Goal: Task Accomplishment & Management: Manage account settings

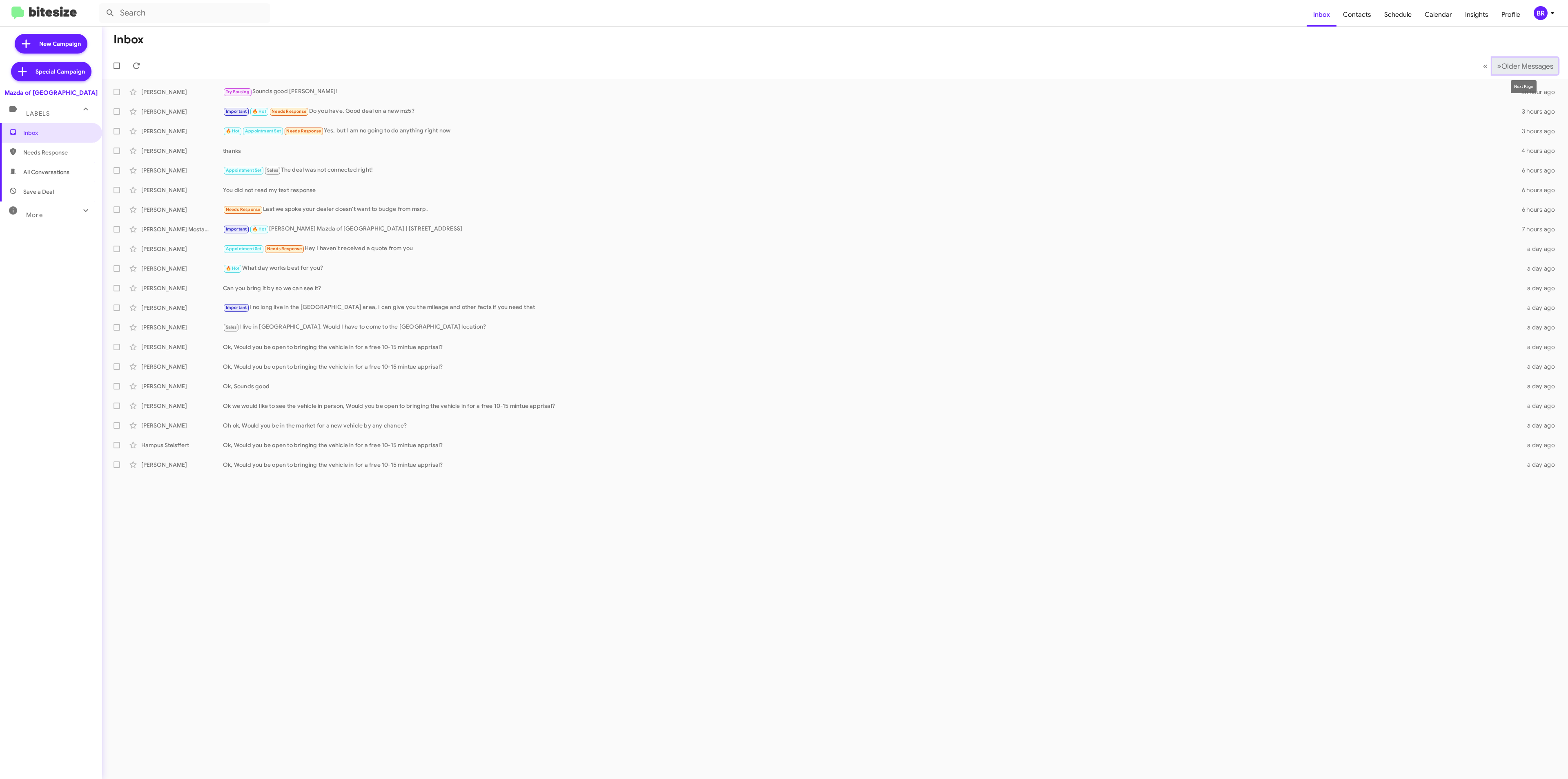
click at [1502, 65] on span "Older Messages" at bounding box center [1527, 66] width 52 height 9
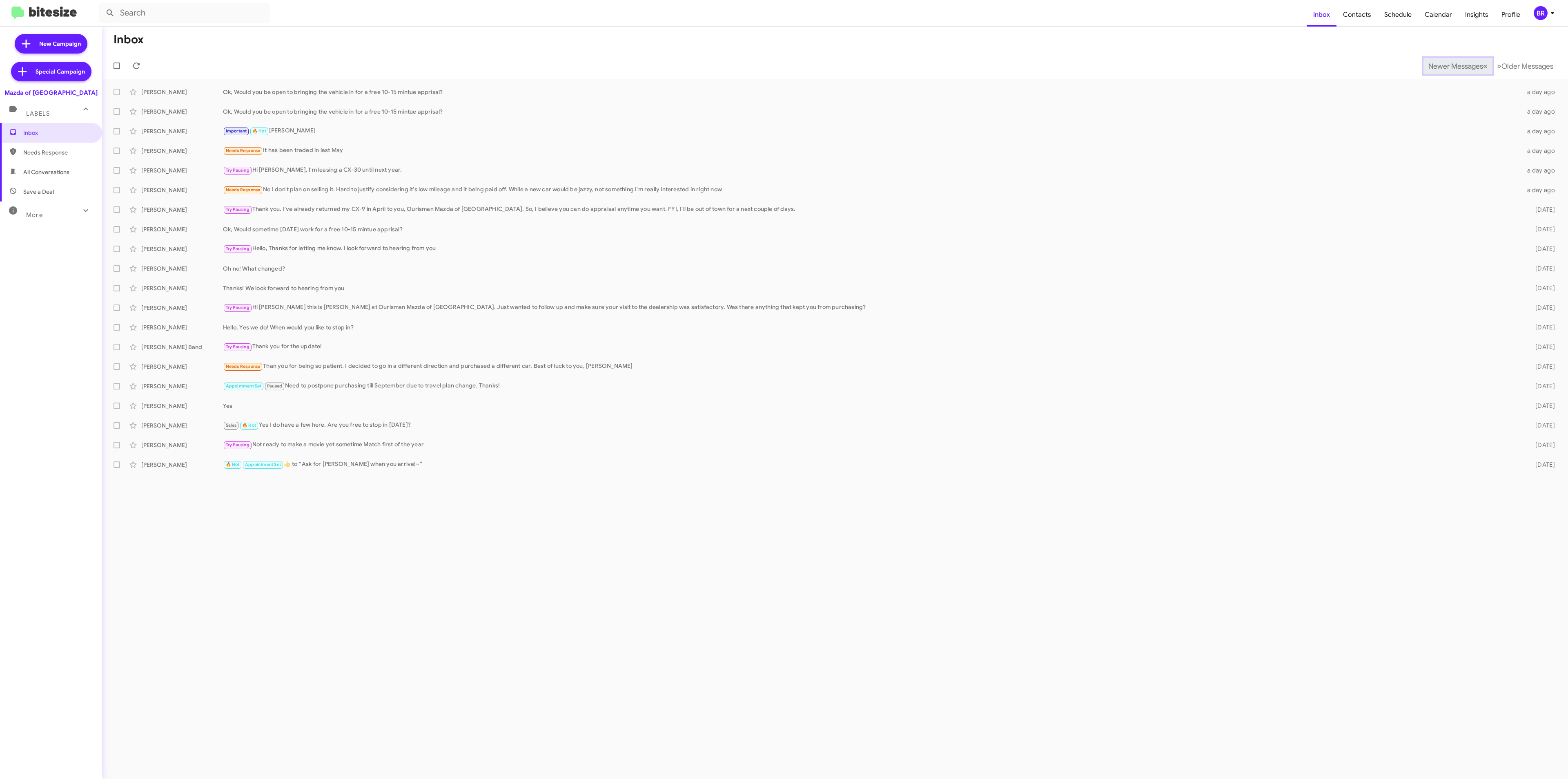
click at [1449, 65] on span "Newer Messages" at bounding box center [1456, 66] width 55 height 9
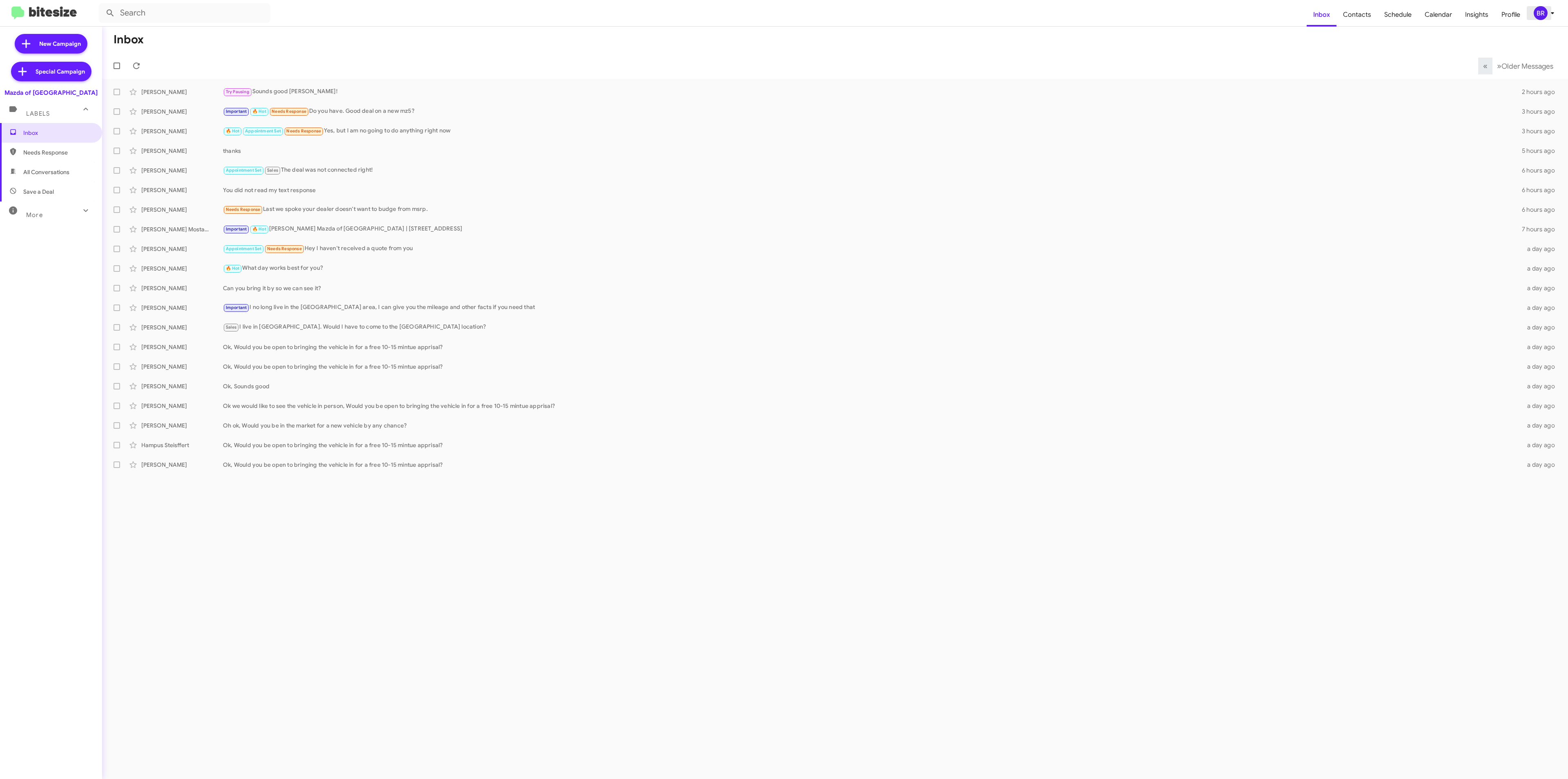
click at [1541, 10] on div "BR" at bounding box center [1541, 13] width 14 height 14
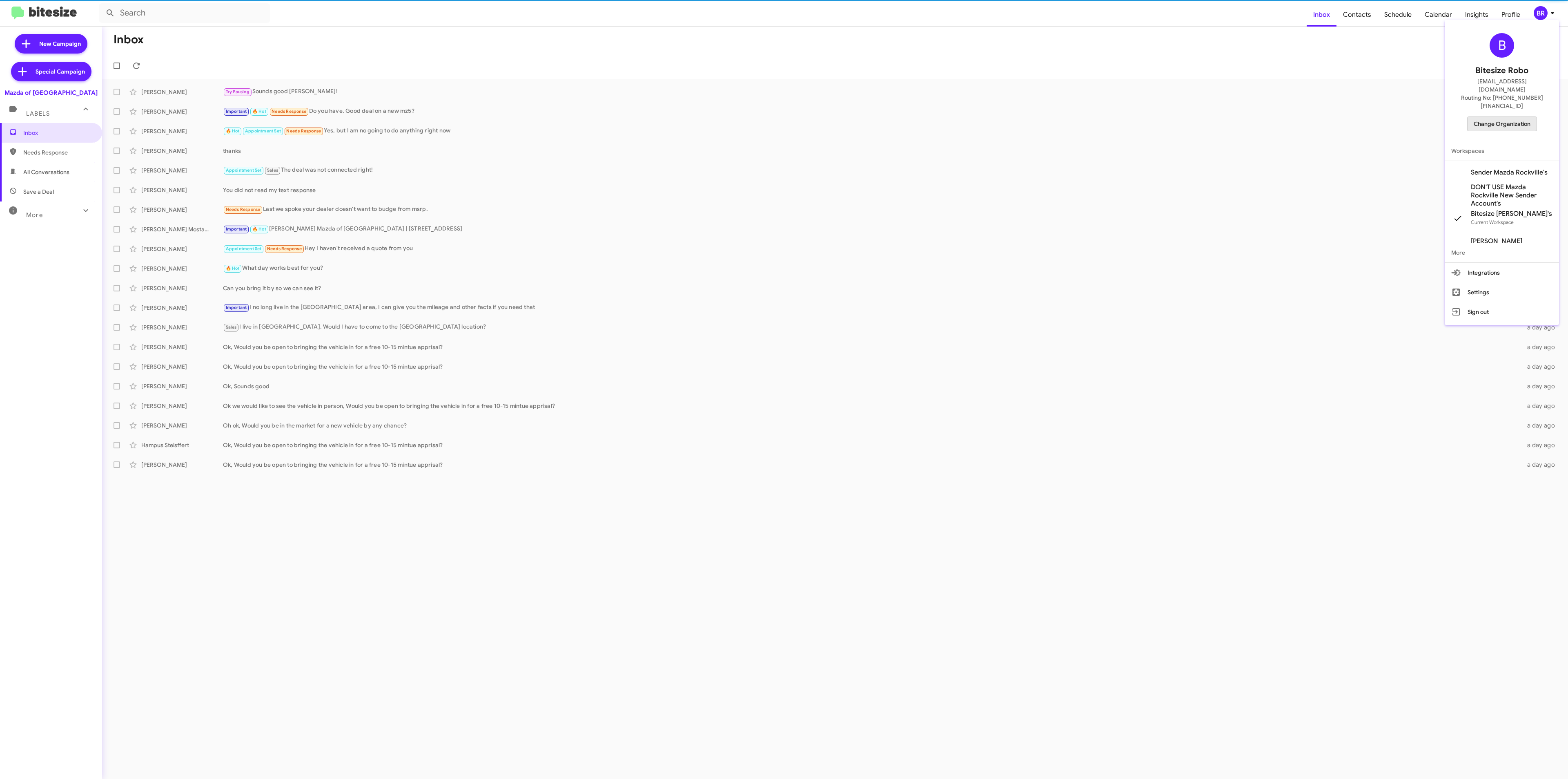
click at [1510, 117] on span "Change Organization" at bounding box center [1502, 124] width 57 height 14
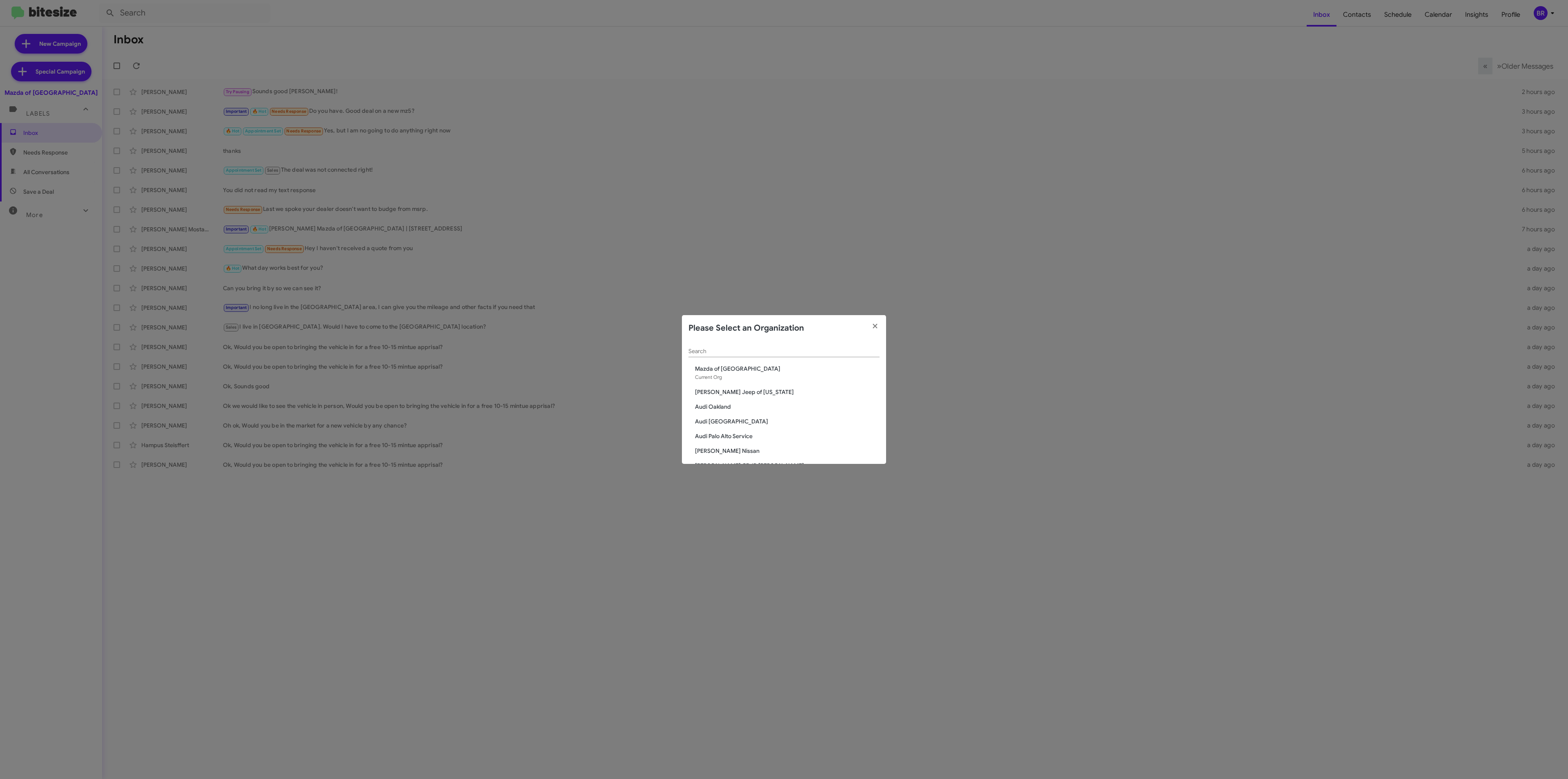
click at [728, 354] on div "Search" at bounding box center [784, 349] width 191 height 16
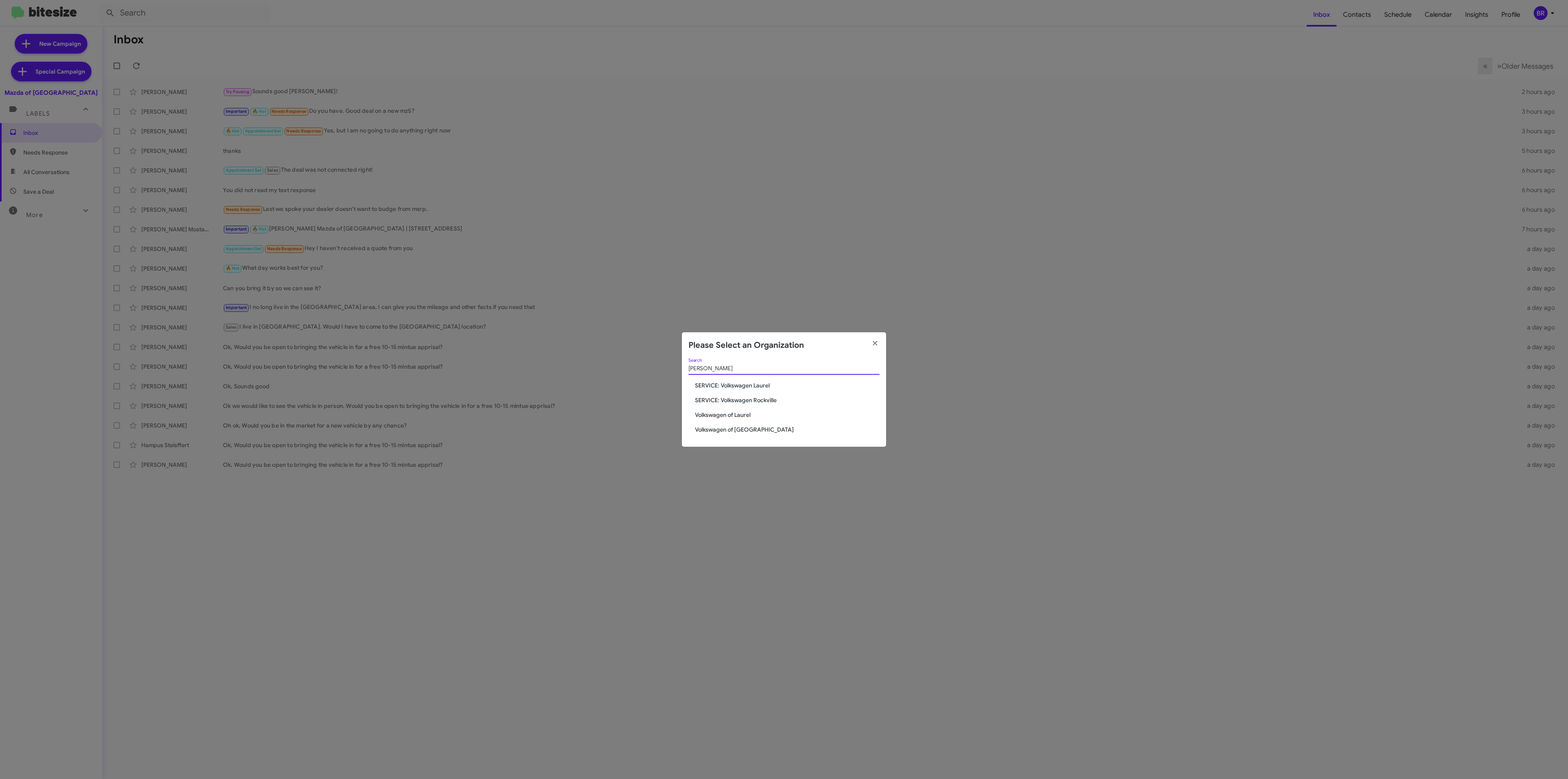
type input "volk"
click at [732, 417] on span "Volkswagen of Laurel" at bounding box center [787, 414] width 184 height 8
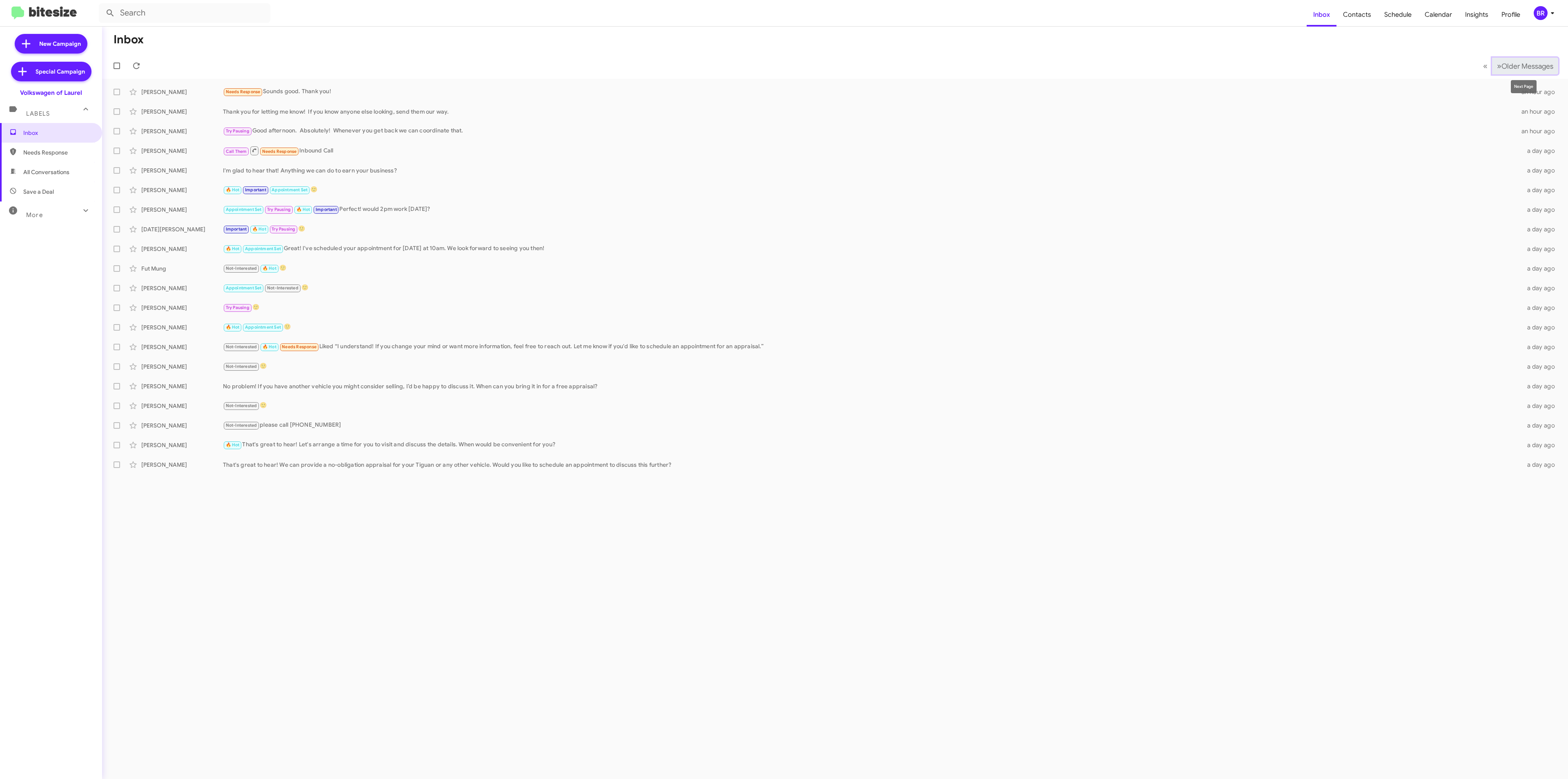
click at [1524, 58] on button "» Next Older Messages" at bounding box center [1525, 66] width 66 height 17
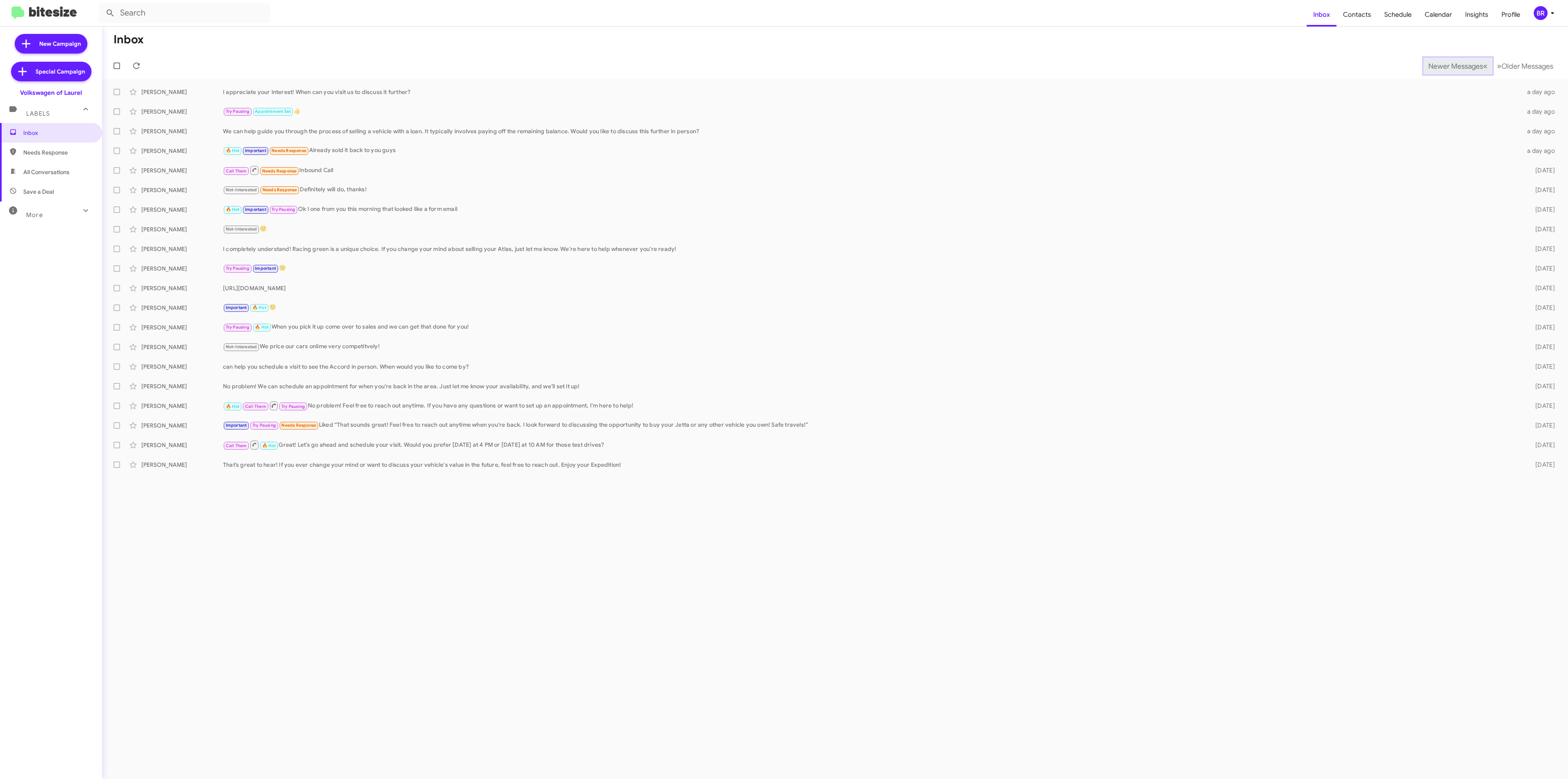
click at [1449, 65] on span "Newer Messages" at bounding box center [1456, 66] width 55 height 9
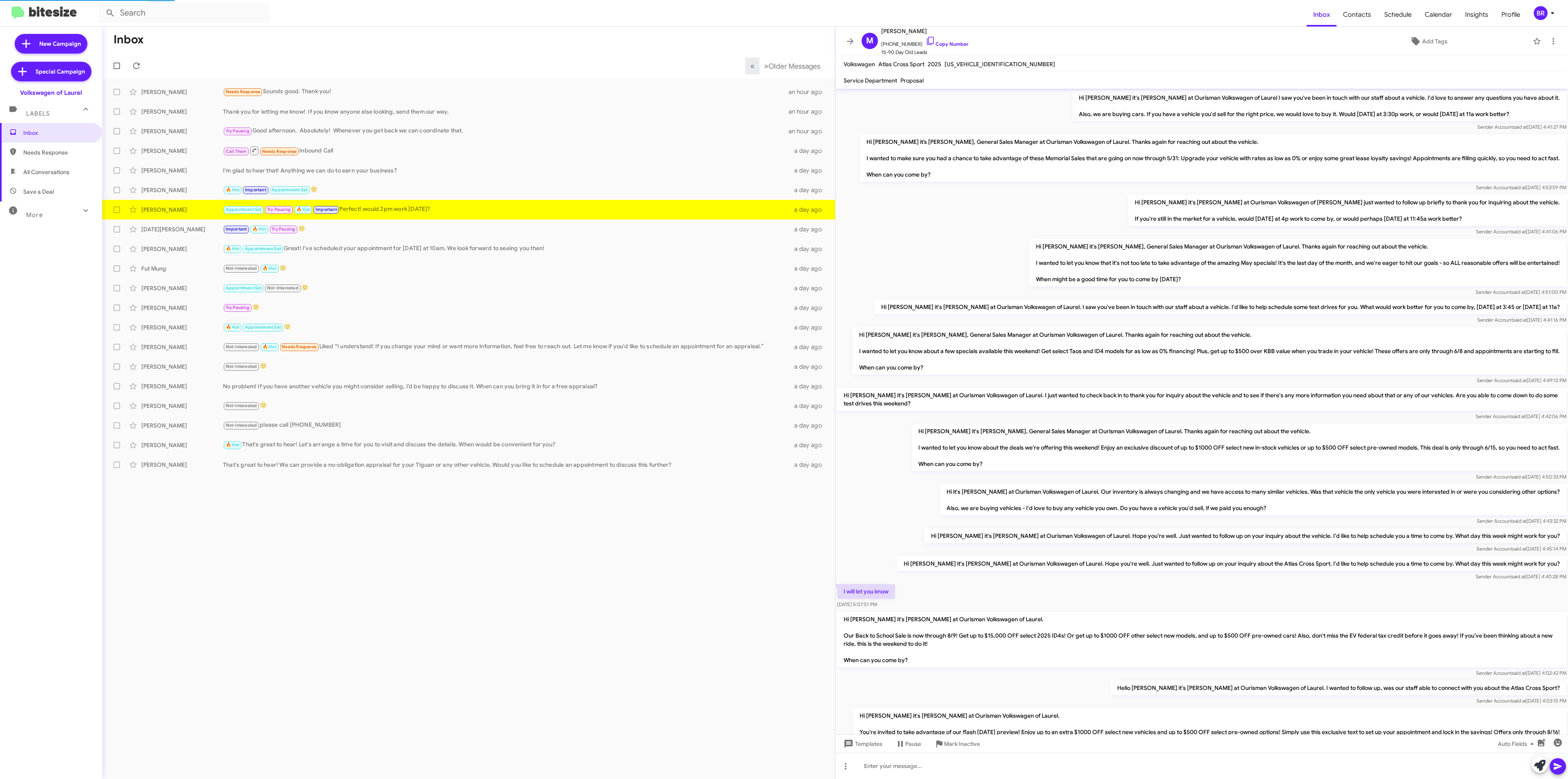
scroll to position [220, 0]
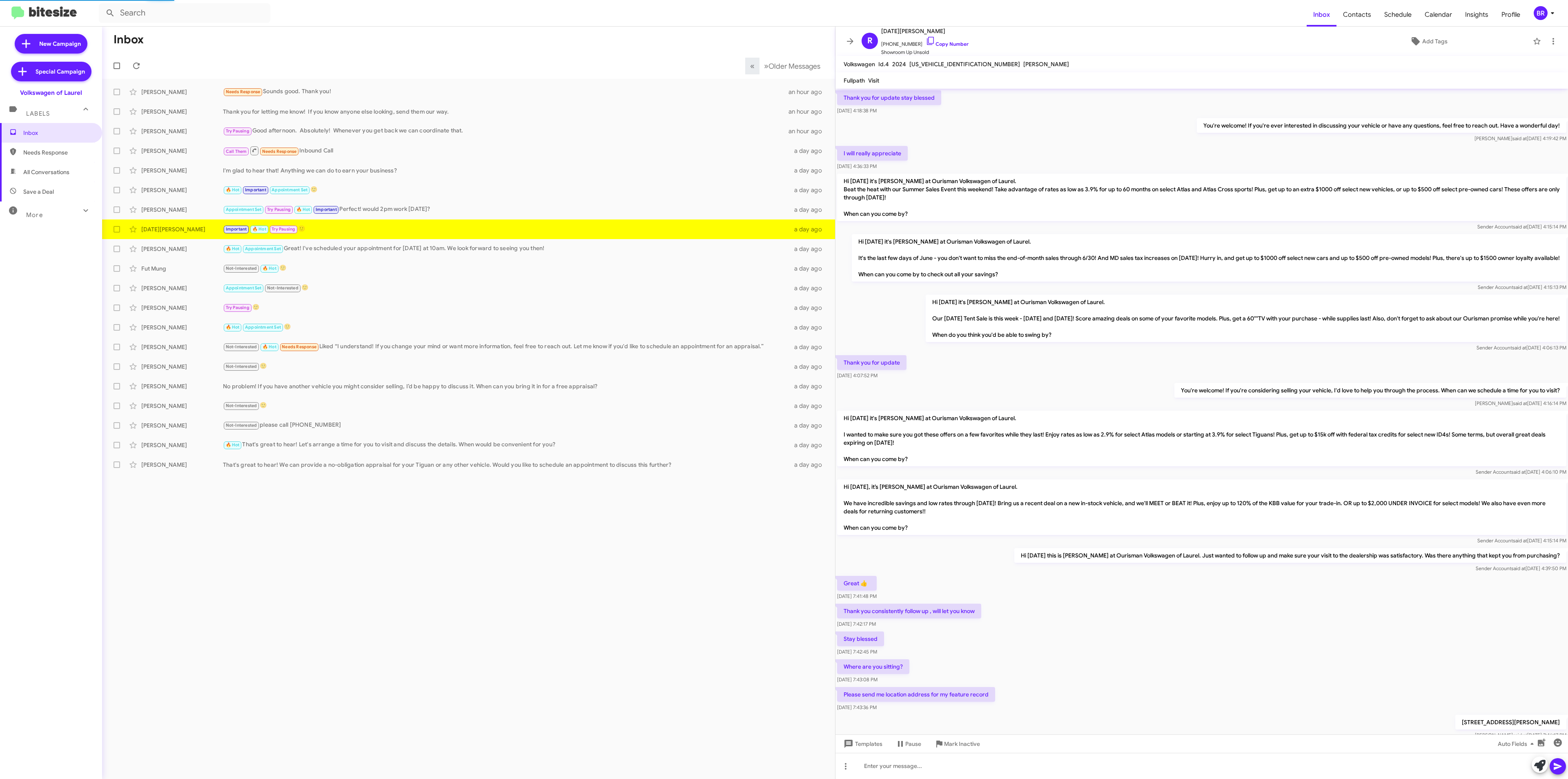
scroll to position [97, 0]
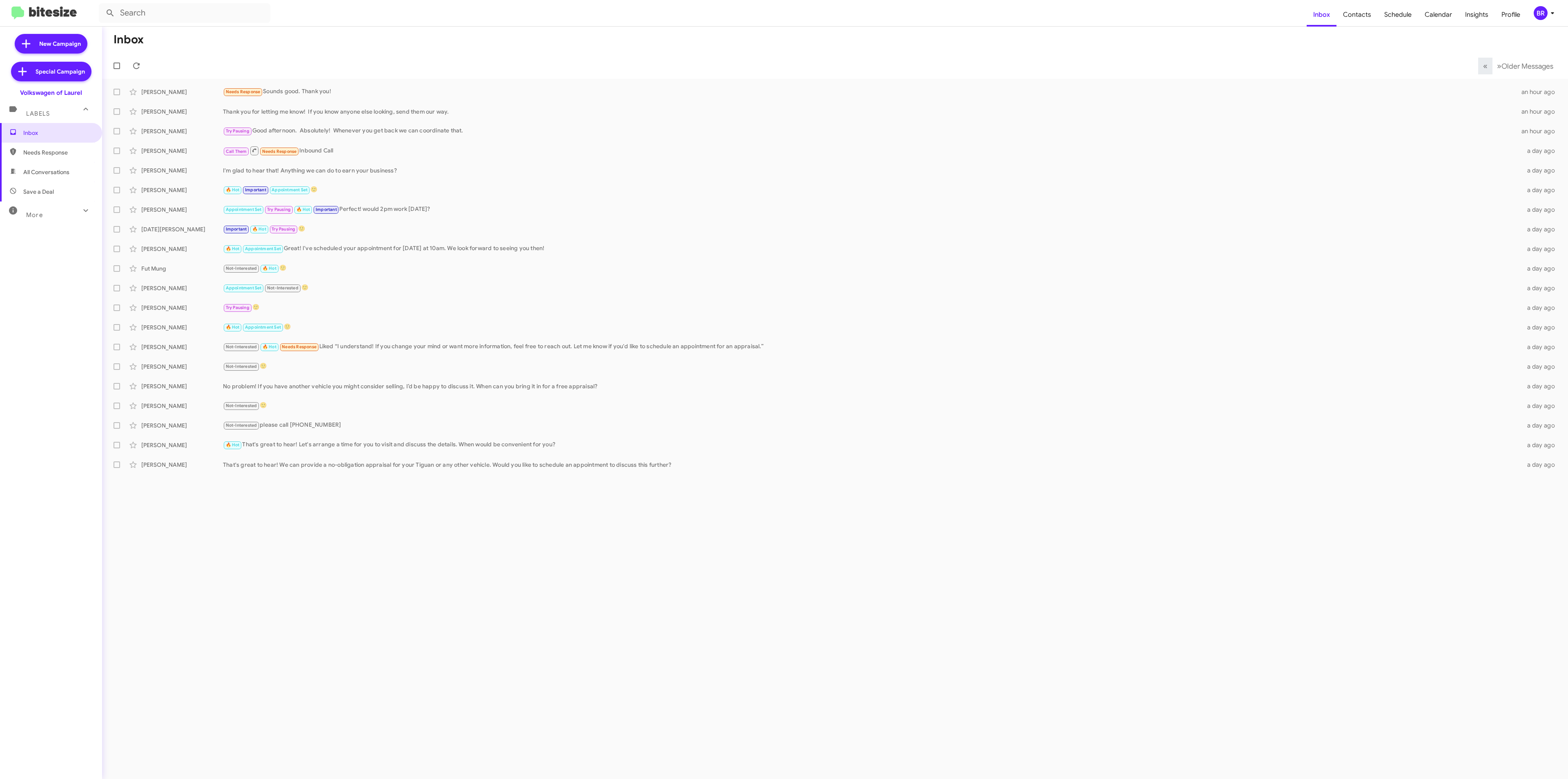
click at [1549, 14] on icon at bounding box center [1552, 13] width 10 height 10
click at [1497, 125] on span "Change Organization" at bounding box center [1502, 132] width 57 height 14
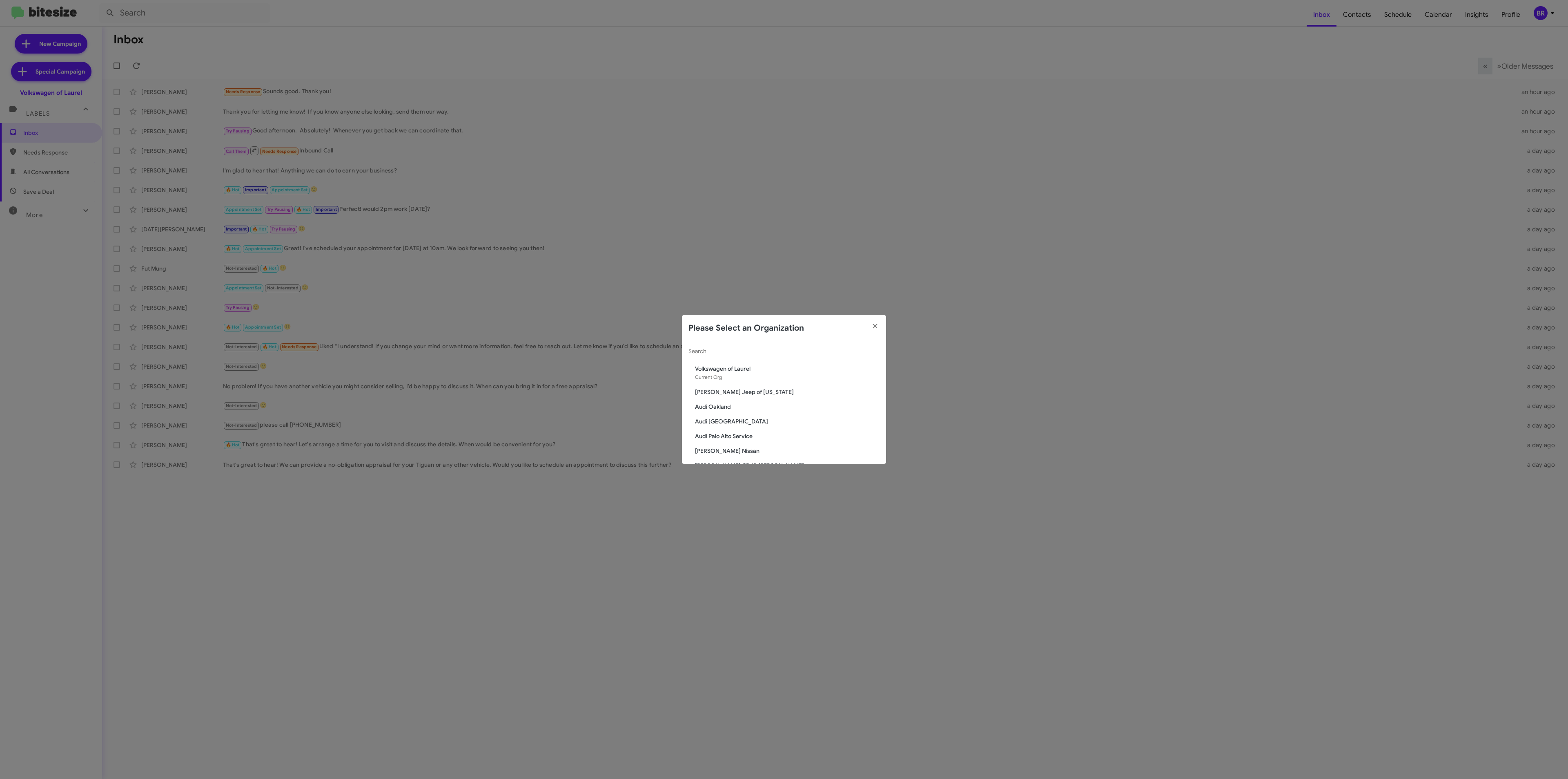
click at [803, 350] on input "Search" at bounding box center [784, 351] width 191 height 7
type input "cdj"
click at [723, 411] on span "Clarksville CDJR" at bounding box center [787, 412] width 184 height 8
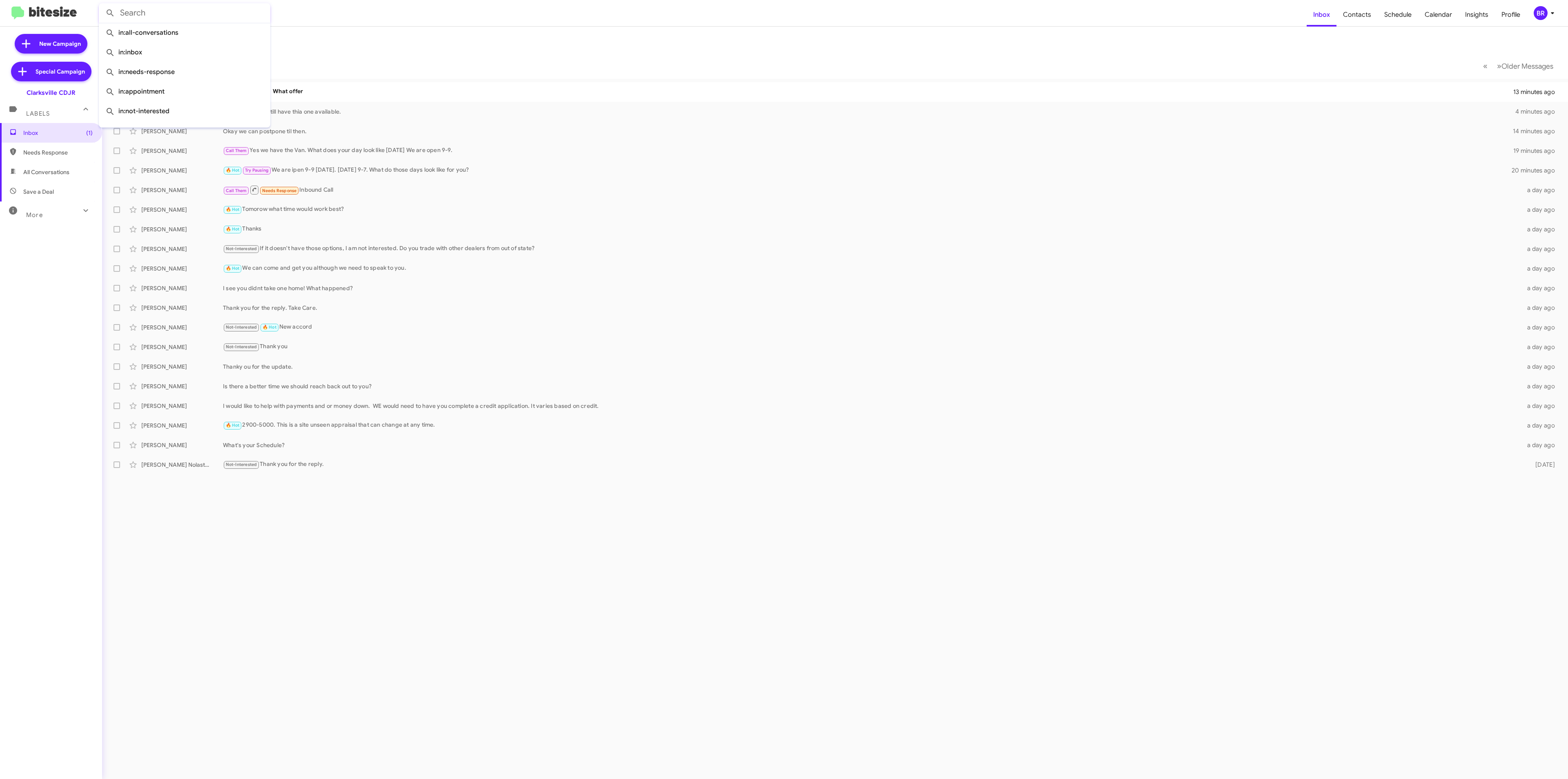
click at [209, 17] on input "text" at bounding box center [184, 13] width 172 height 19
paste input "4437660988"
type input "4437660988"
click at [102, 5] on button at bounding box center [110, 13] width 16 height 16
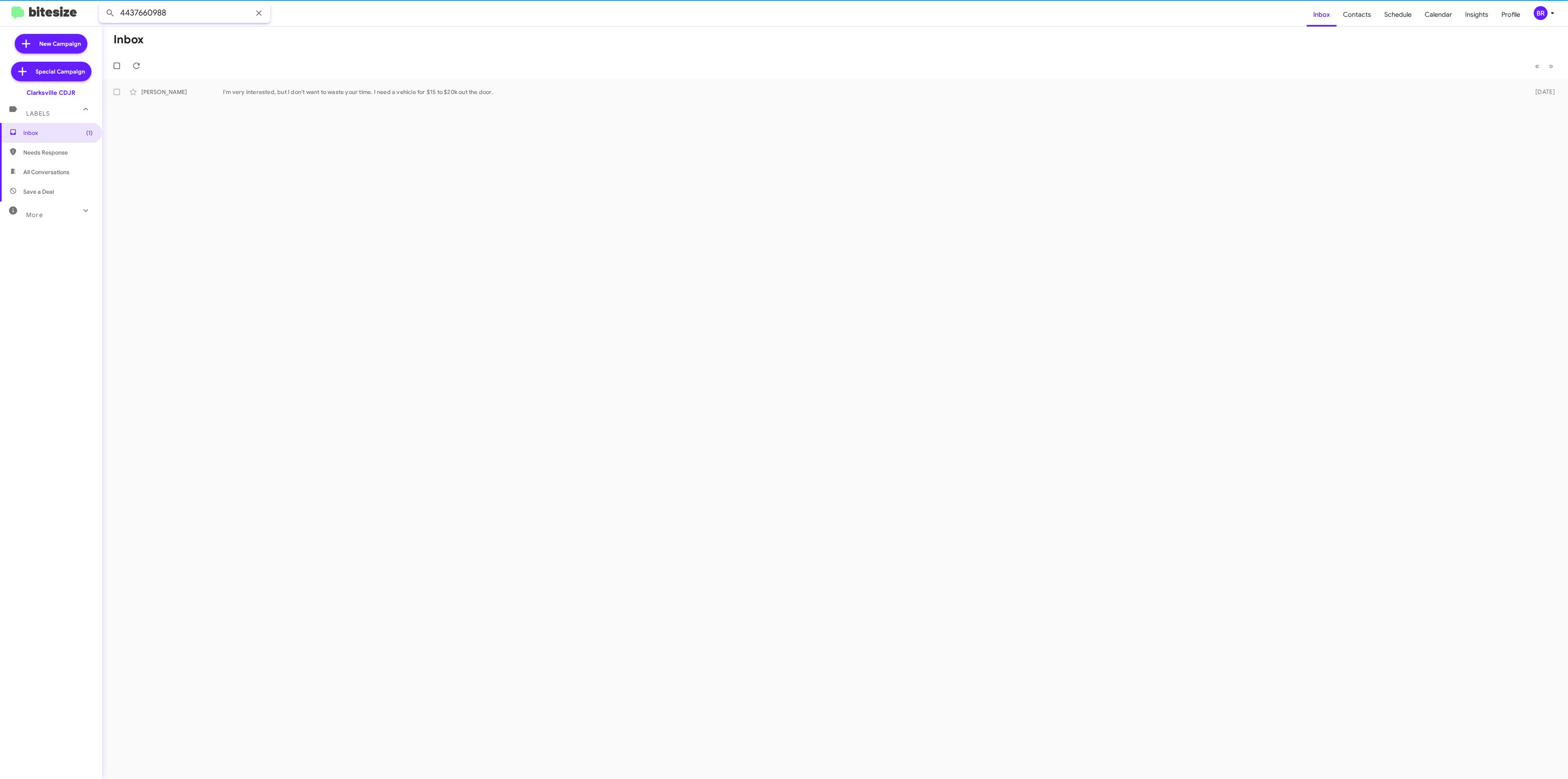
click at [203, 7] on input "4437660988" at bounding box center [184, 13] width 172 height 19
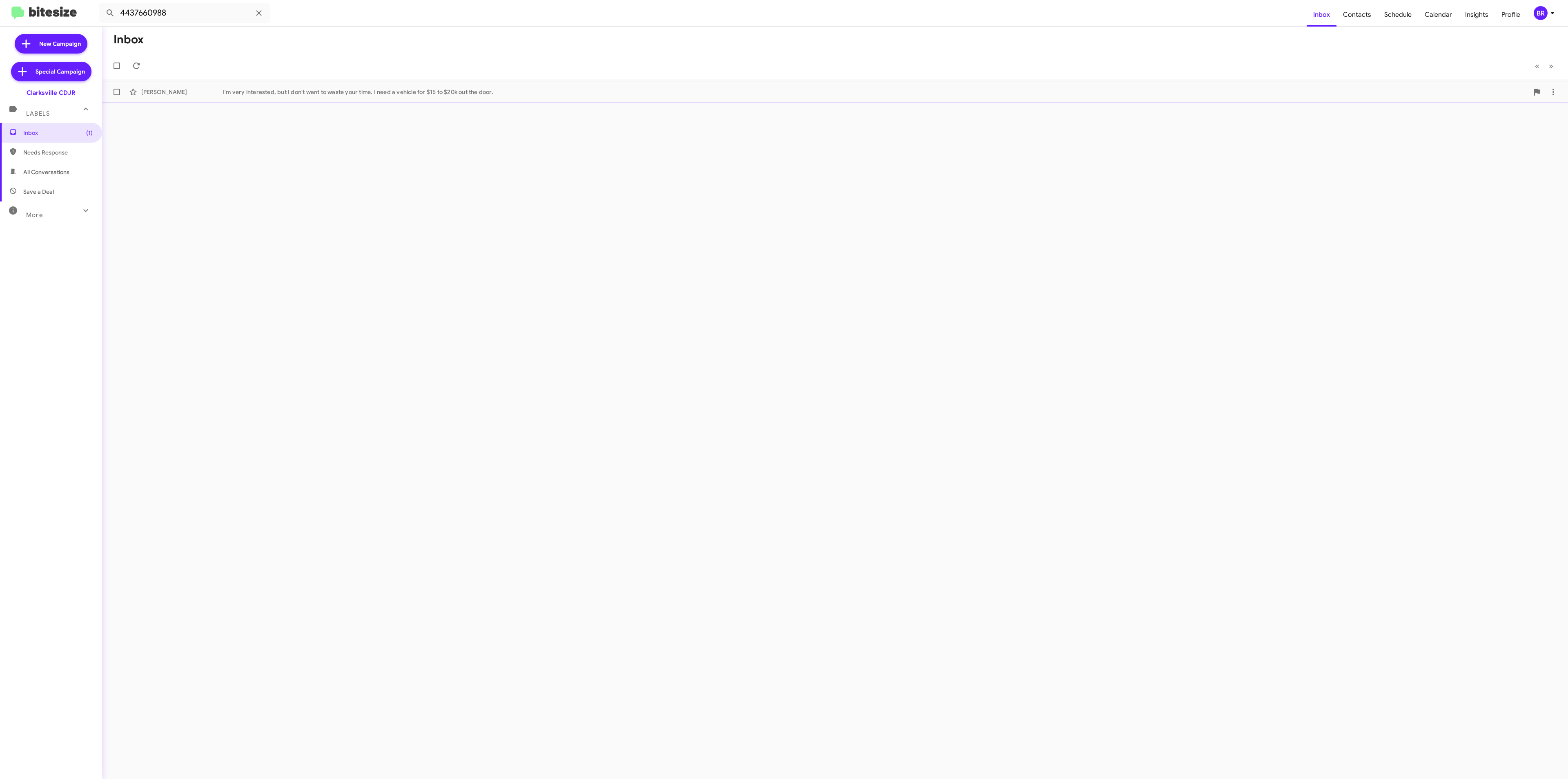
click at [292, 97] on div "Cherie Wallace I'm very interested, but I don't want to waste your time. I need…" at bounding box center [835, 92] width 1453 height 16
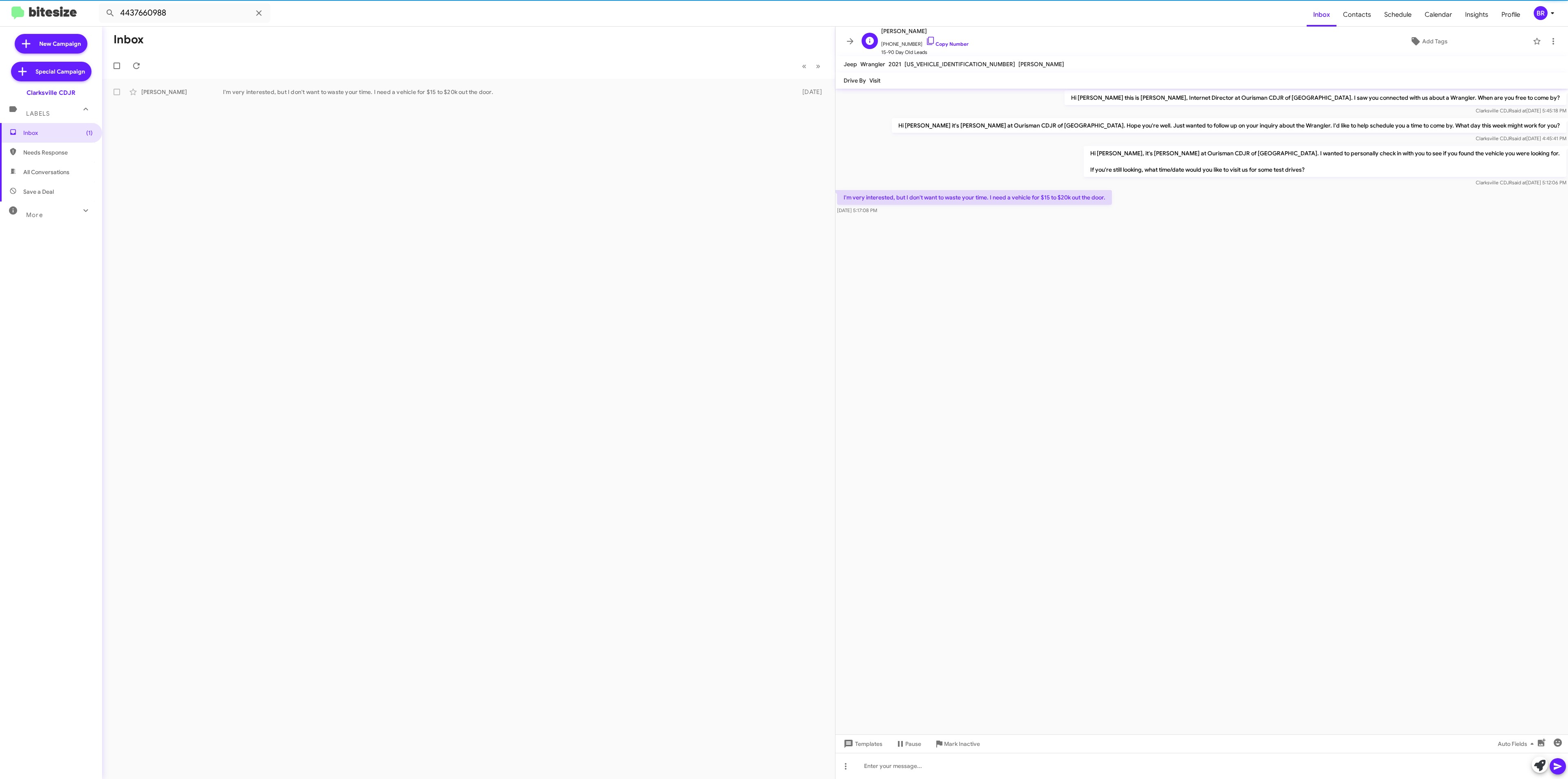
click at [951, 49] on span "15-90 Day Old Leads" at bounding box center [925, 52] width 88 height 8
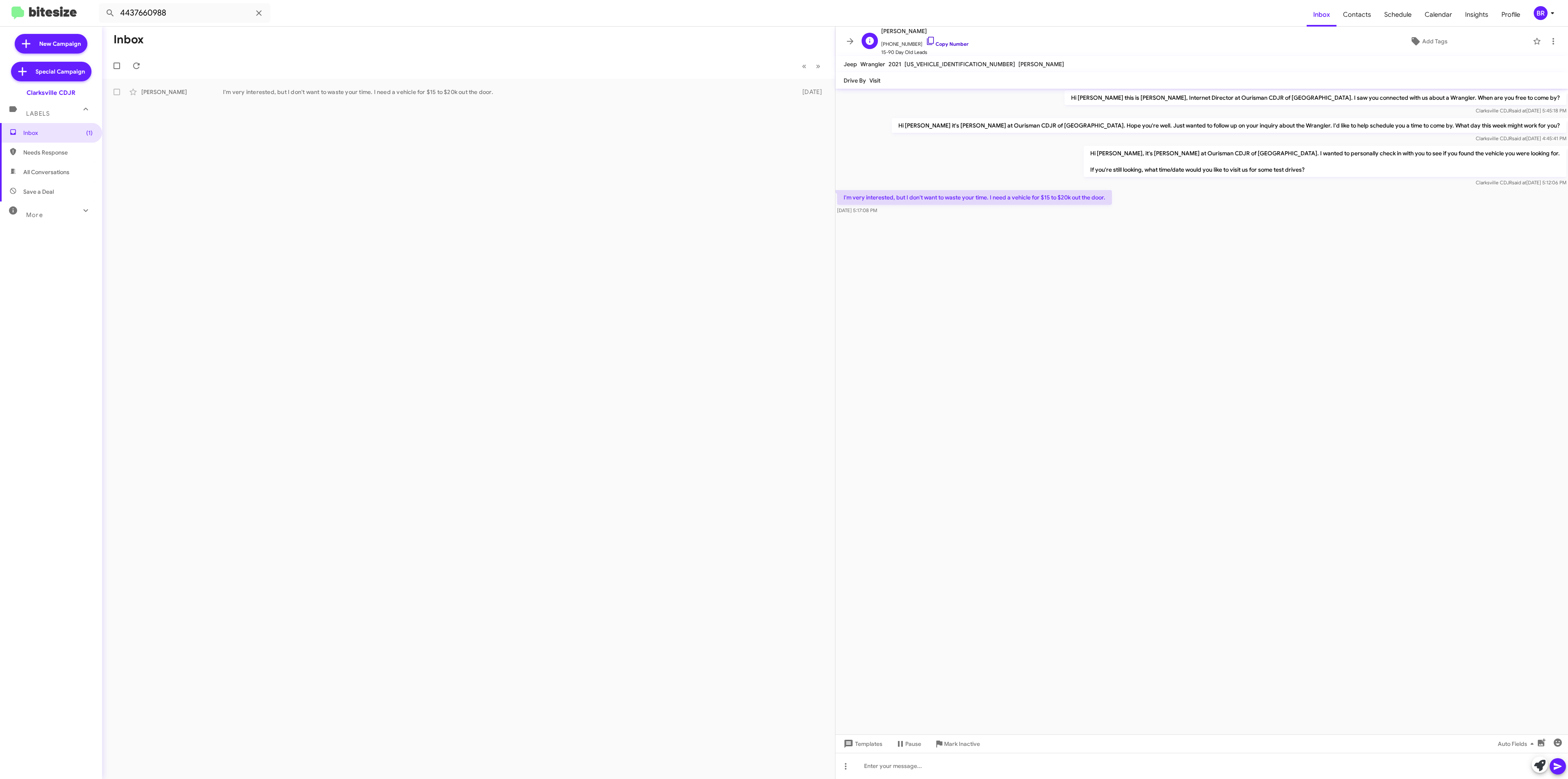
click at [946, 45] on link "Copy Number" at bounding box center [947, 44] width 43 height 6
click at [1540, 13] on div "BR" at bounding box center [1541, 13] width 14 height 14
click at [1497, 125] on span "Change Organization" at bounding box center [1502, 132] width 57 height 14
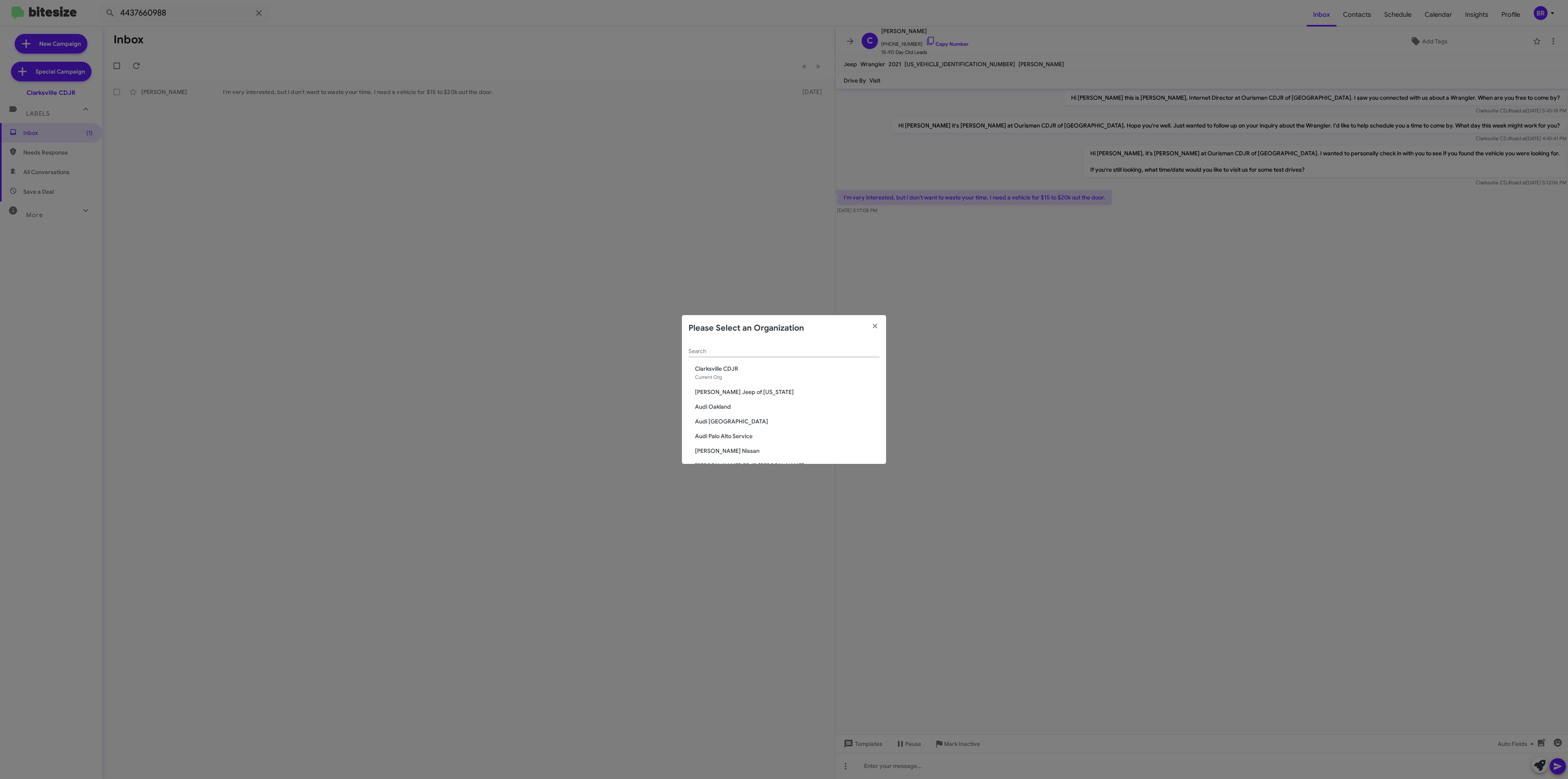
click at [733, 353] on input "Search" at bounding box center [784, 351] width 191 height 7
type input "rock"
click at [725, 443] on span "Volkswagen of [GEOGRAPHIC_DATA]" at bounding box center [787, 443] width 184 height 8
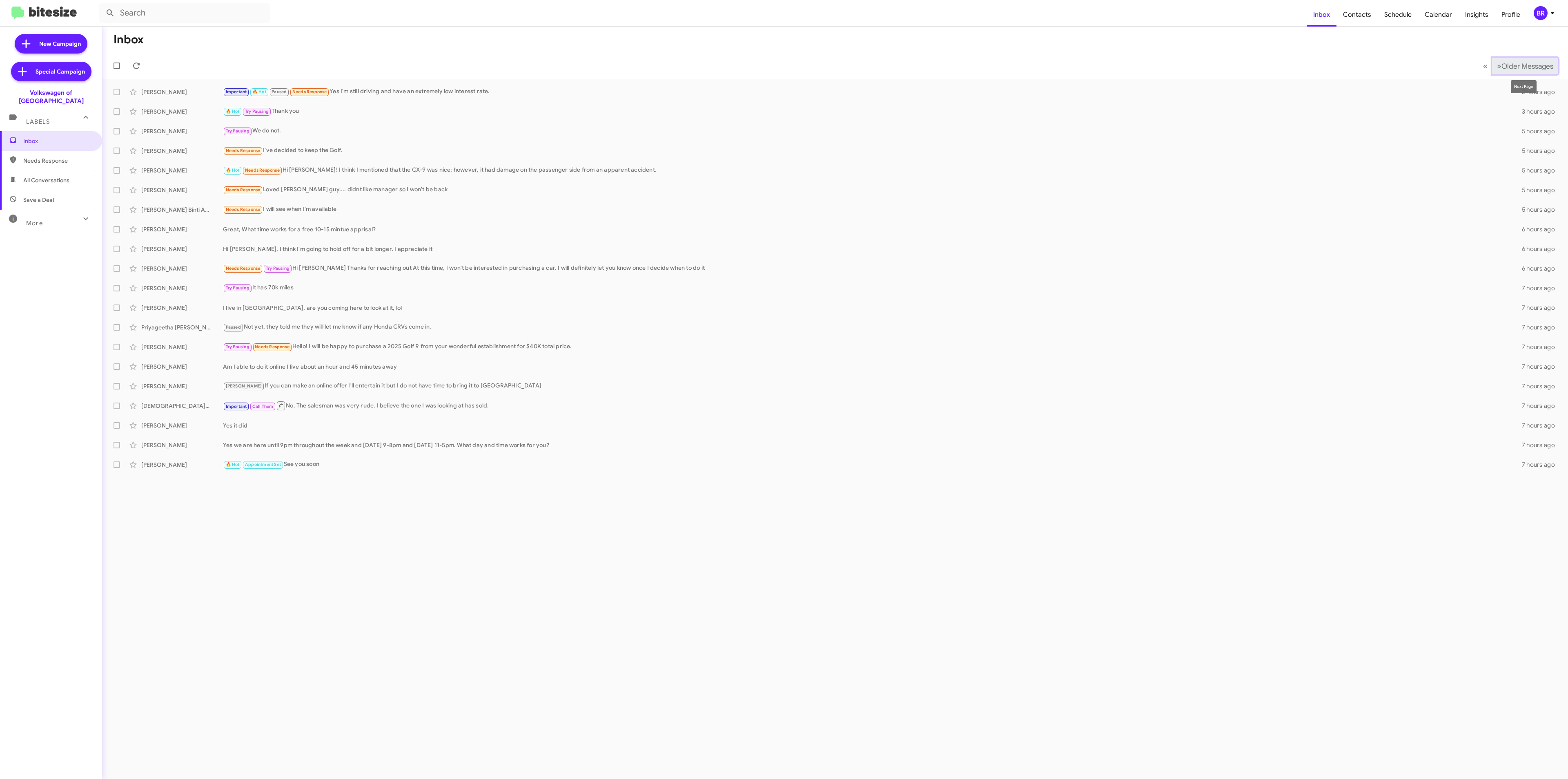
click at [1517, 71] on button "» Next Older Messages" at bounding box center [1525, 66] width 66 height 17
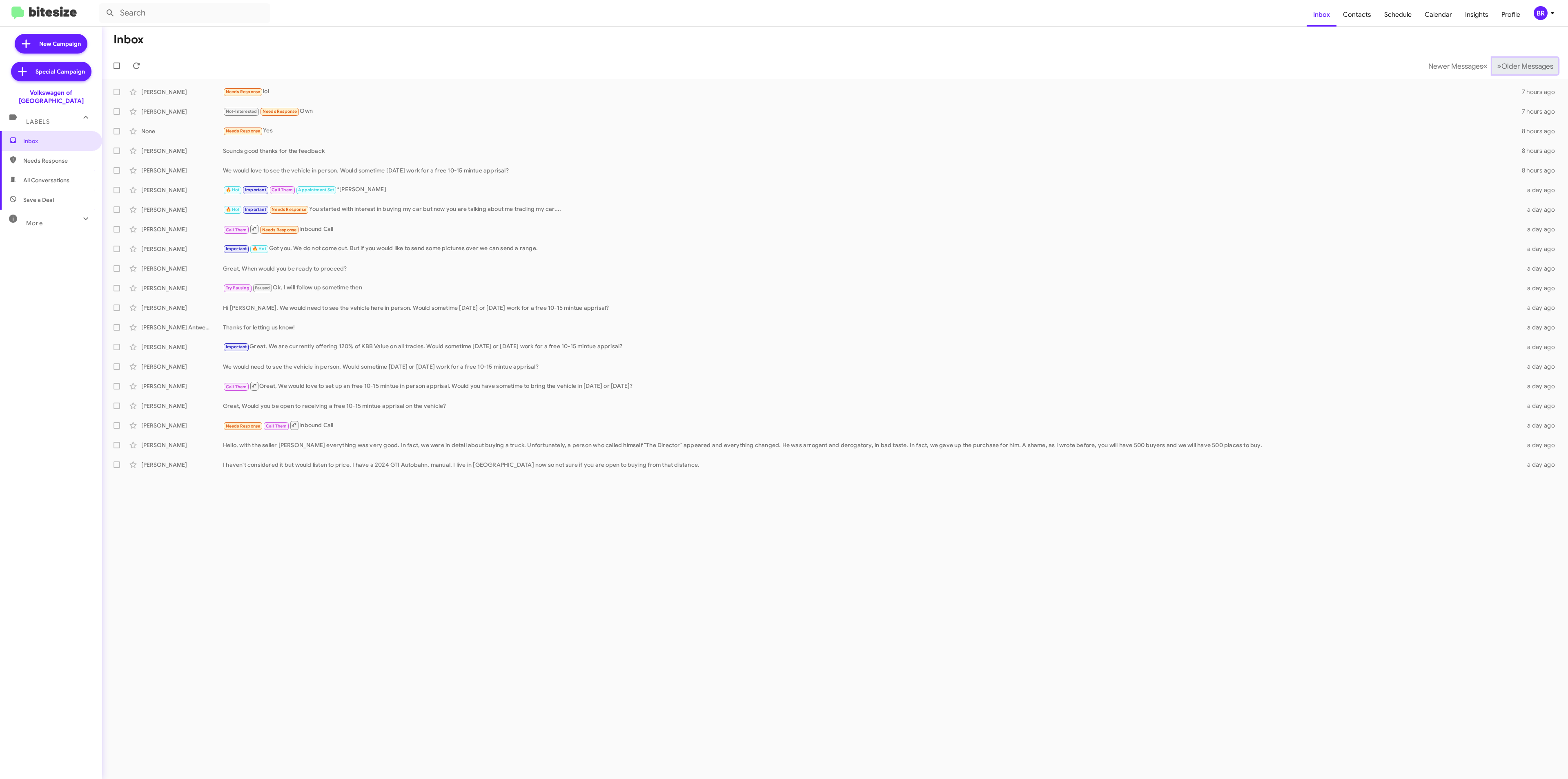
click at [1517, 71] on button "» Next Older Messages" at bounding box center [1525, 66] width 66 height 17
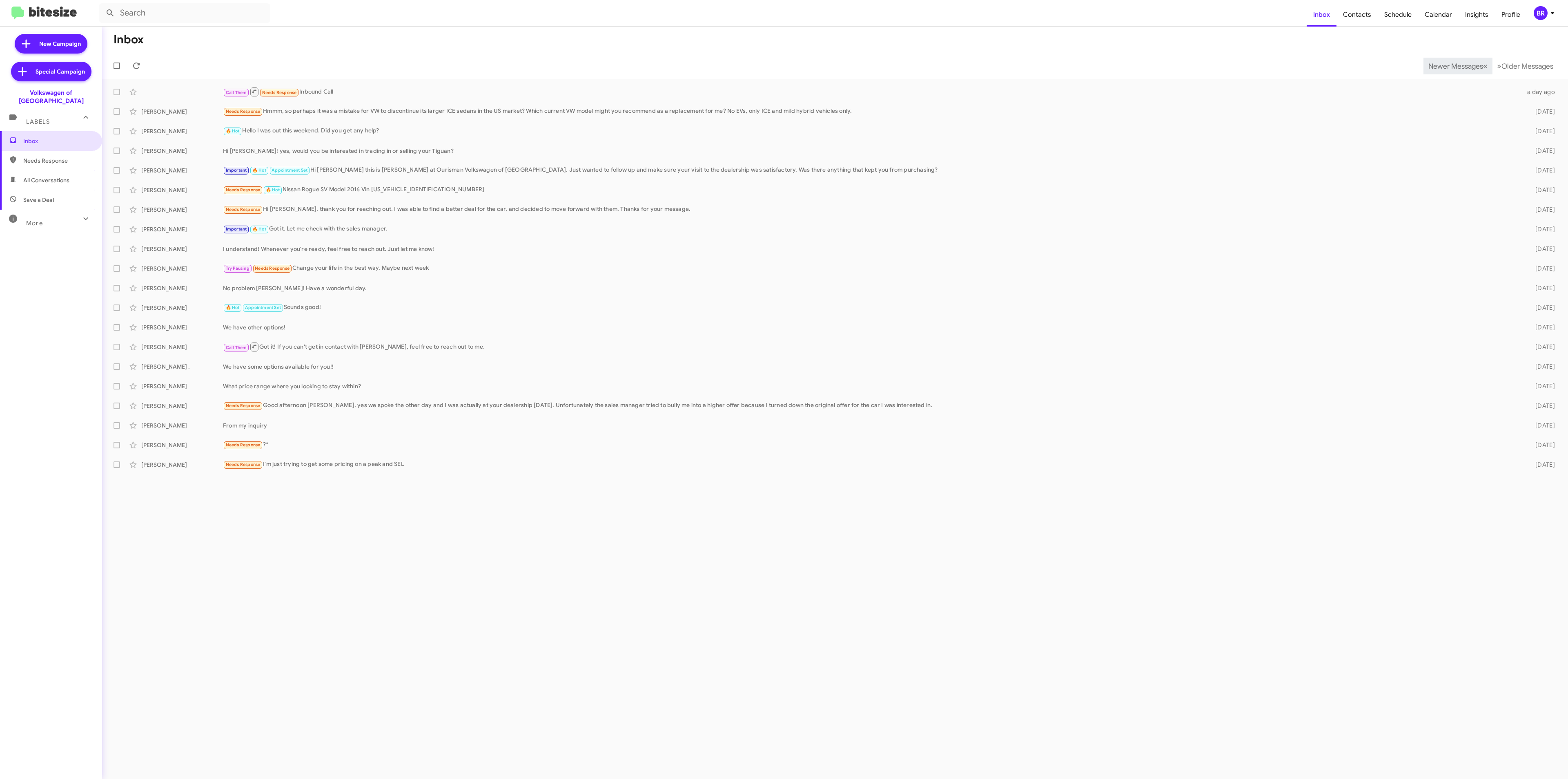
click at [1449, 65] on span "Newer Messages" at bounding box center [1456, 66] width 55 height 9
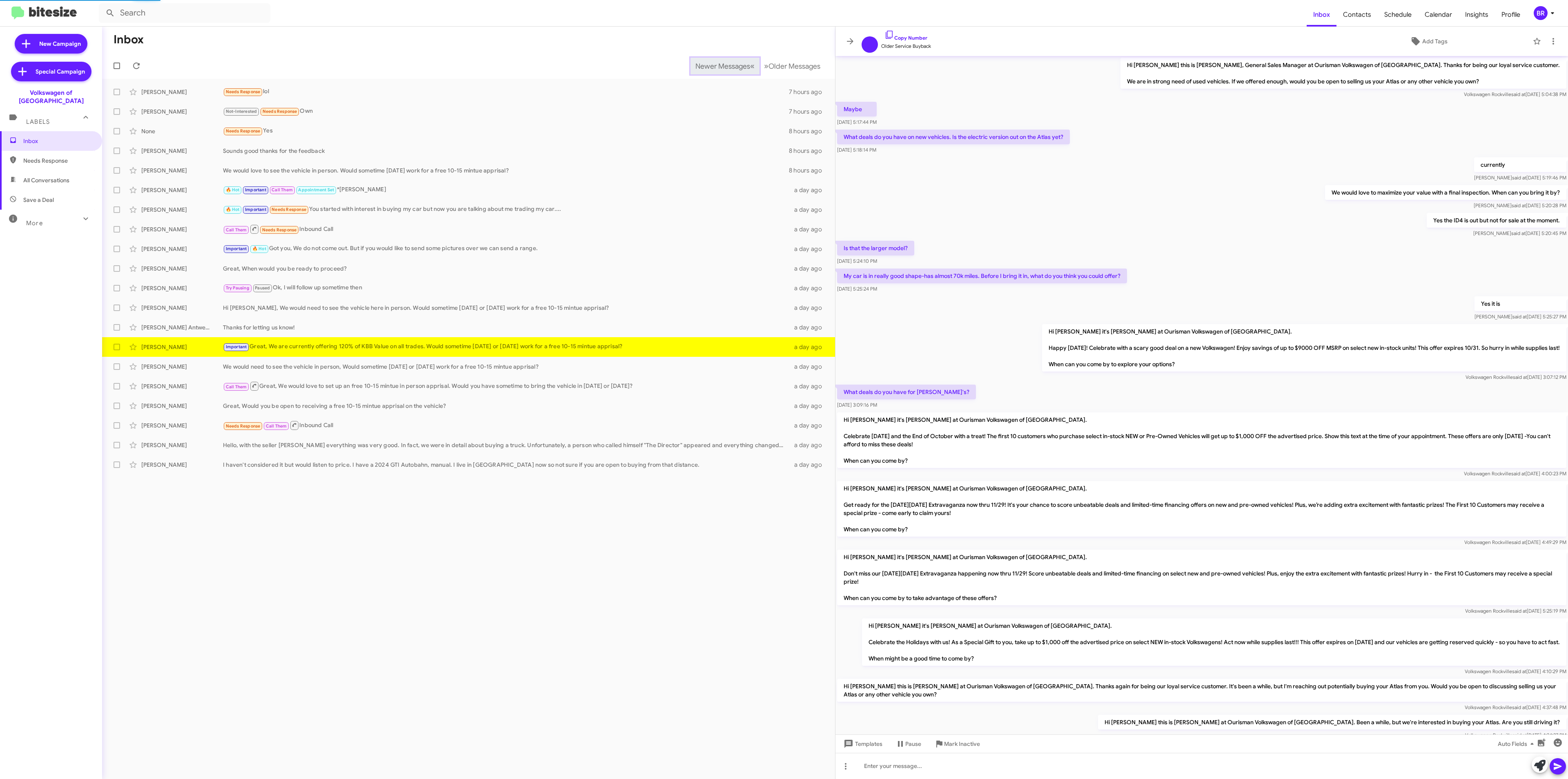
scroll to position [100, 0]
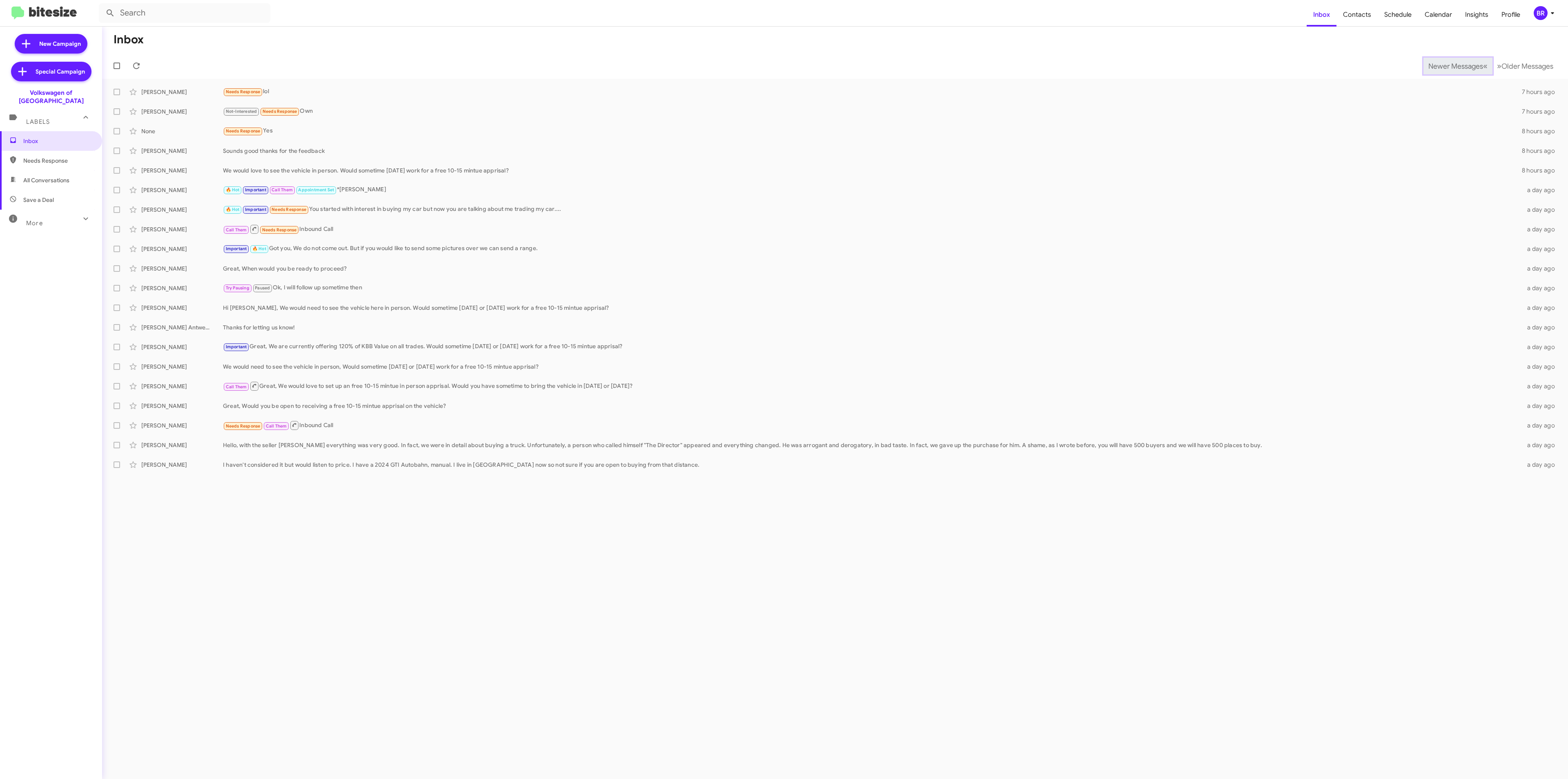
click at [1449, 65] on span "Newer Messages" at bounding box center [1456, 66] width 55 height 9
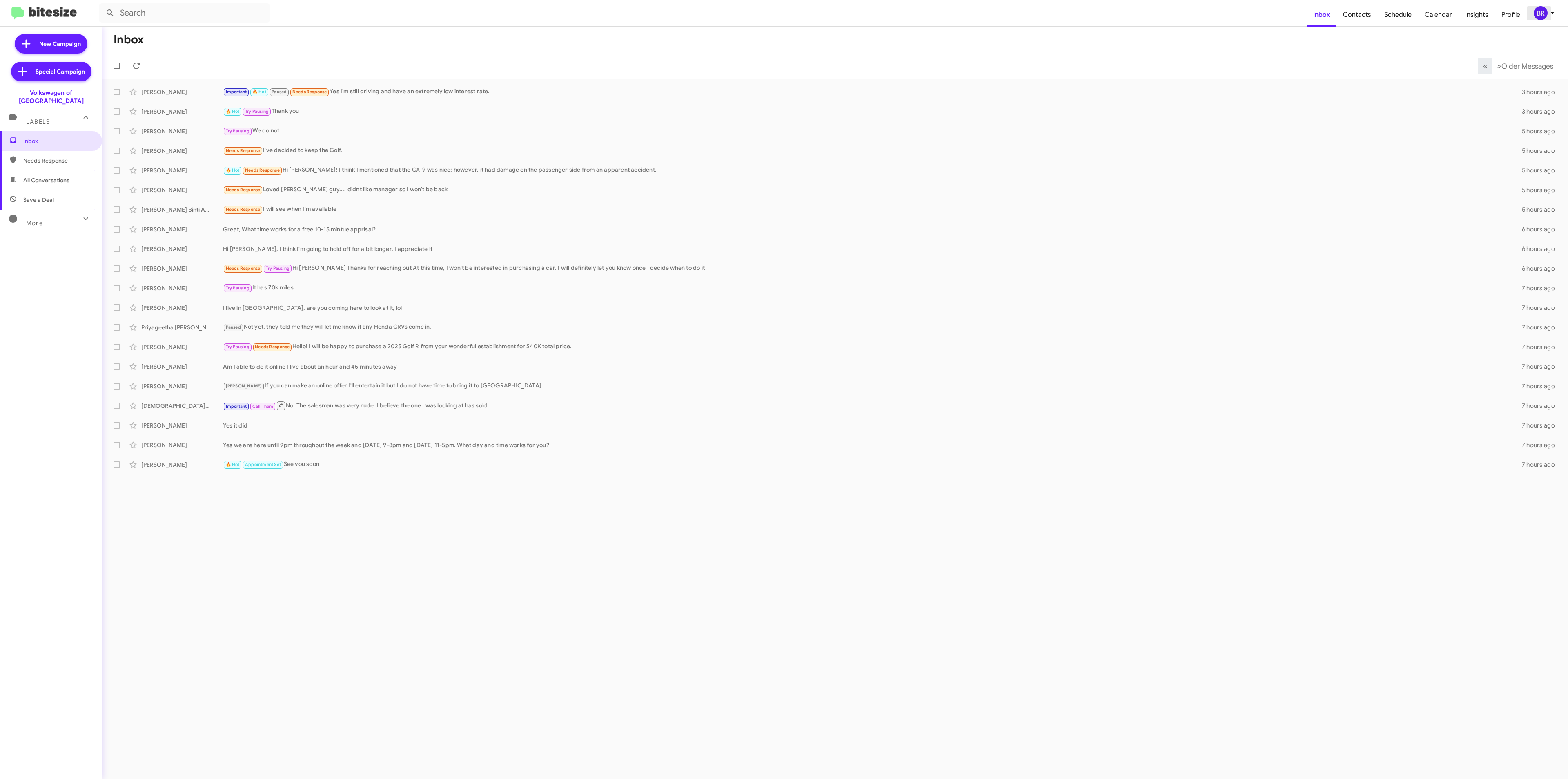
click at [1539, 15] on div "BR" at bounding box center [1541, 13] width 14 height 14
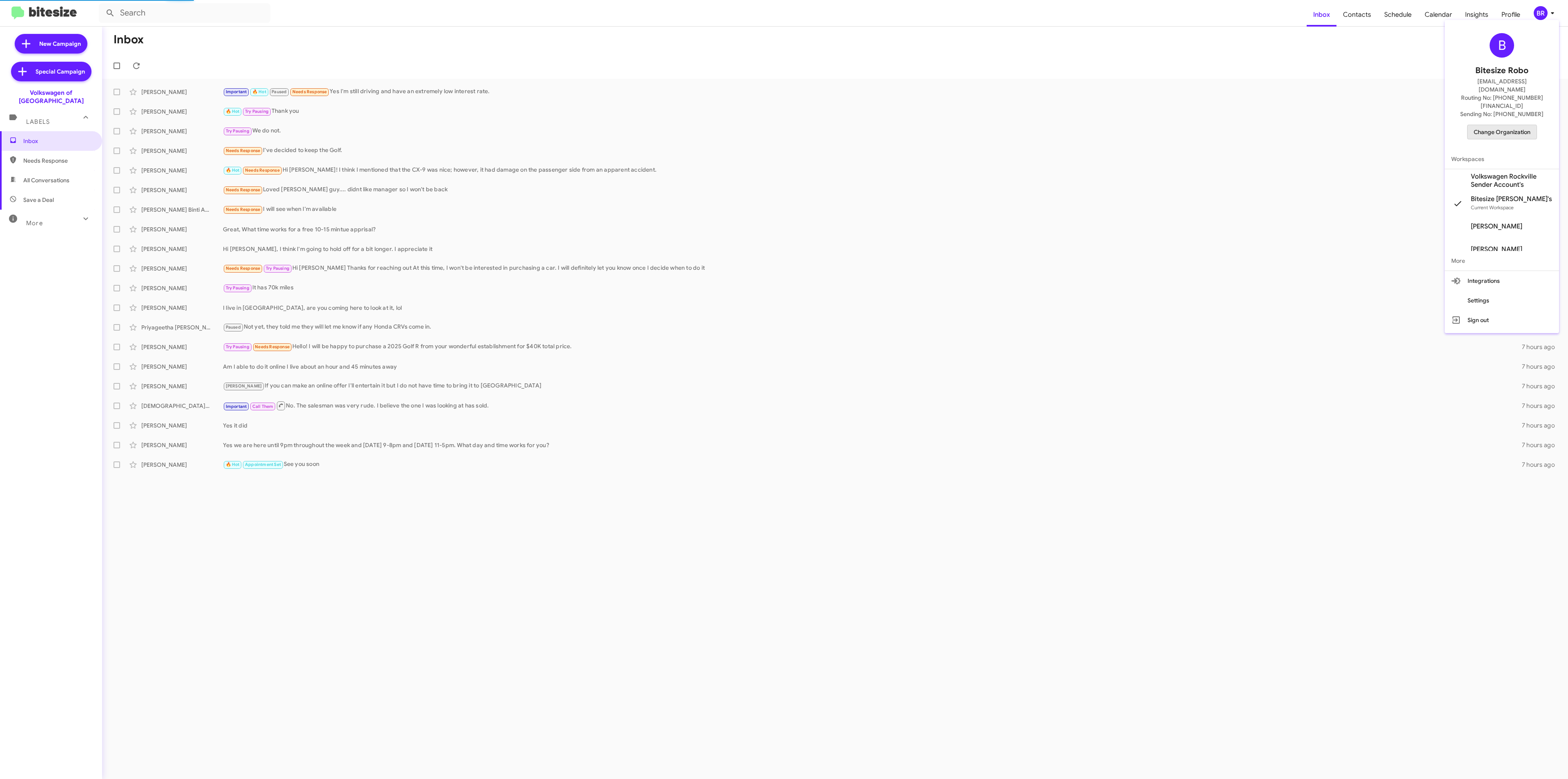
click at [1502, 125] on span "Change Organization" at bounding box center [1502, 132] width 57 height 14
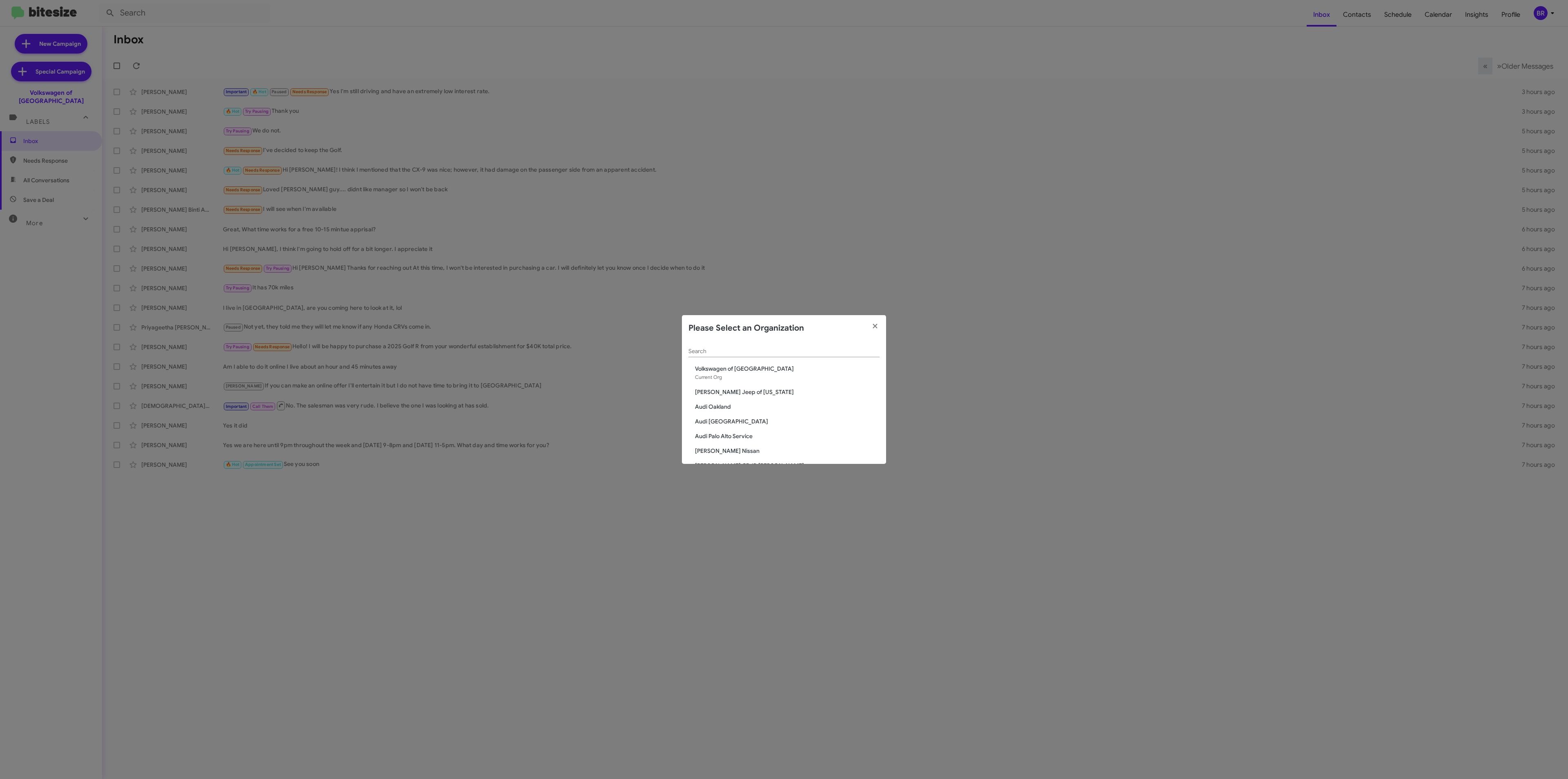
click at [725, 405] on span "Audi Oakland" at bounding box center [787, 406] width 184 height 8
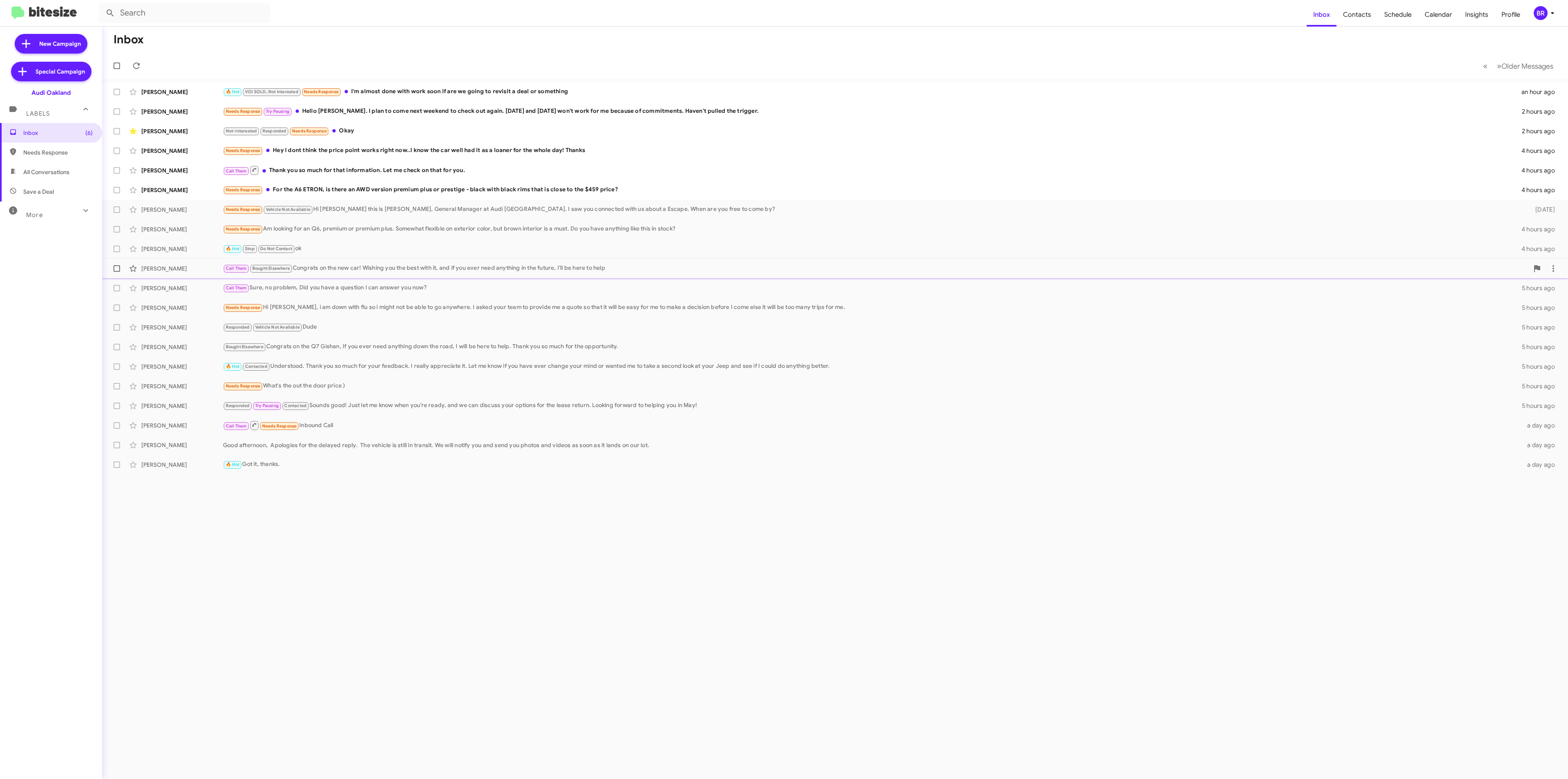
click at [414, 272] on div "Call Them Bought Elsewhere Congrats on the new car! Wishing you the best with i…" at bounding box center [875, 268] width 1306 height 9
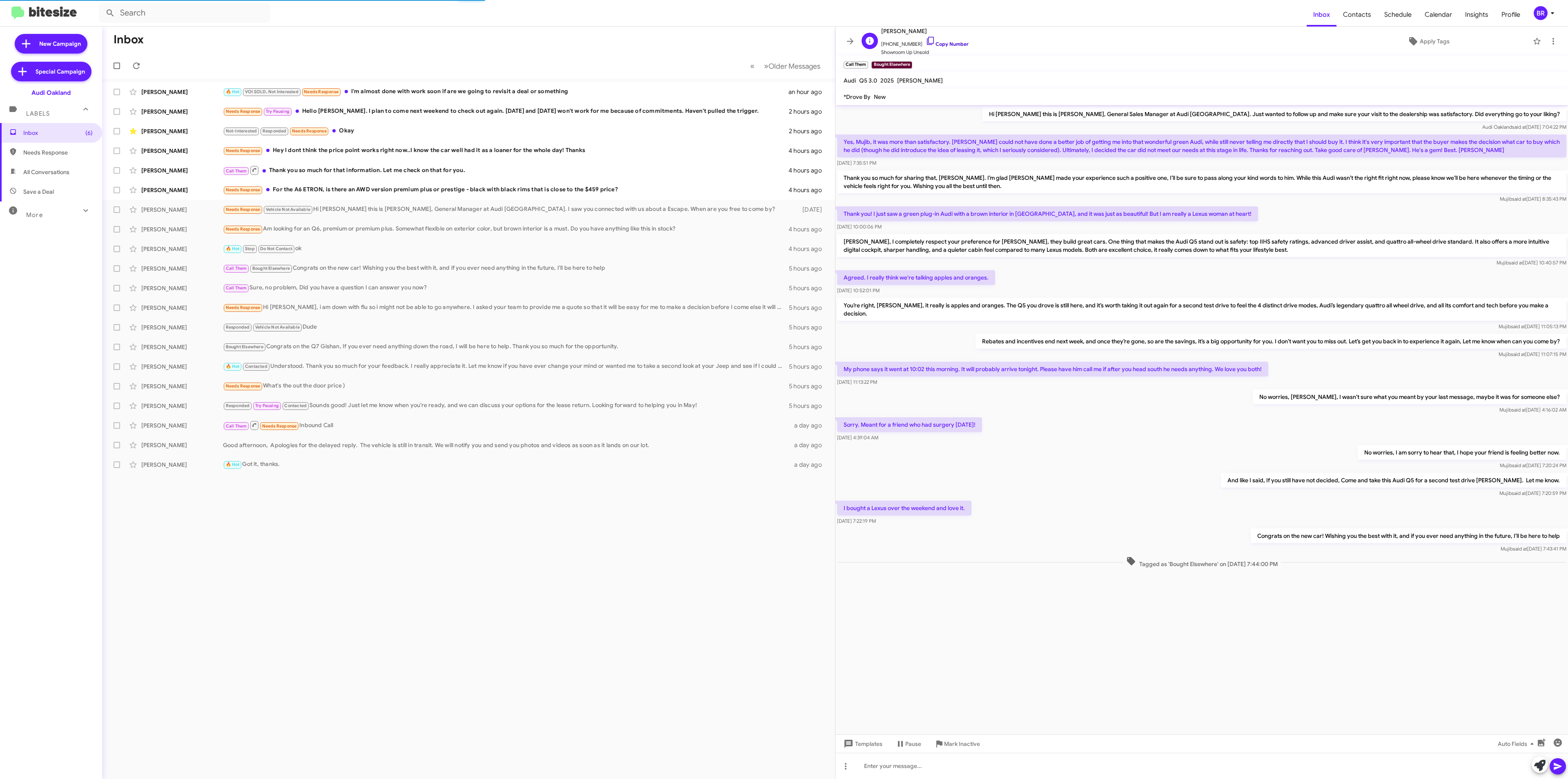
click at [942, 44] on link "Copy Number" at bounding box center [947, 44] width 43 height 6
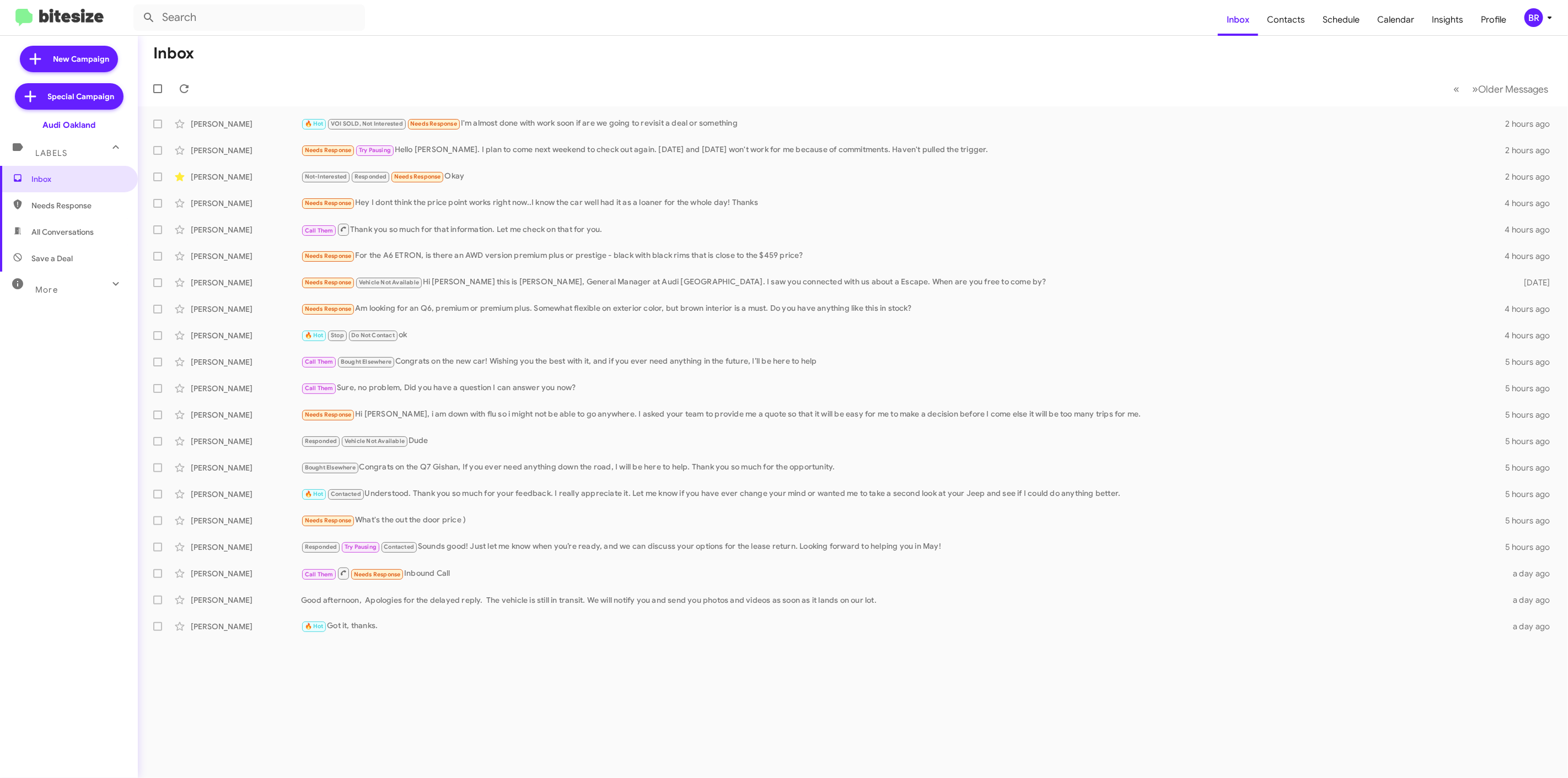
drag, startPoint x: 1966, startPoint y: 8, endPoint x: 588, endPoint y: 686, distance: 1535.8
click at [588, 686] on div "Inbox « Previous » Next Older Messages [PERSON_NAME] 🔥 Hot VOI SOLD, Not Intere…" at bounding box center [853, 407] width 1430 height 743
click at [1521, 16] on button "BR" at bounding box center [1535, 17] width 41 height 19
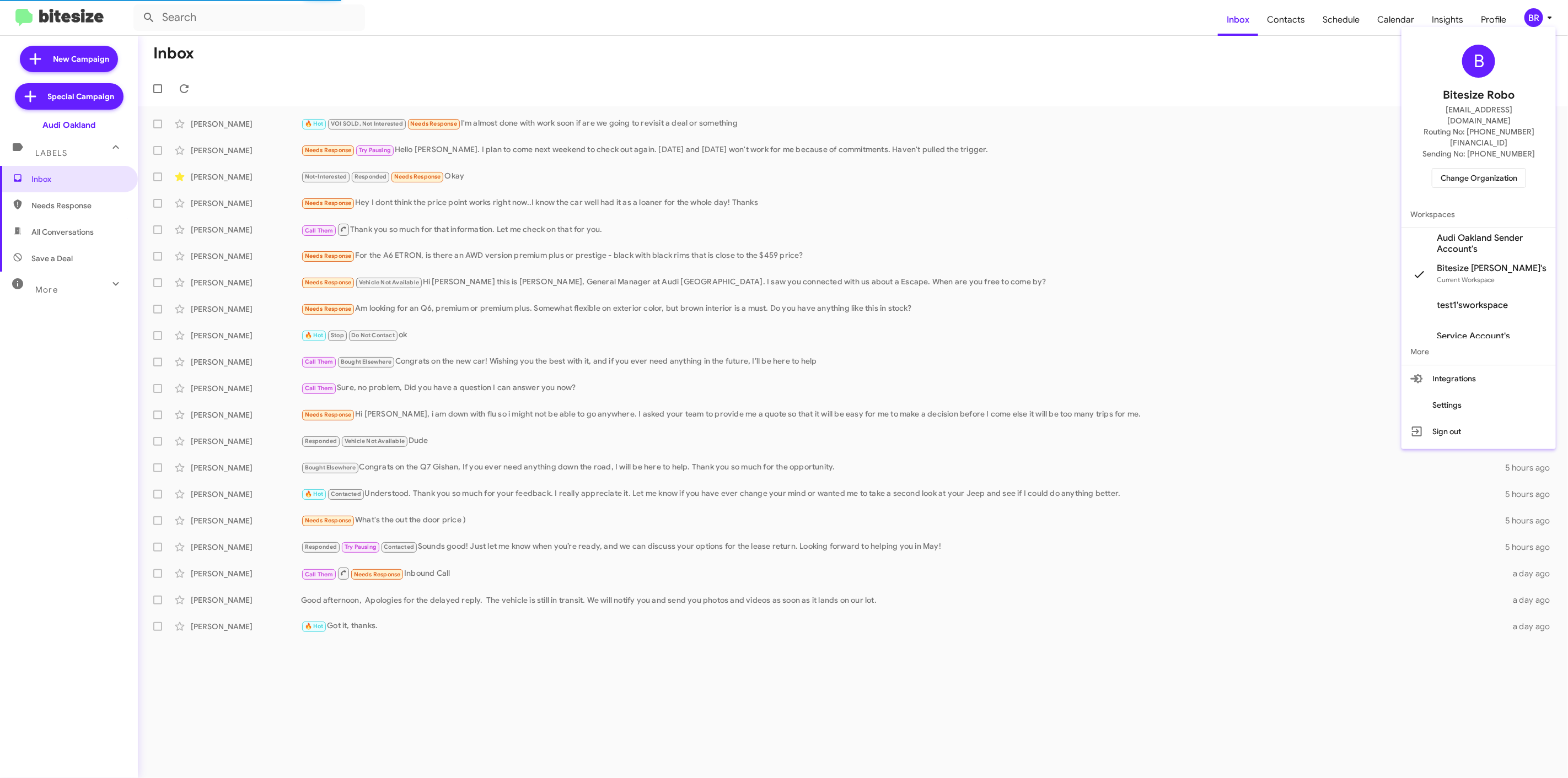
click at [1476, 168] on span "Change Organization" at bounding box center [1478, 177] width 76 height 19
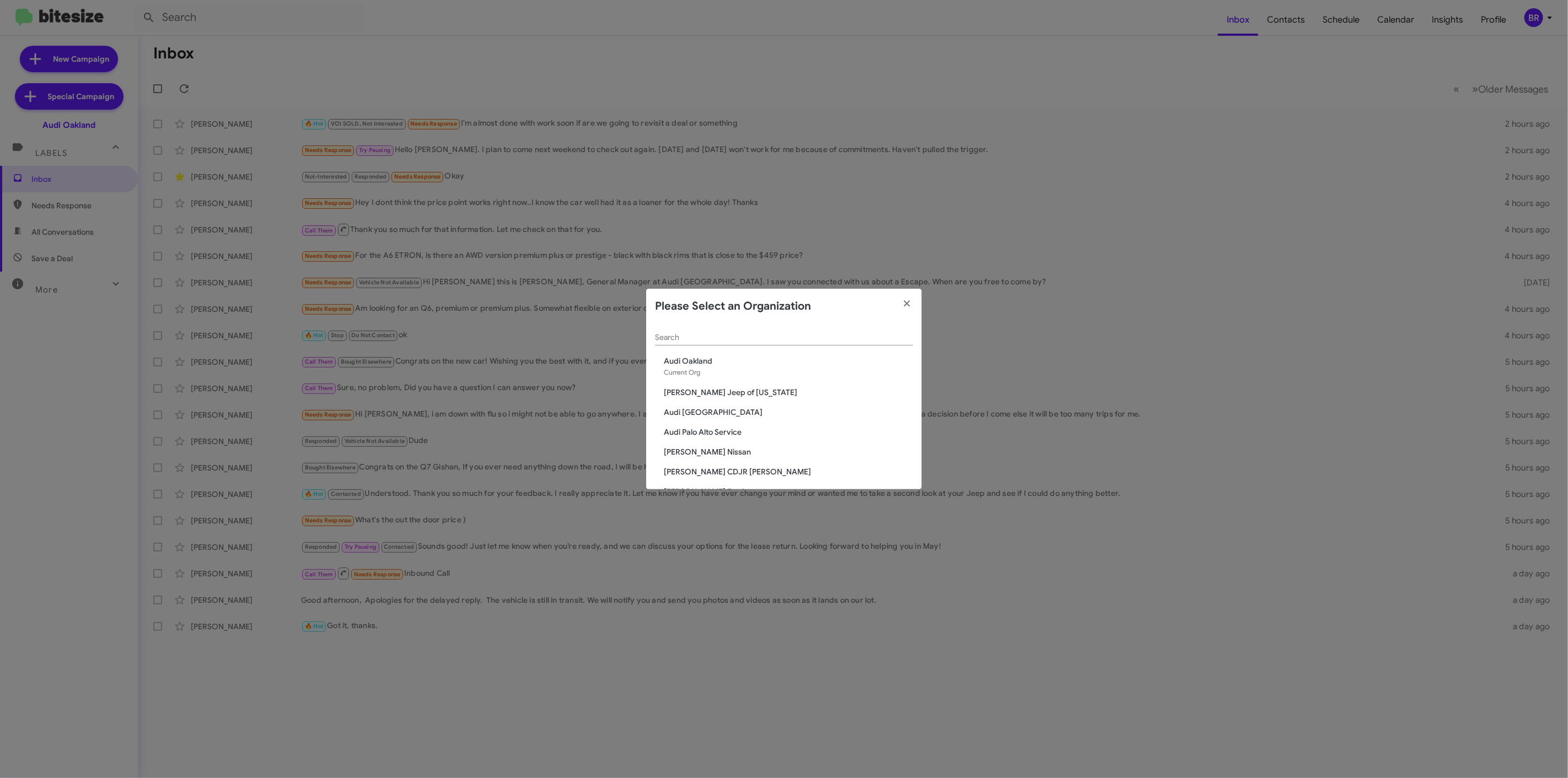
click at [704, 416] on span "Audi [GEOGRAPHIC_DATA]" at bounding box center [788, 412] width 249 height 11
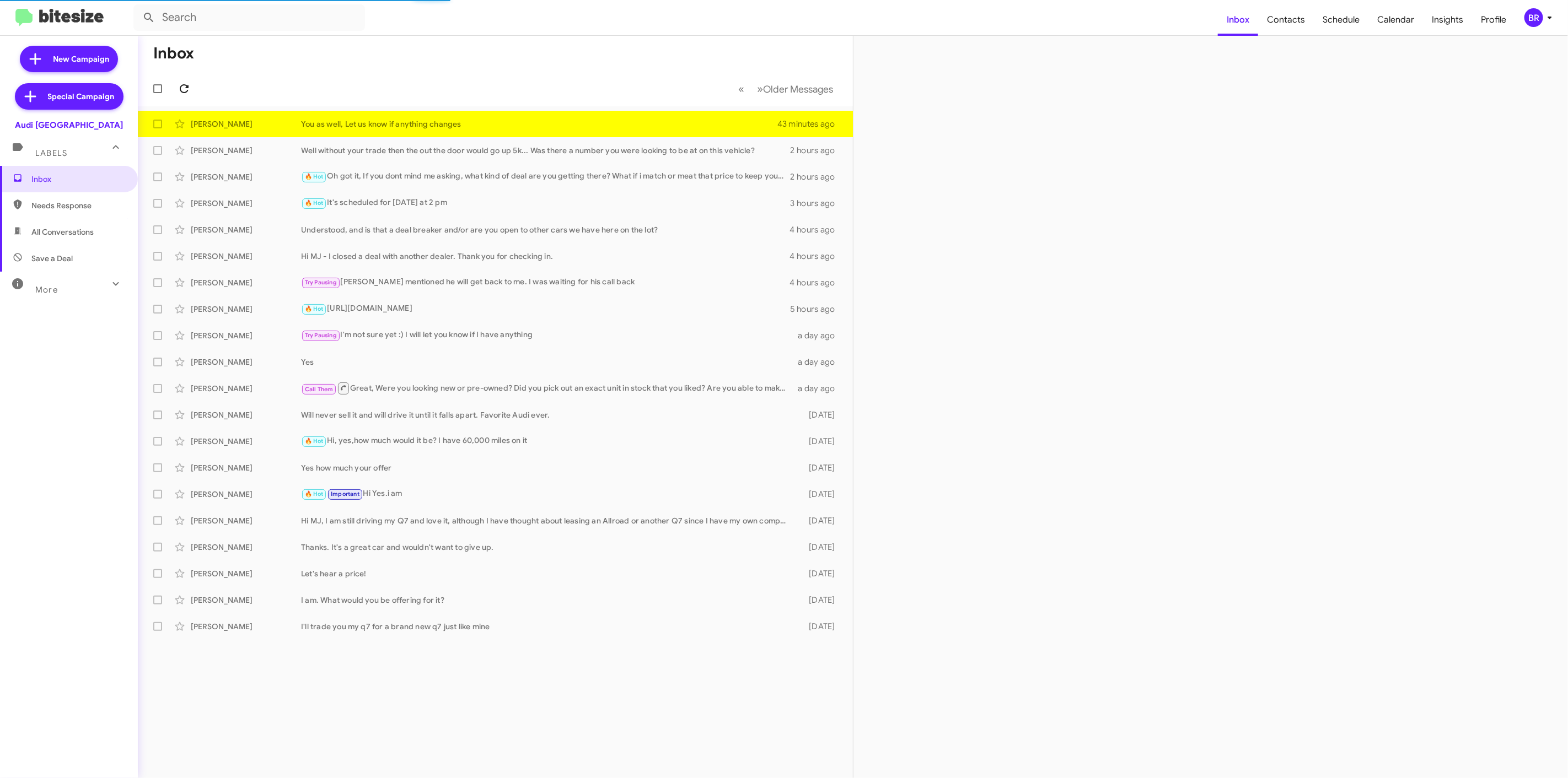
click at [183, 88] on icon at bounding box center [184, 89] width 13 height 13
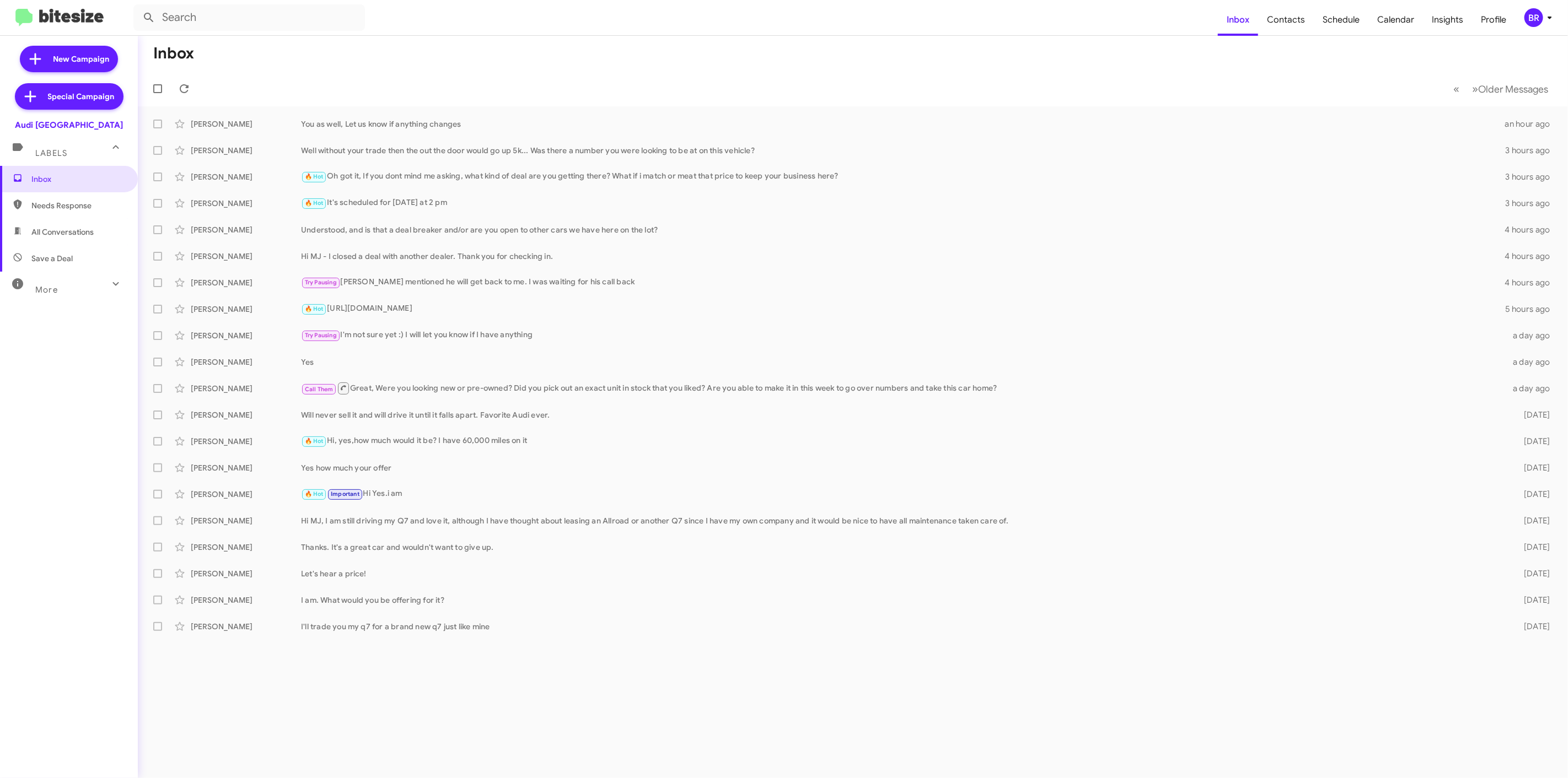
click at [1538, 28] on mat-toolbar "Inbox Contacts Schedule Calendar Insights Profile BR" at bounding box center [784, 17] width 1568 height 35
click at [1534, 25] on div "BR" at bounding box center [1533, 17] width 19 height 19
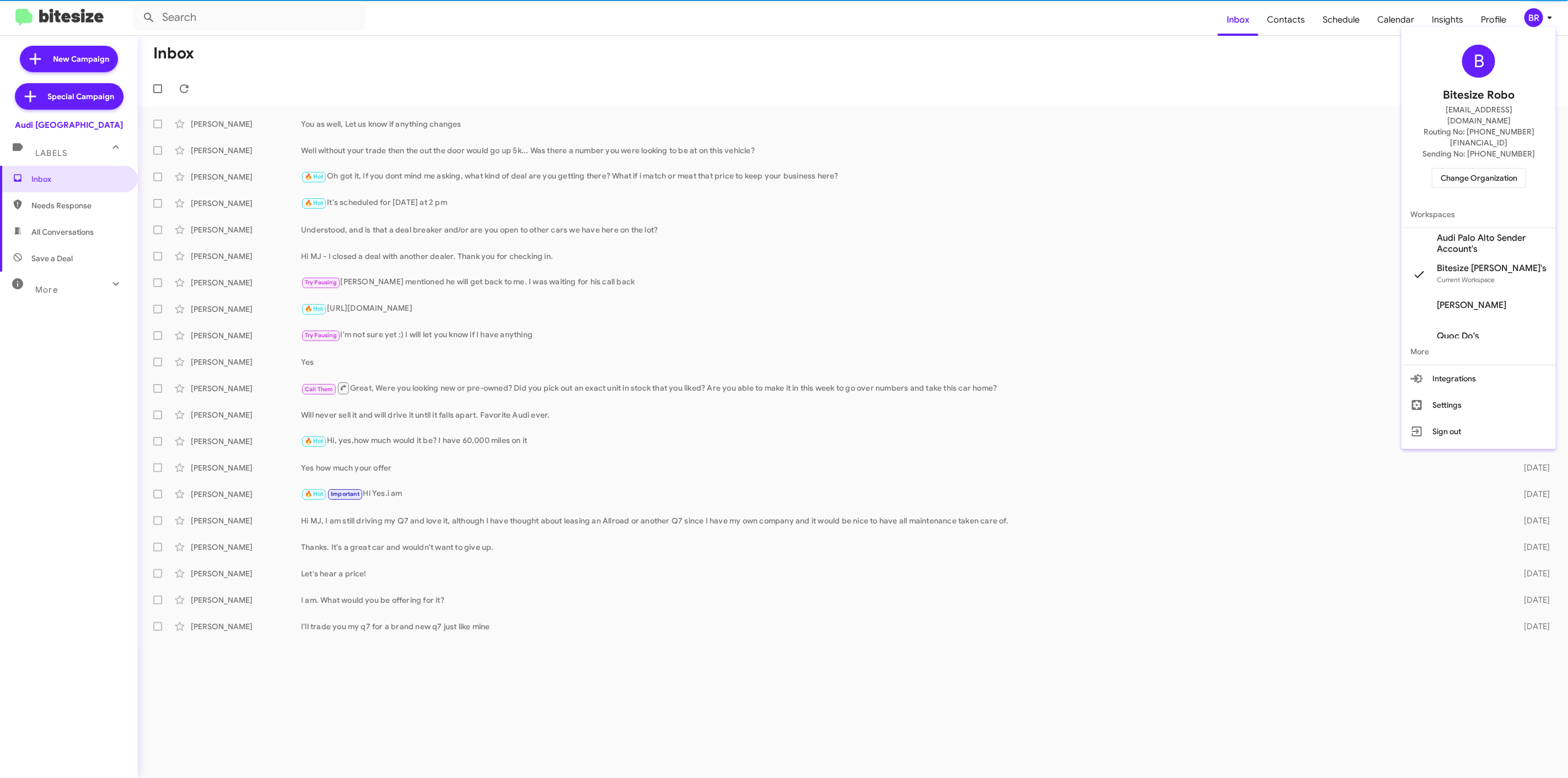
click at [1450, 168] on span "Change Organization" at bounding box center [1478, 177] width 76 height 19
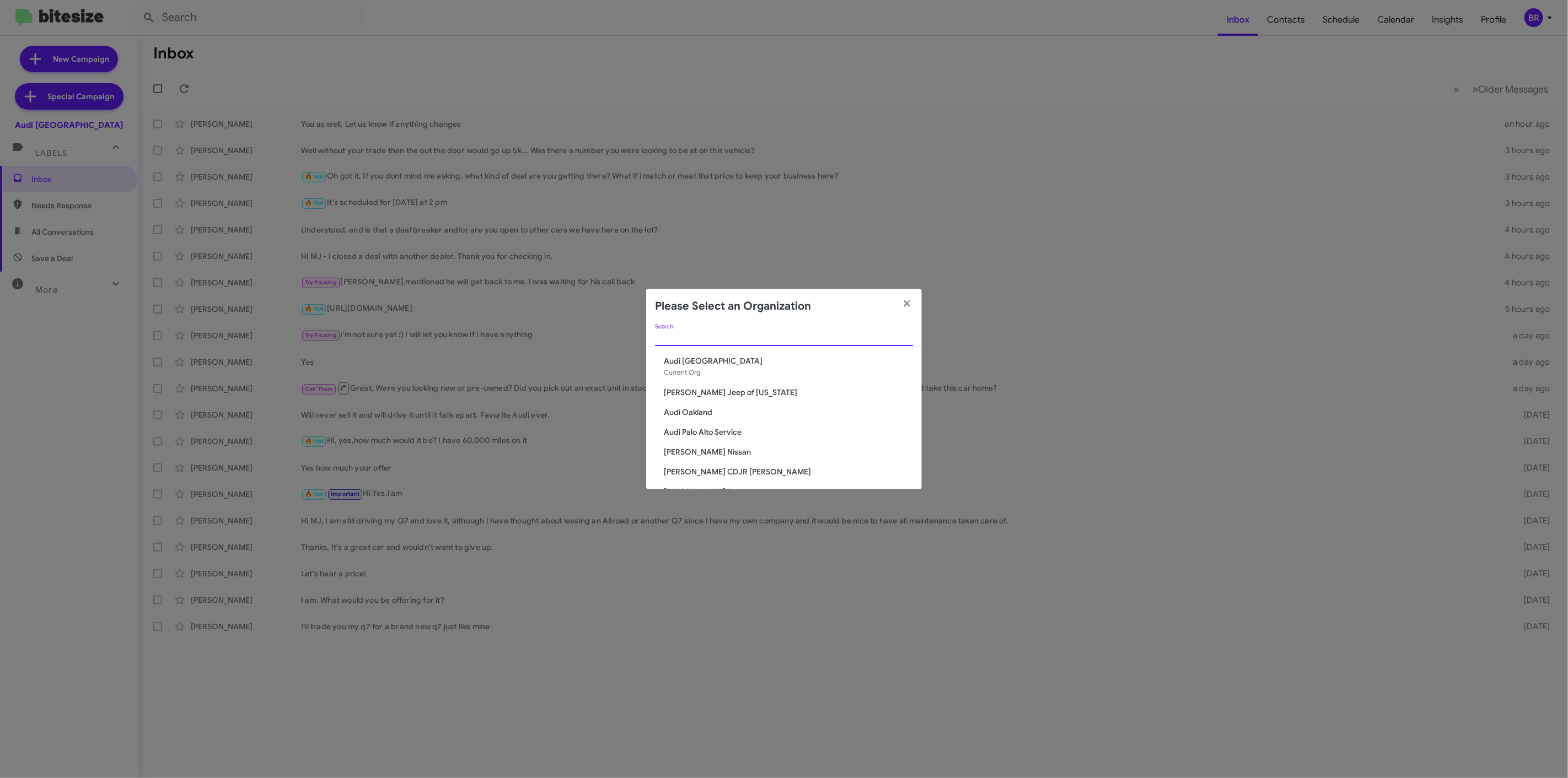
click at [835, 338] on input "Search" at bounding box center [784, 338] width 258 height 9
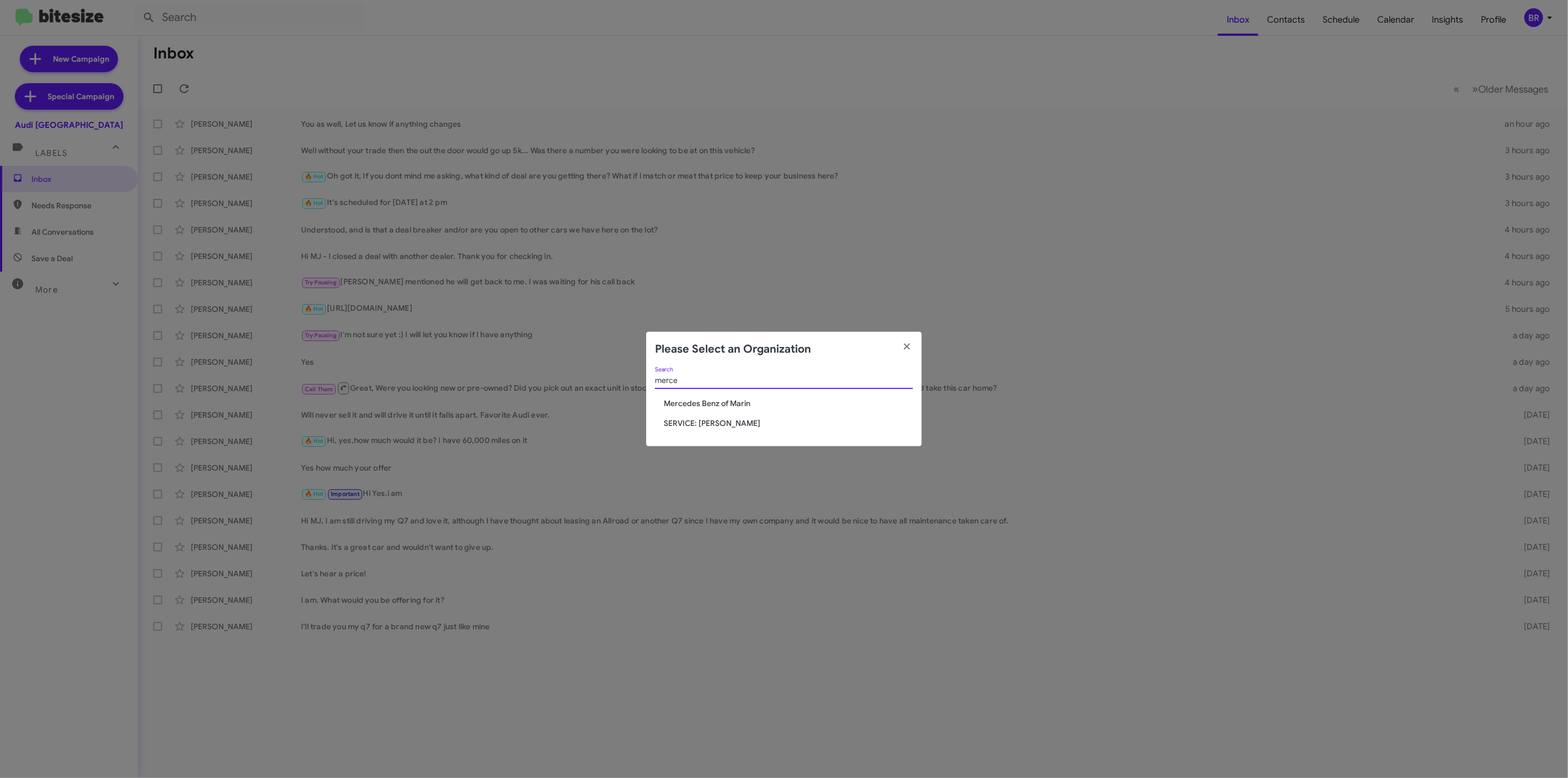
type input "merce"
click at [741, 405] on span "Mercedes Benz of Marin" at bounding box center [788, 403] width 249 height 11
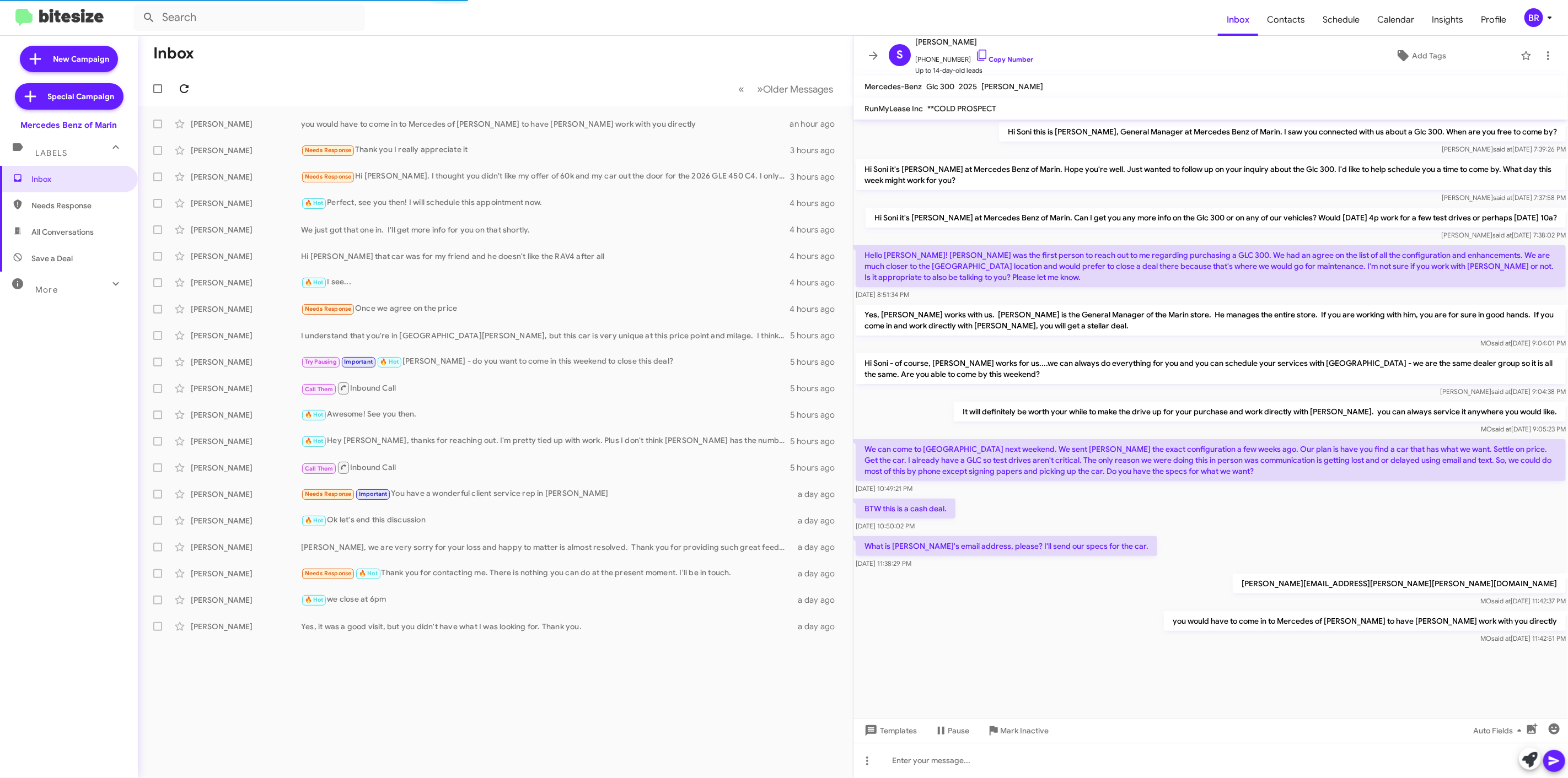
click at [183, 88] on icon at bounding box center [184, 89] width 13 height 13
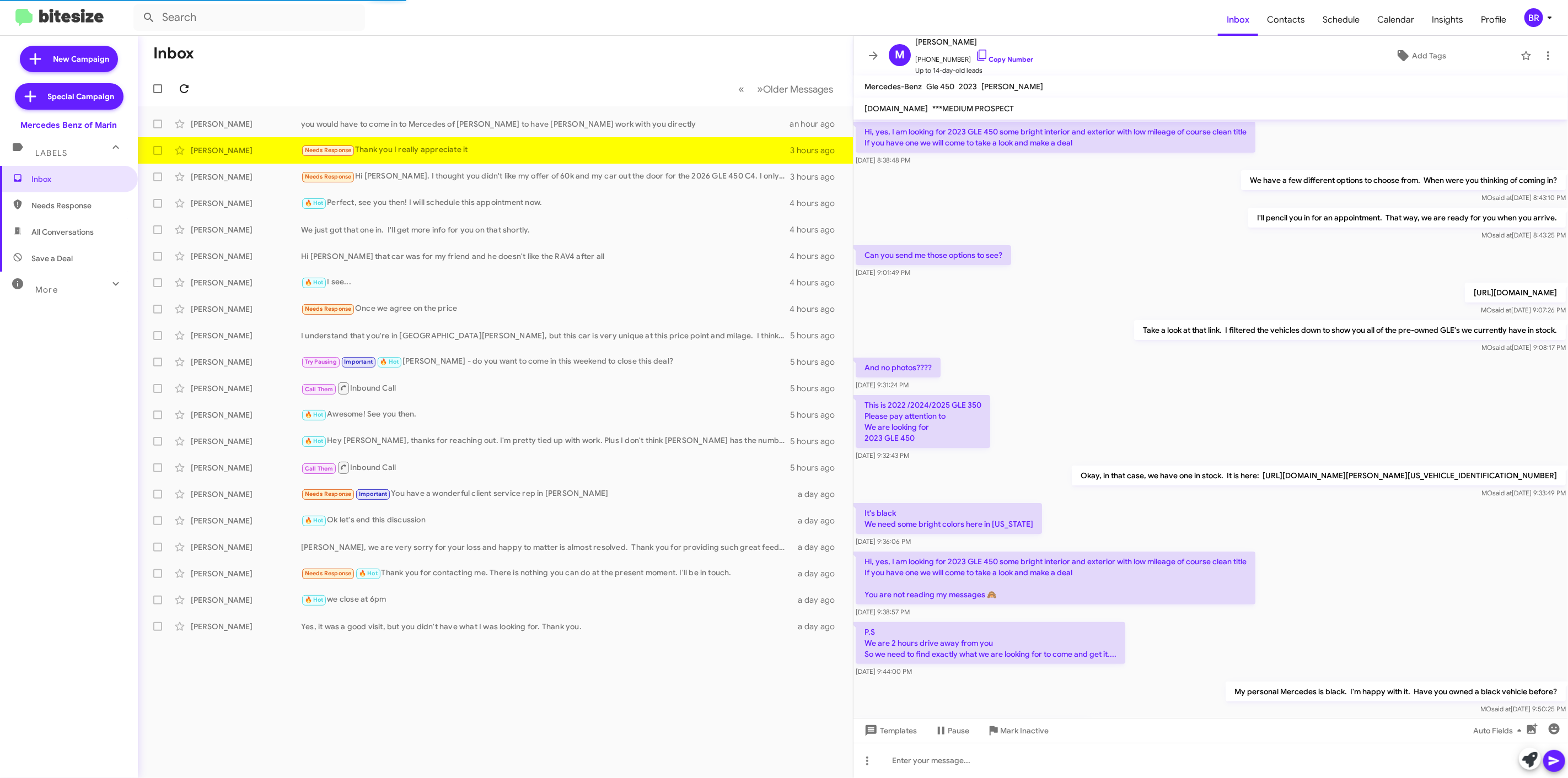
scroll to position [315, 0]
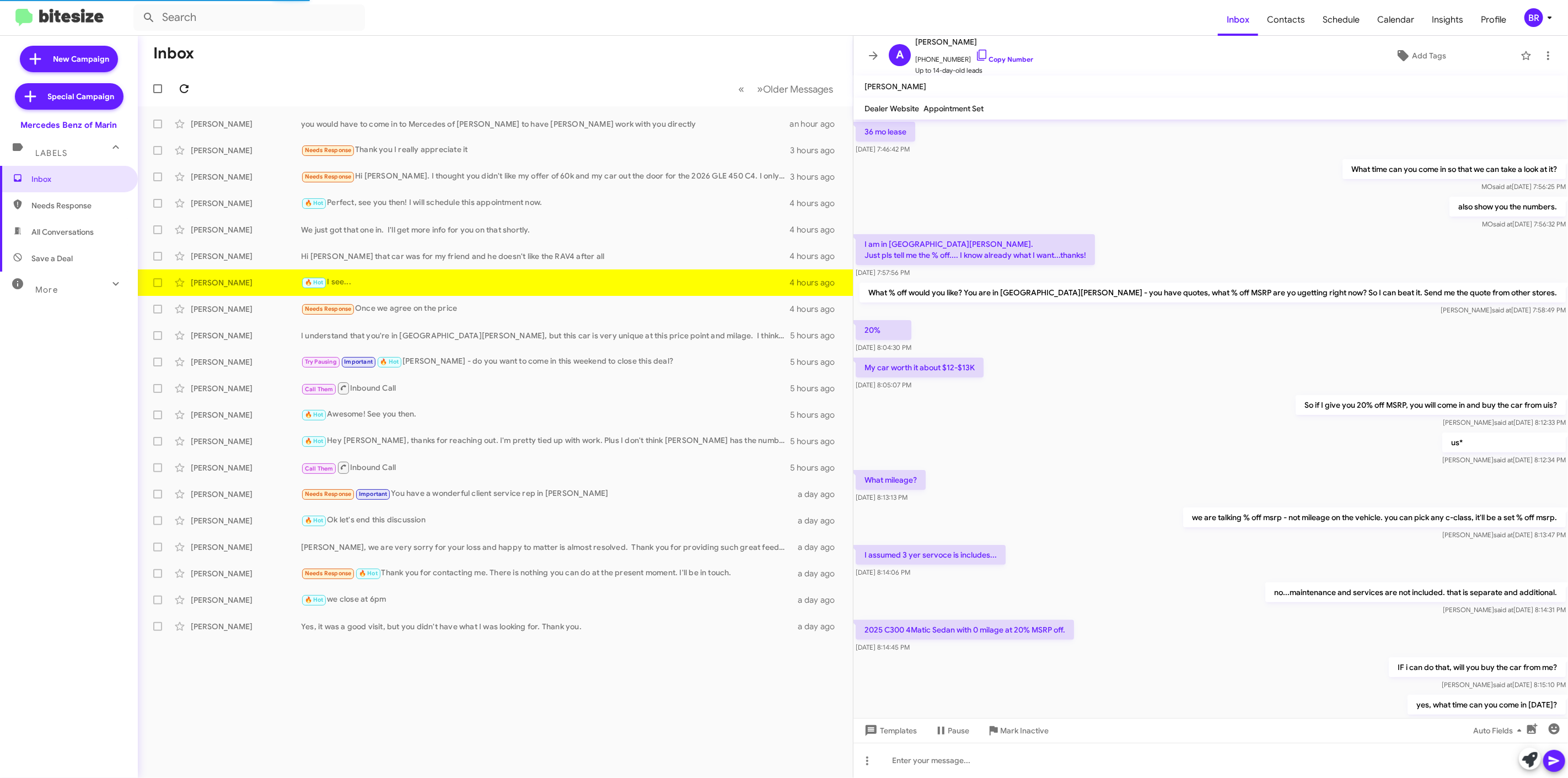
scroll to position [216, 0]
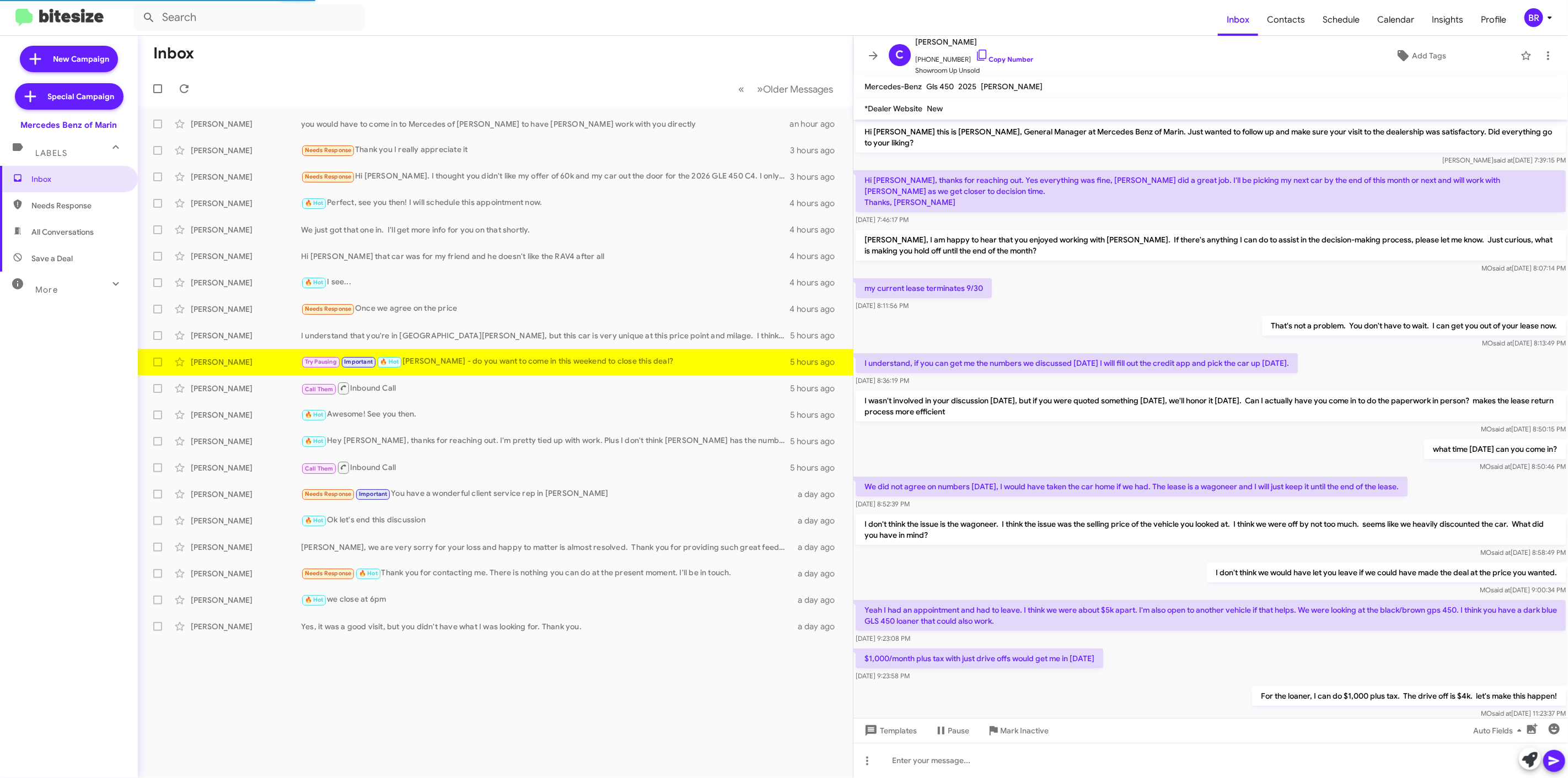
scroll to position [81, 0]
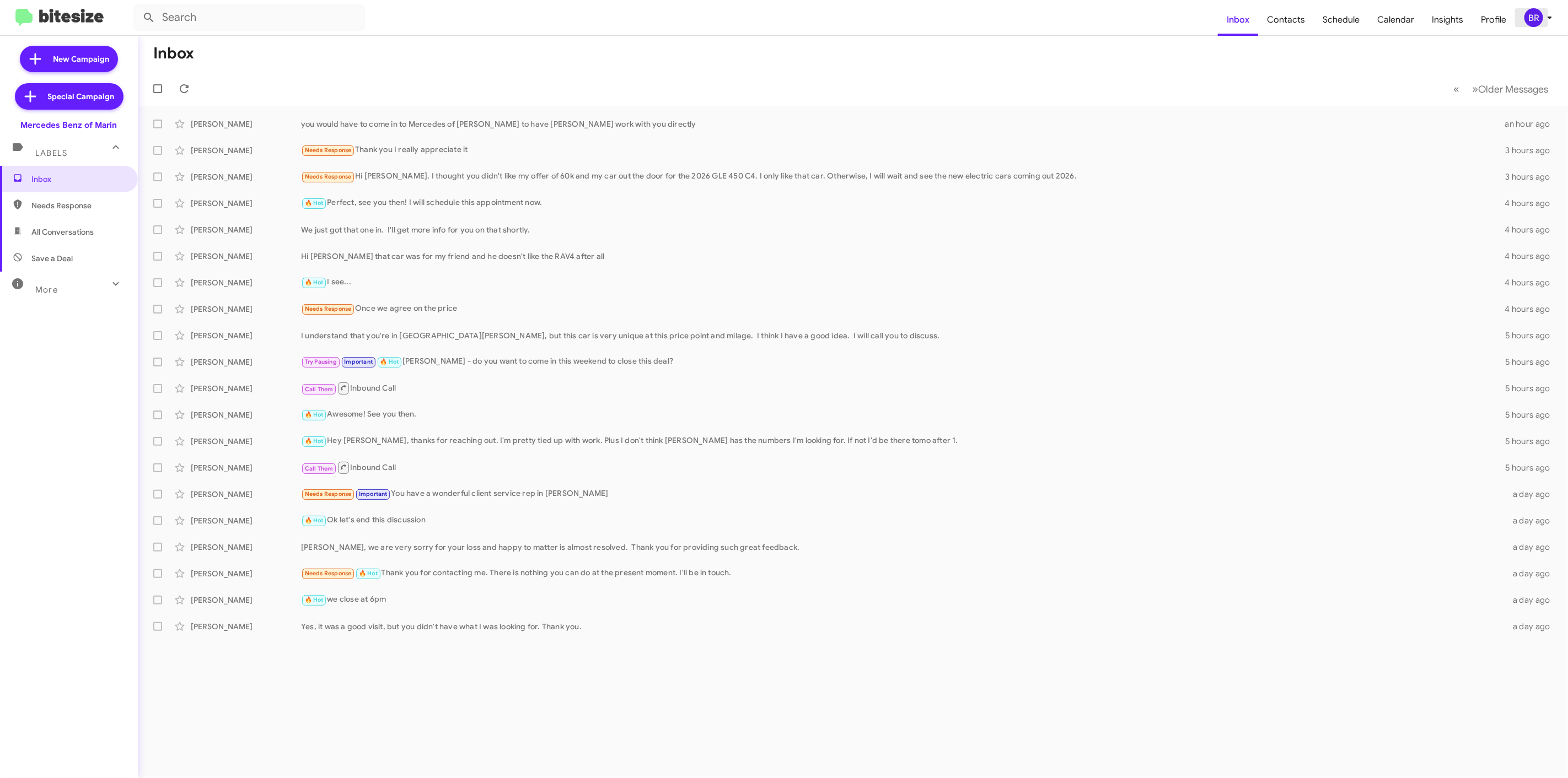
click at [1524, 10] on span "BR" at bounding box center [1540, 17] width 33 height 19
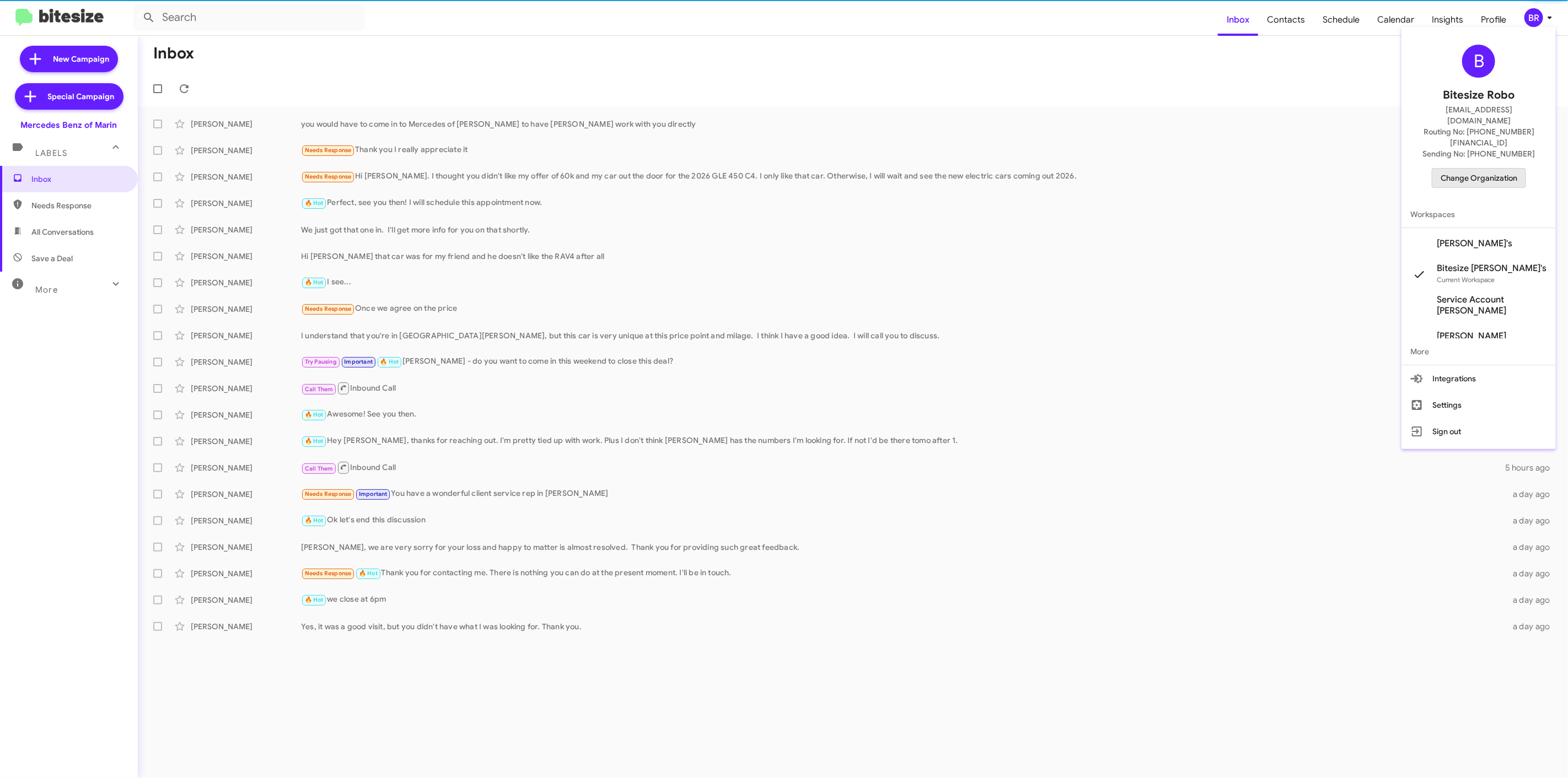
click at [1476, 168] on span "Change Organization" at bounding box center [1478, 177] width 76 height 19
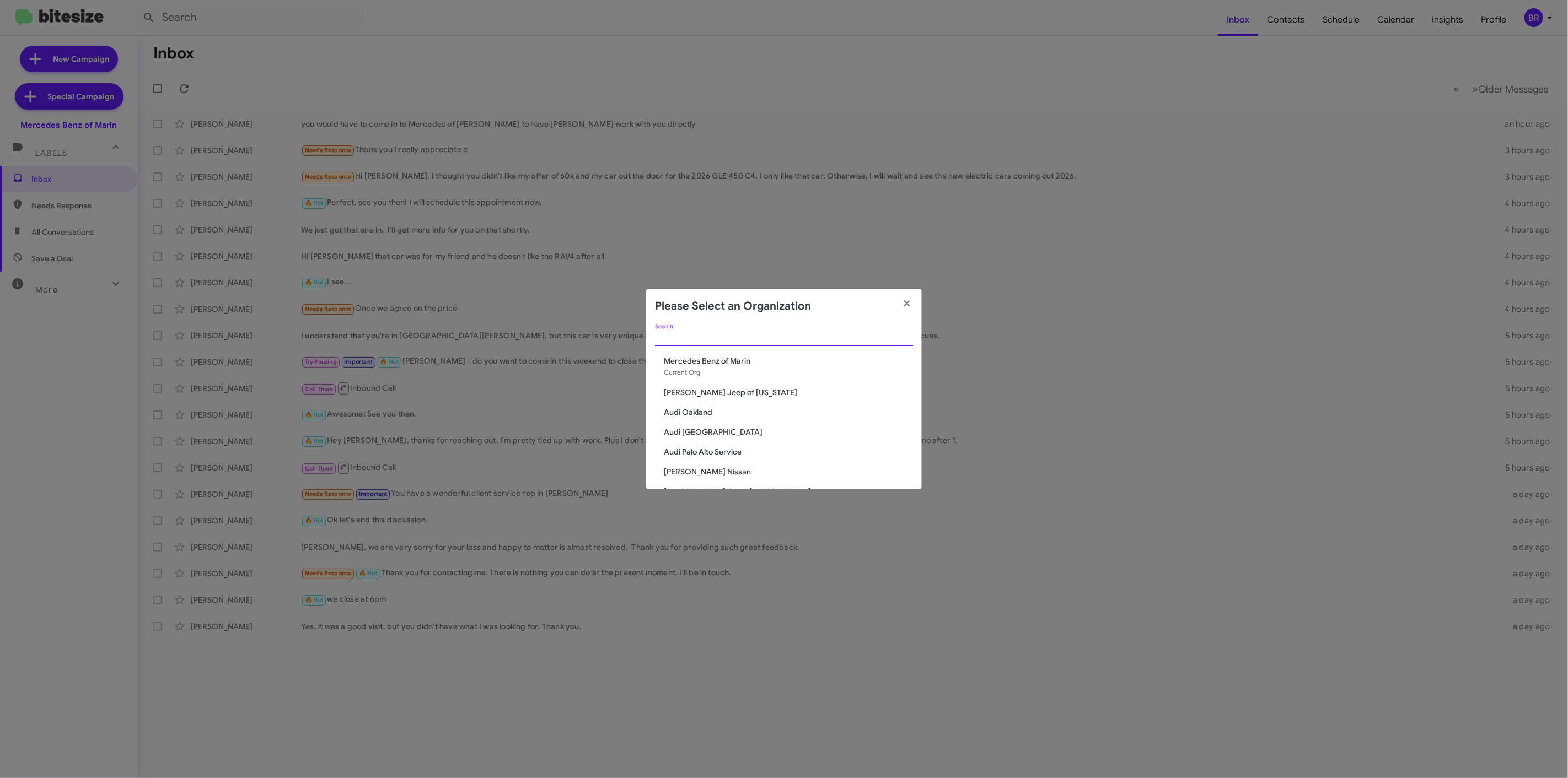
click at [765, 339] on input "Search" at bounding box center [784, 338] width 258 height 9
type input "t"
type input "toyot"
click at [741, 438] on span "Team Toyota Langhorne" at bounding box center [788, 440] width 249 height 11
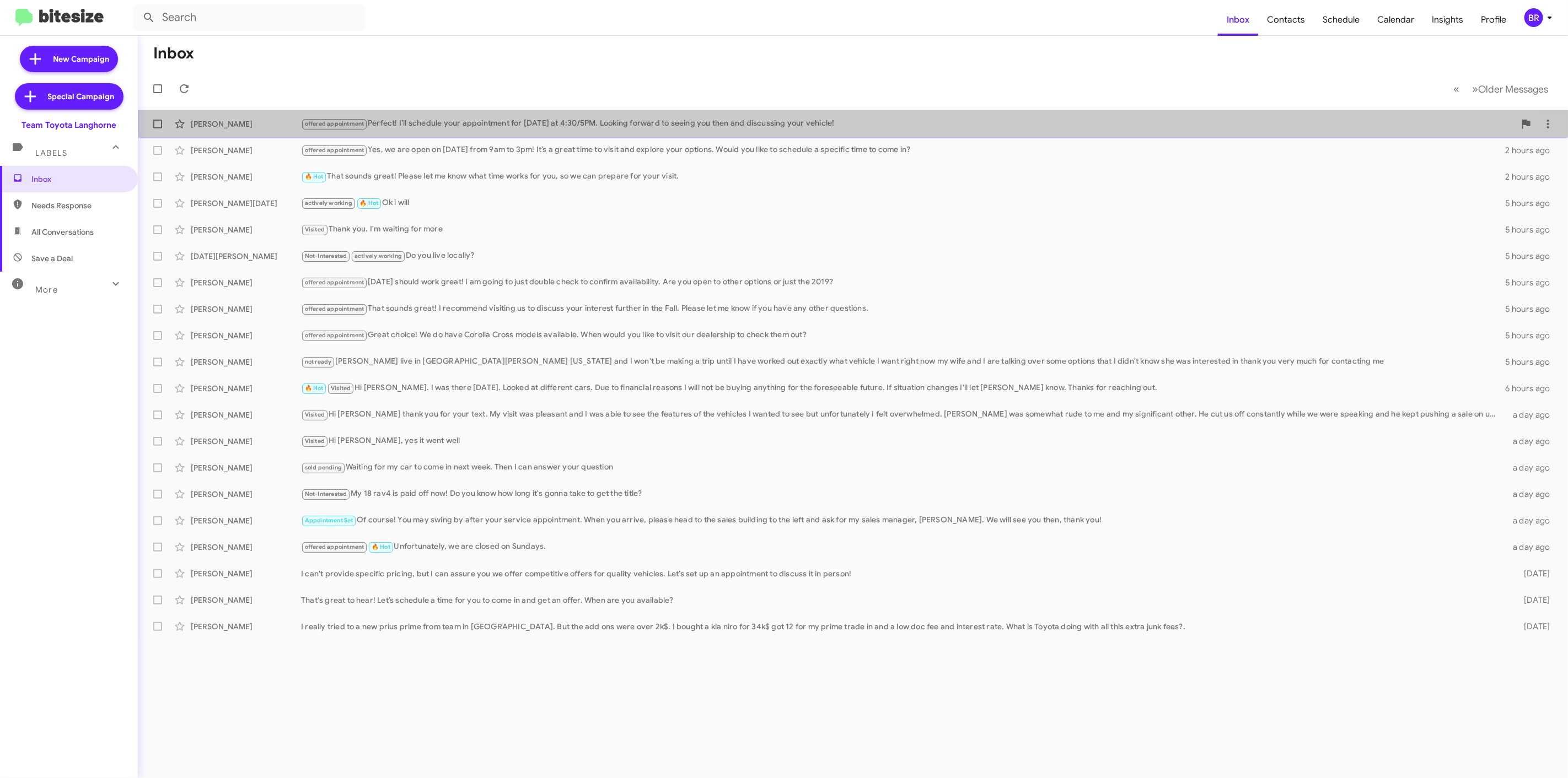
click at [503, 125] on div "offered appointment Perfect! I’ll schedule your appointment for [DATE] at 4:30/…" at bounding box center [907, 123] width 1214 height 12
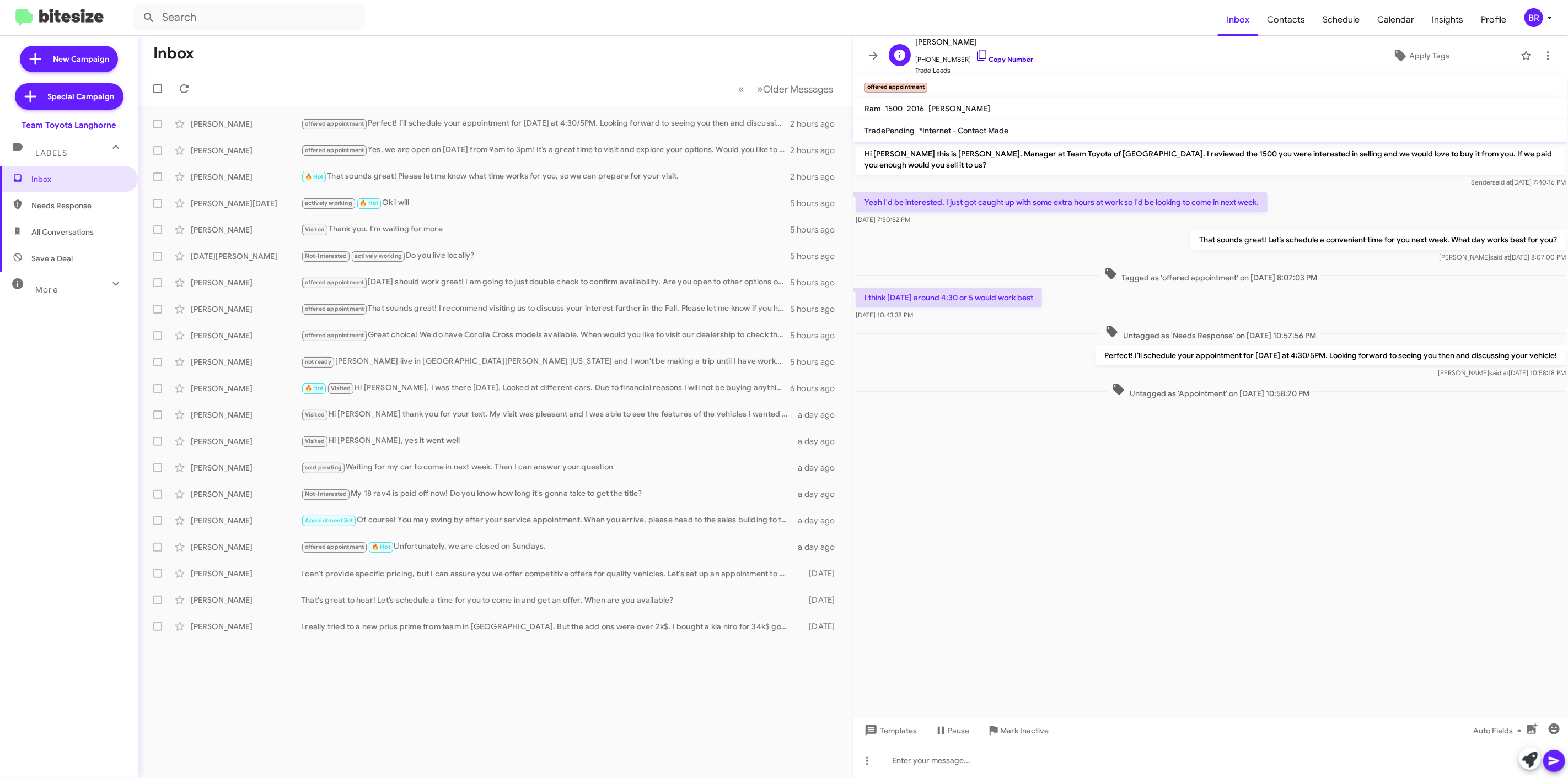
click at [1001, 62] on link "Copy Number" at bounding box center [1004, 59] width 58 height 8
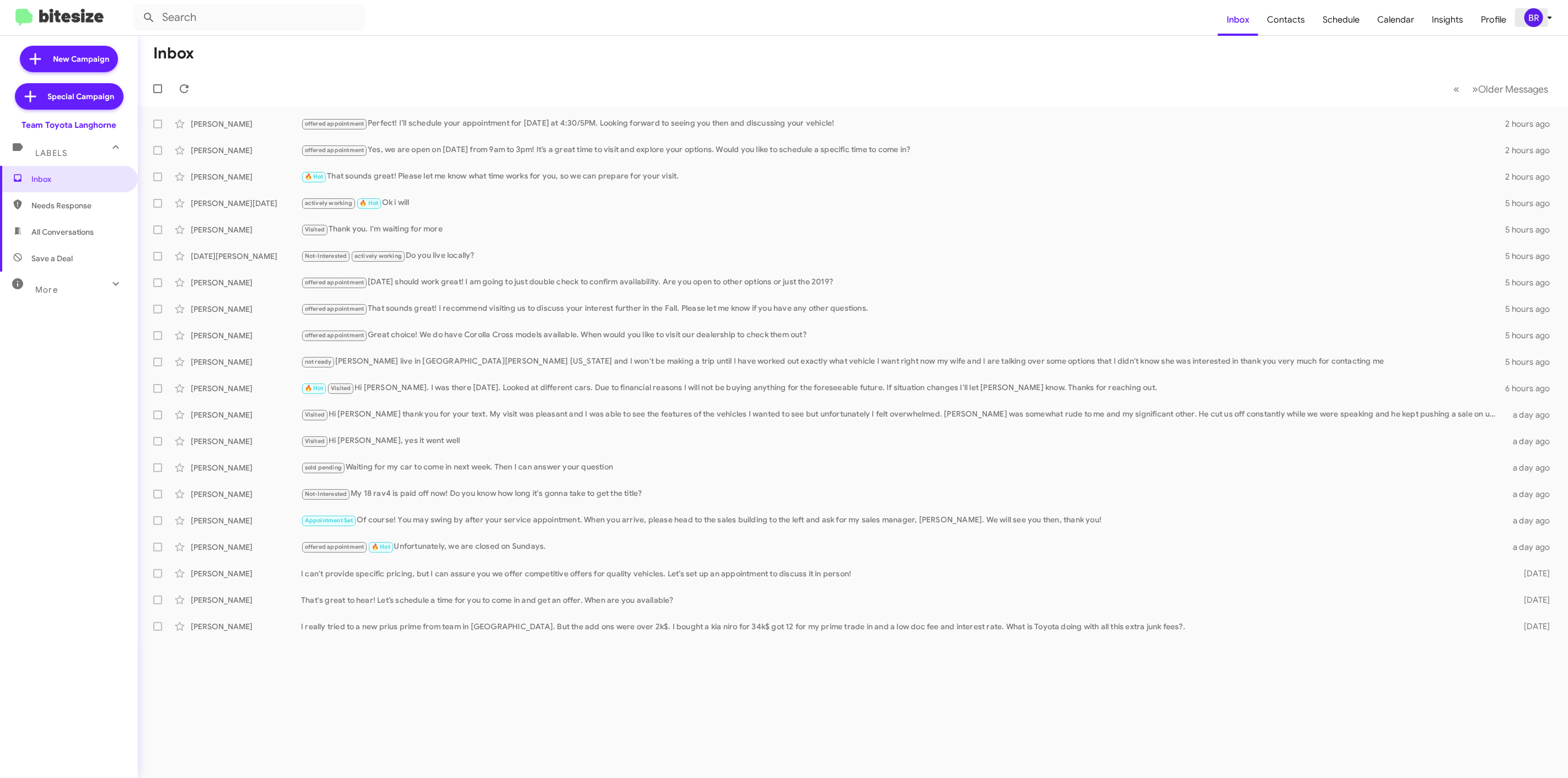
click at [1525, 17] on div "BR" at bounding box center [1533, 17] width 19 height 19
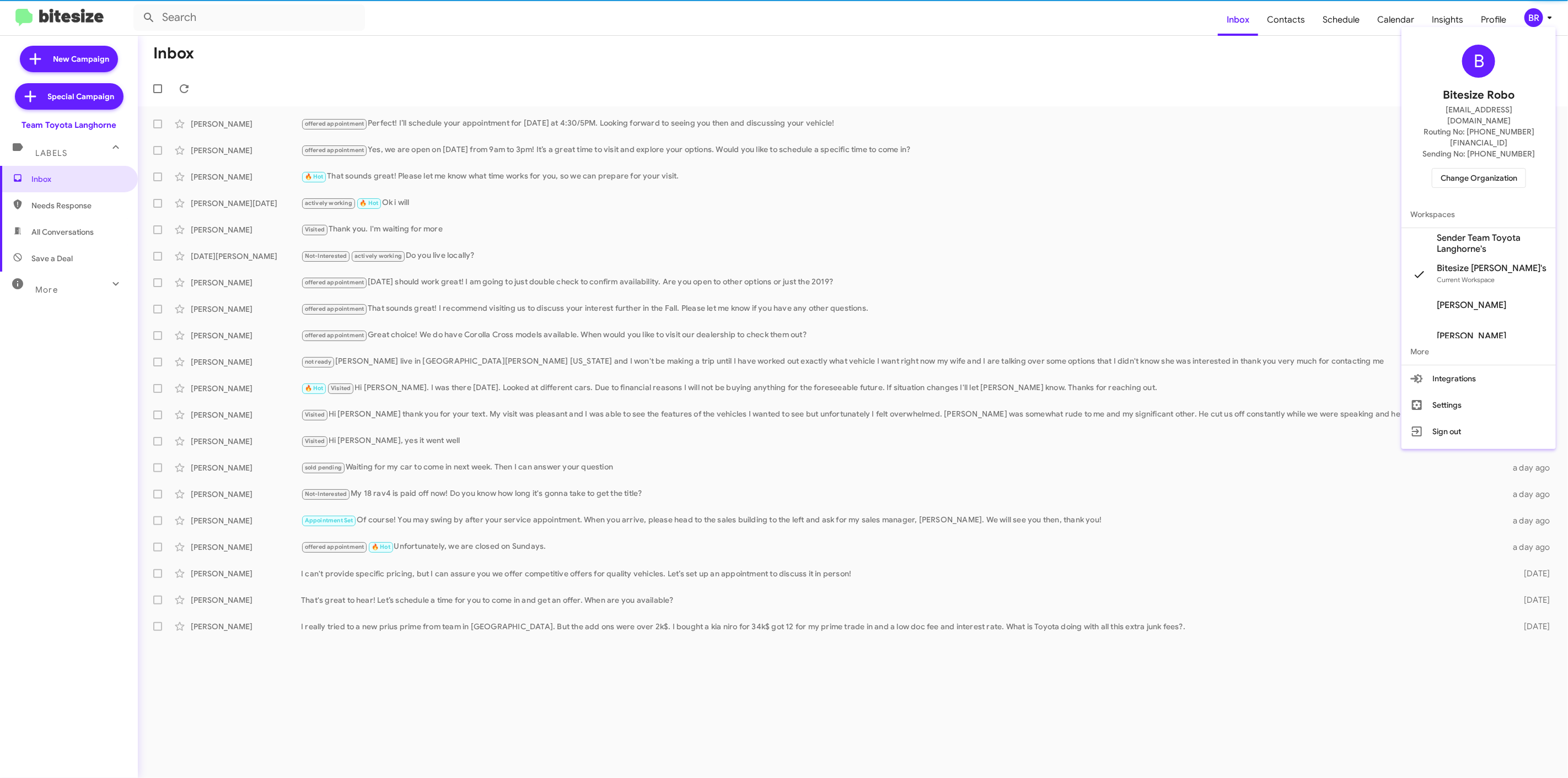
click at [1461, 168] on span "Change Organization" at bounding box center [1478, 177] width 76 height 19
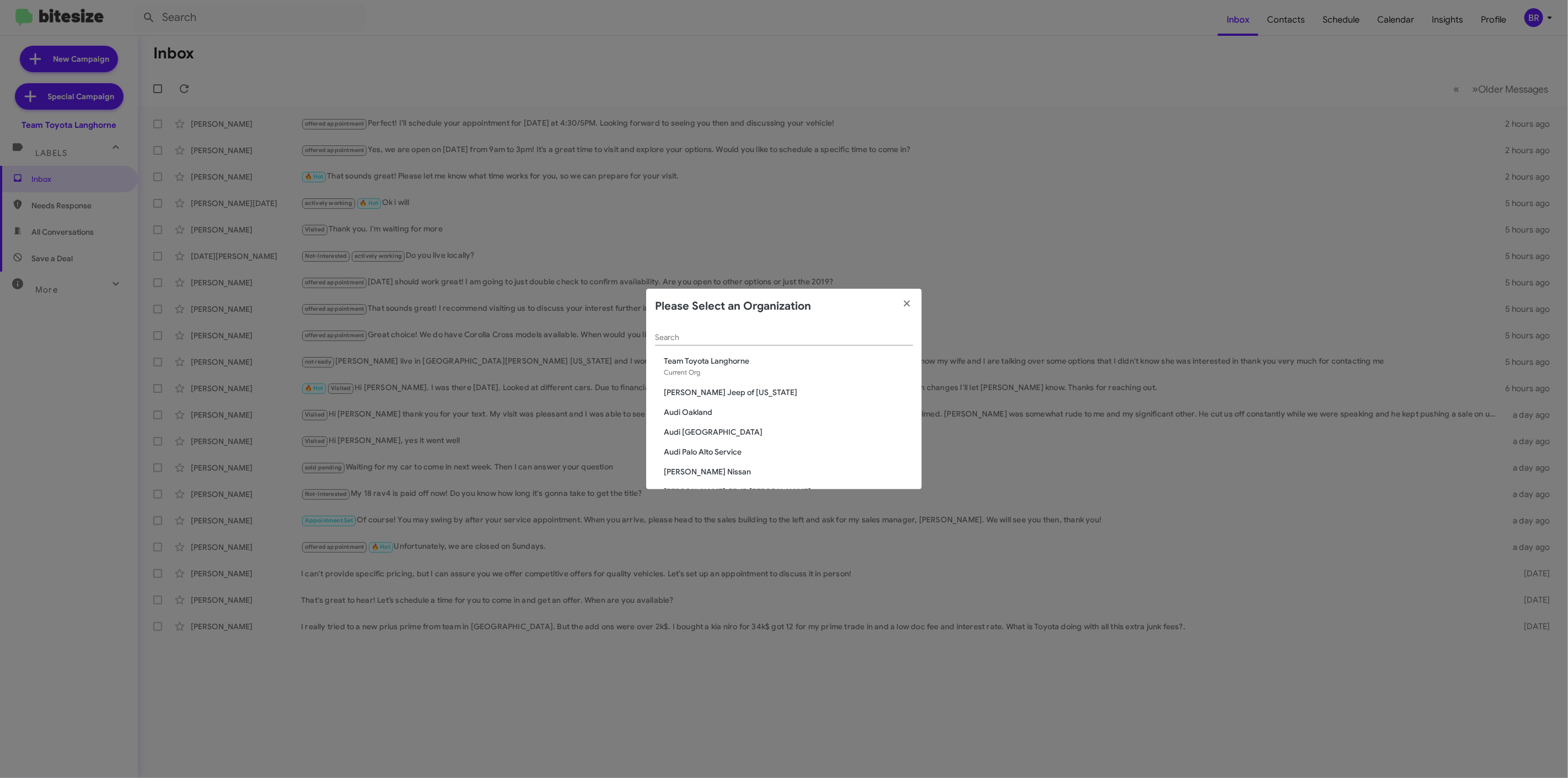
click at [726, 345] on div "Search" at bounding box center [784, 334] width 258 height 21
click at [755, 338] on input "Search" at bounding box center [784, 338] width 258 height 9
type input "toyota"
click at [713, 468] on span "Team Toyota Princeton" at bounding box center [788, 472] width 249 height 11
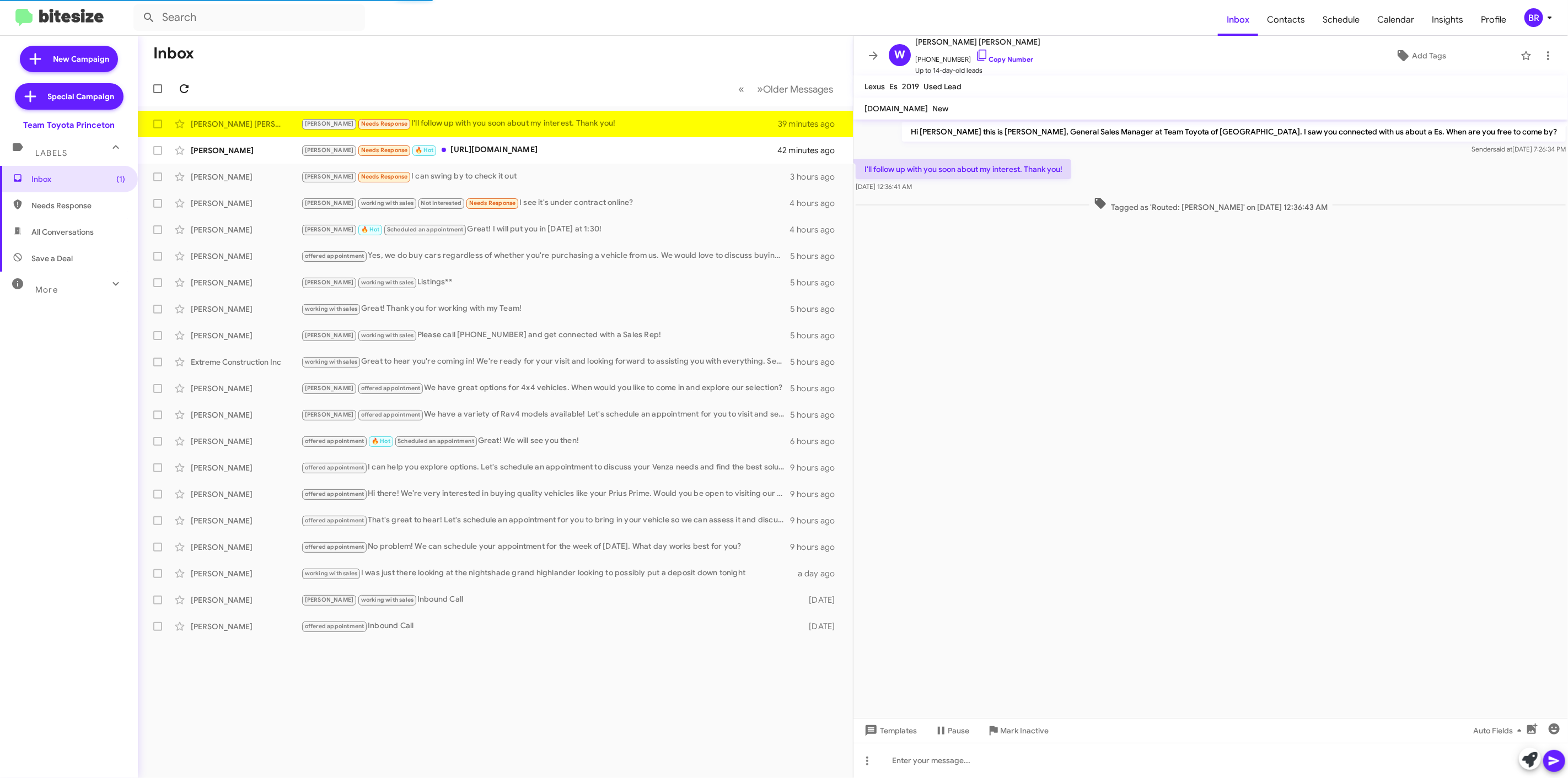
click at [183, 88] on icon at bounding box center [184, 89] width 13 height 13
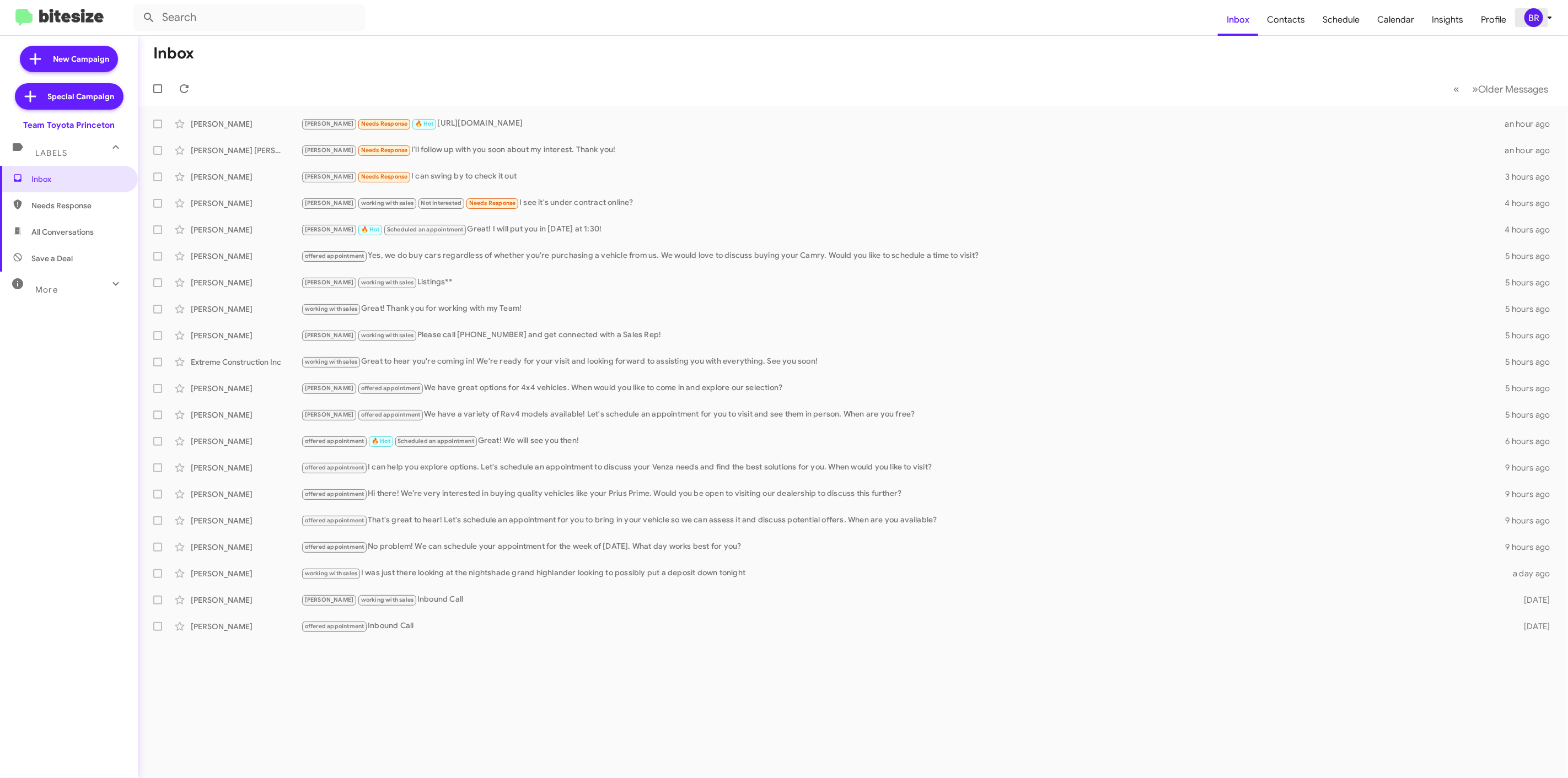
click at [1530, 14] on div "BR" at bounding box center [1533, 17] width 19 height 19
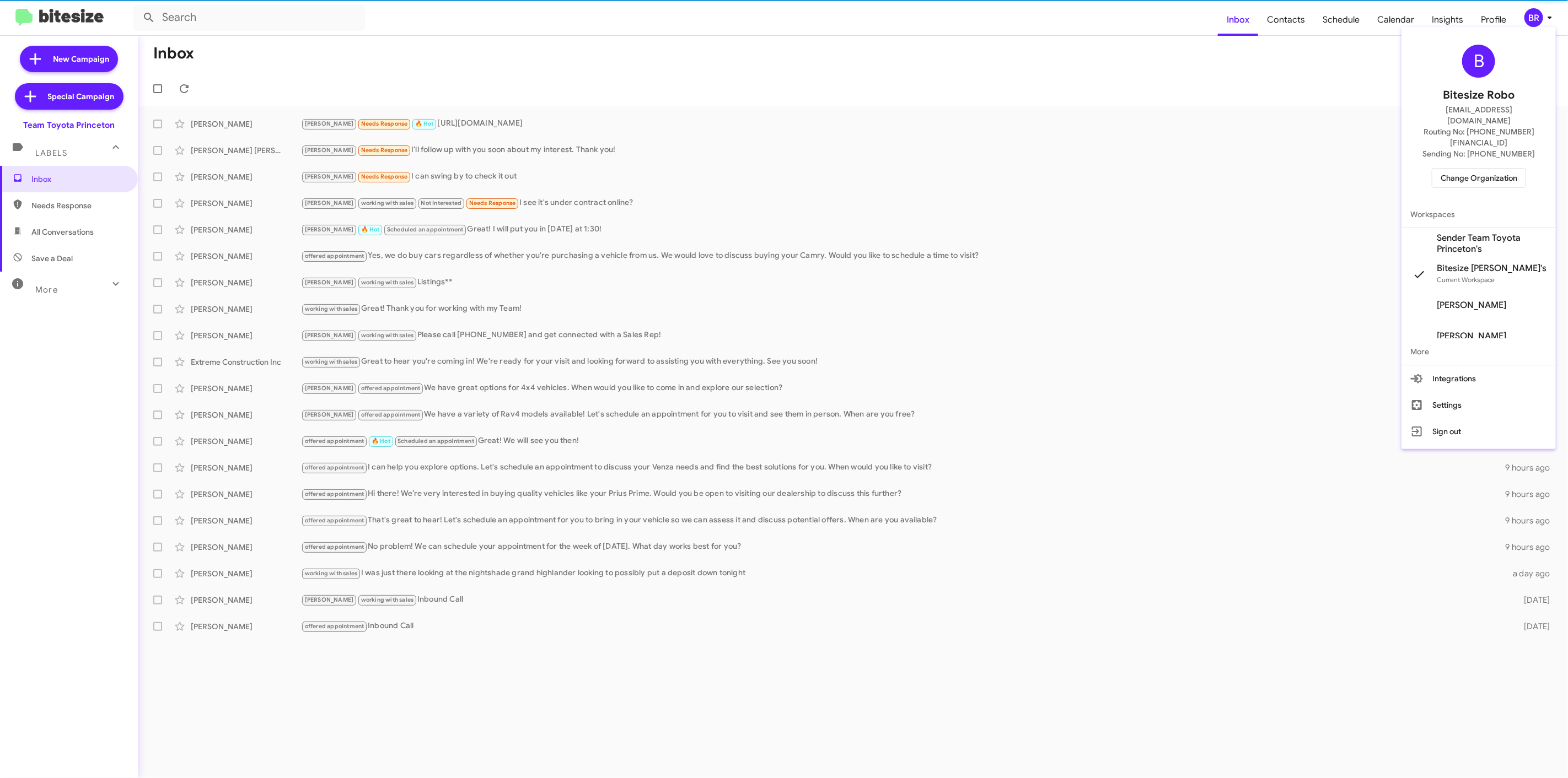
click at [1487, 168] on span "Change Organization" at bounding box center [1478, 177] width 76 height 19
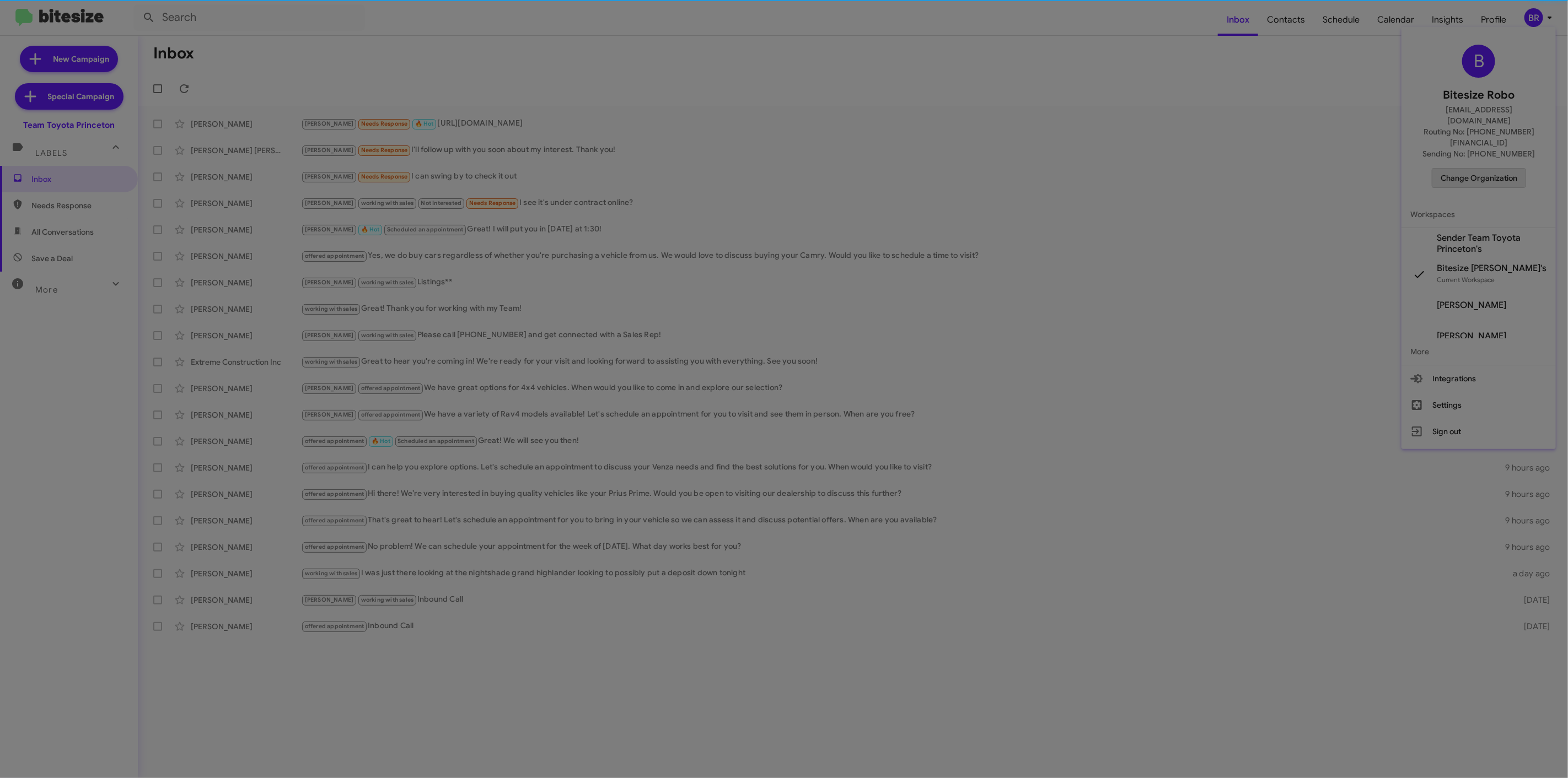
click at [1487, 154] on modal-container "Please Select an Organization Search Team Toyota Princeton Current Org Adams Je…" at bounding box center [784, 389] width 1568 height 778
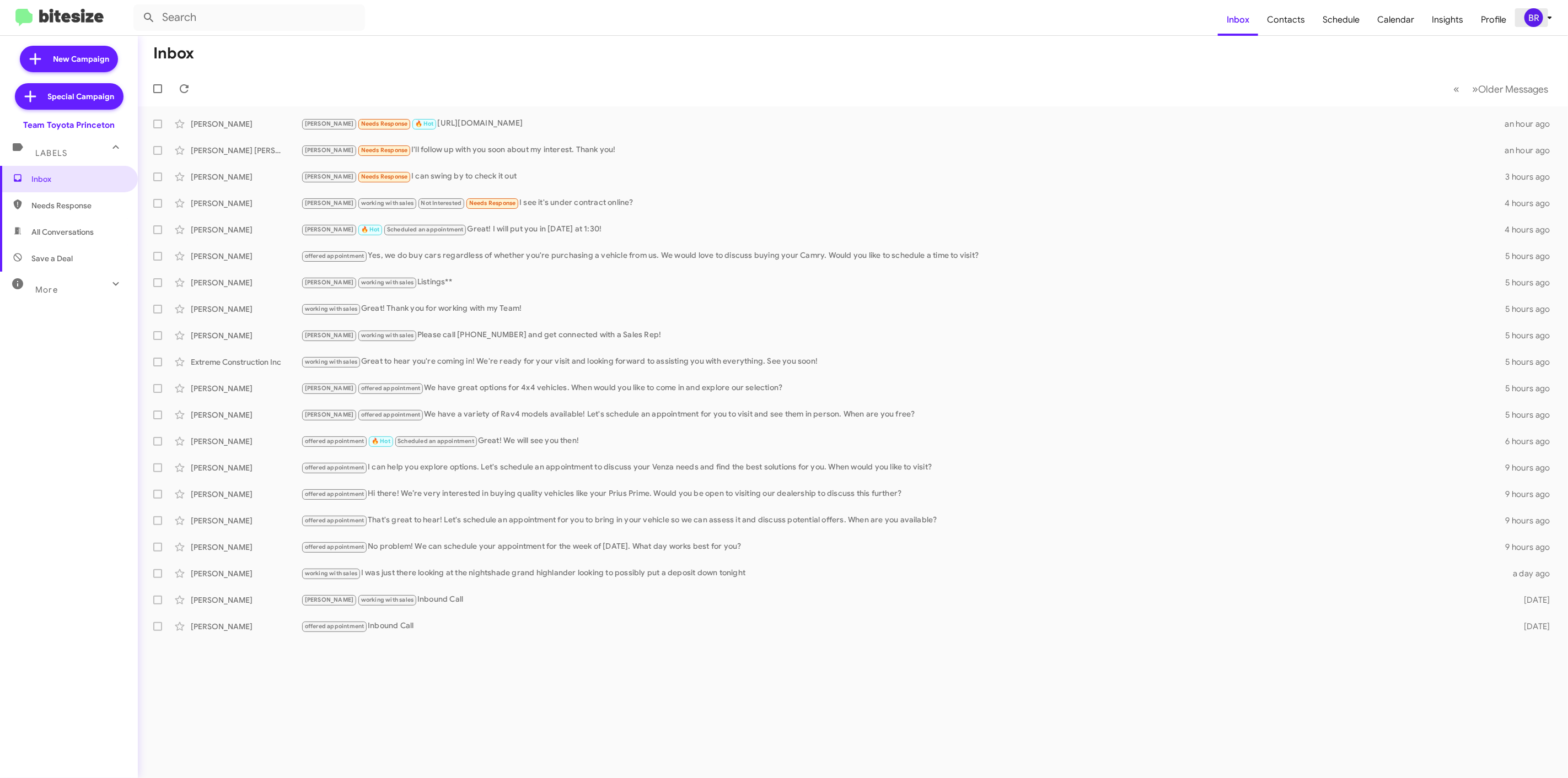
click at [1542, 23] on span "BR" at bounding box center [1540, 17] width 33 height 19
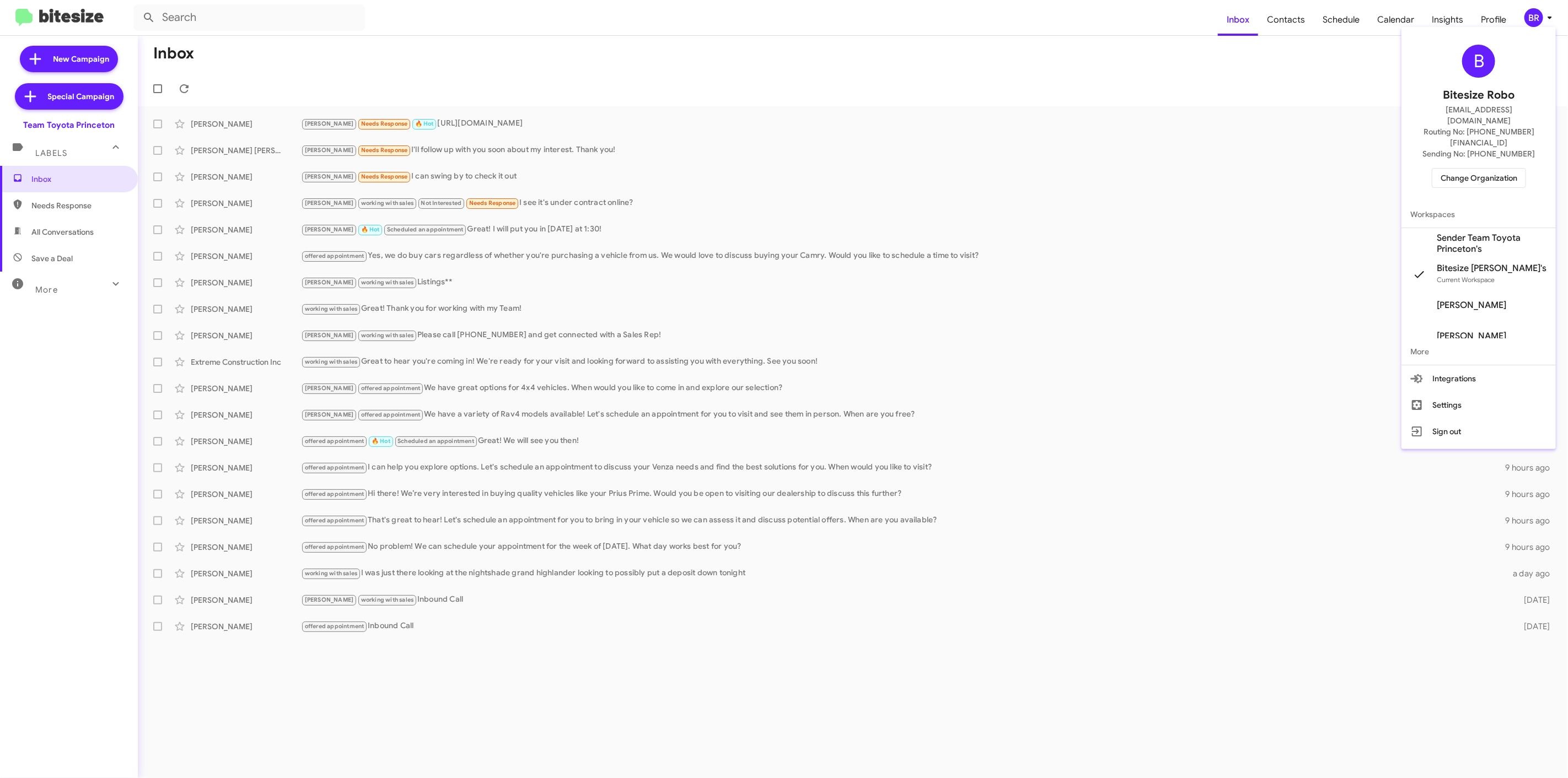
click at [1460, 168] on span "Change Organization" at bounding box center [1478, 177] width 76 height 19
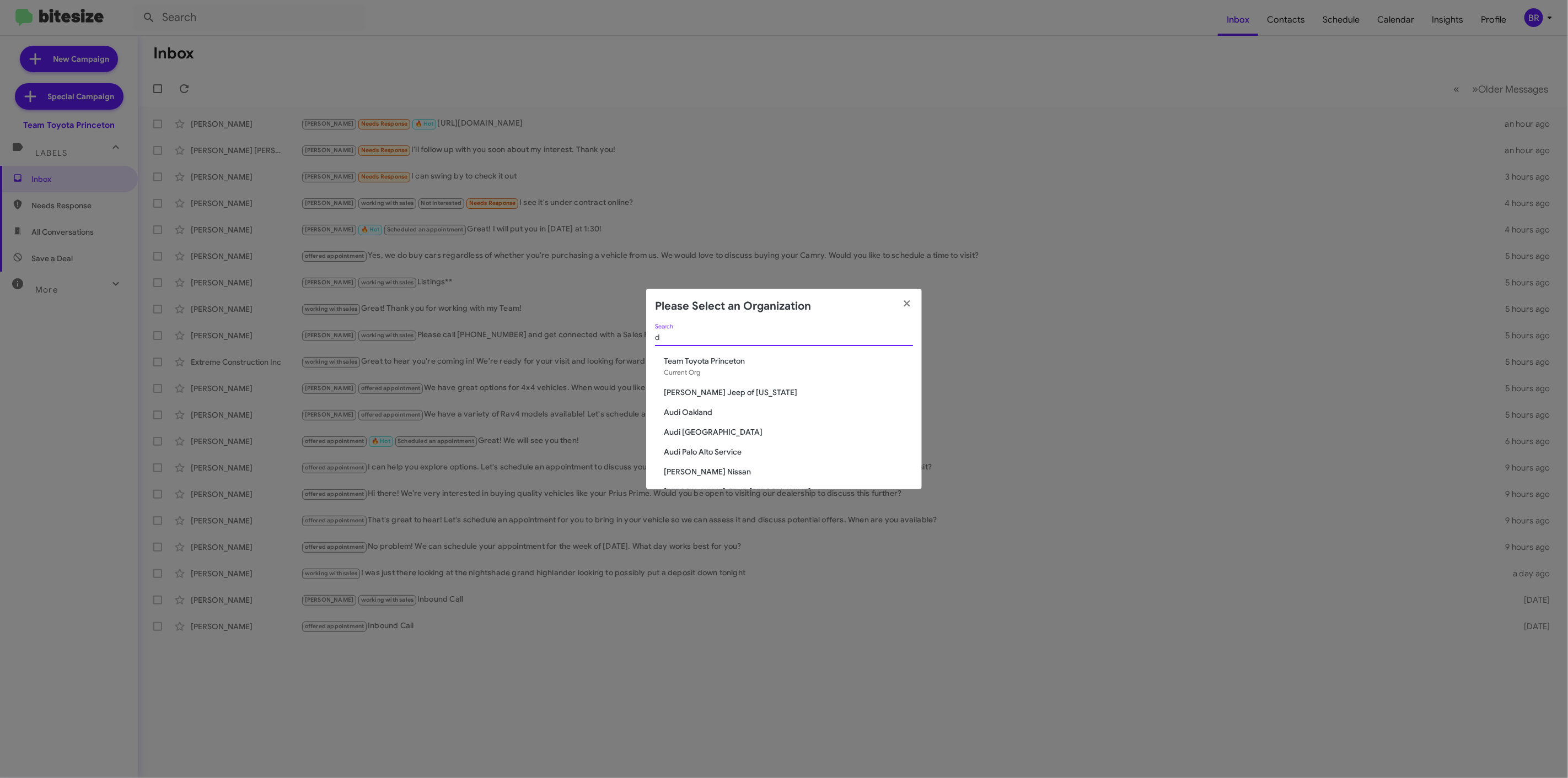
click at [842, 337] on input "d" at bounding box center [784, 338] width 258 height 9
type input "de"
click at [708, 356] on span "[PERSON_NAME] Chevrolet" at bounding box center [788, 361] width 249 height 11
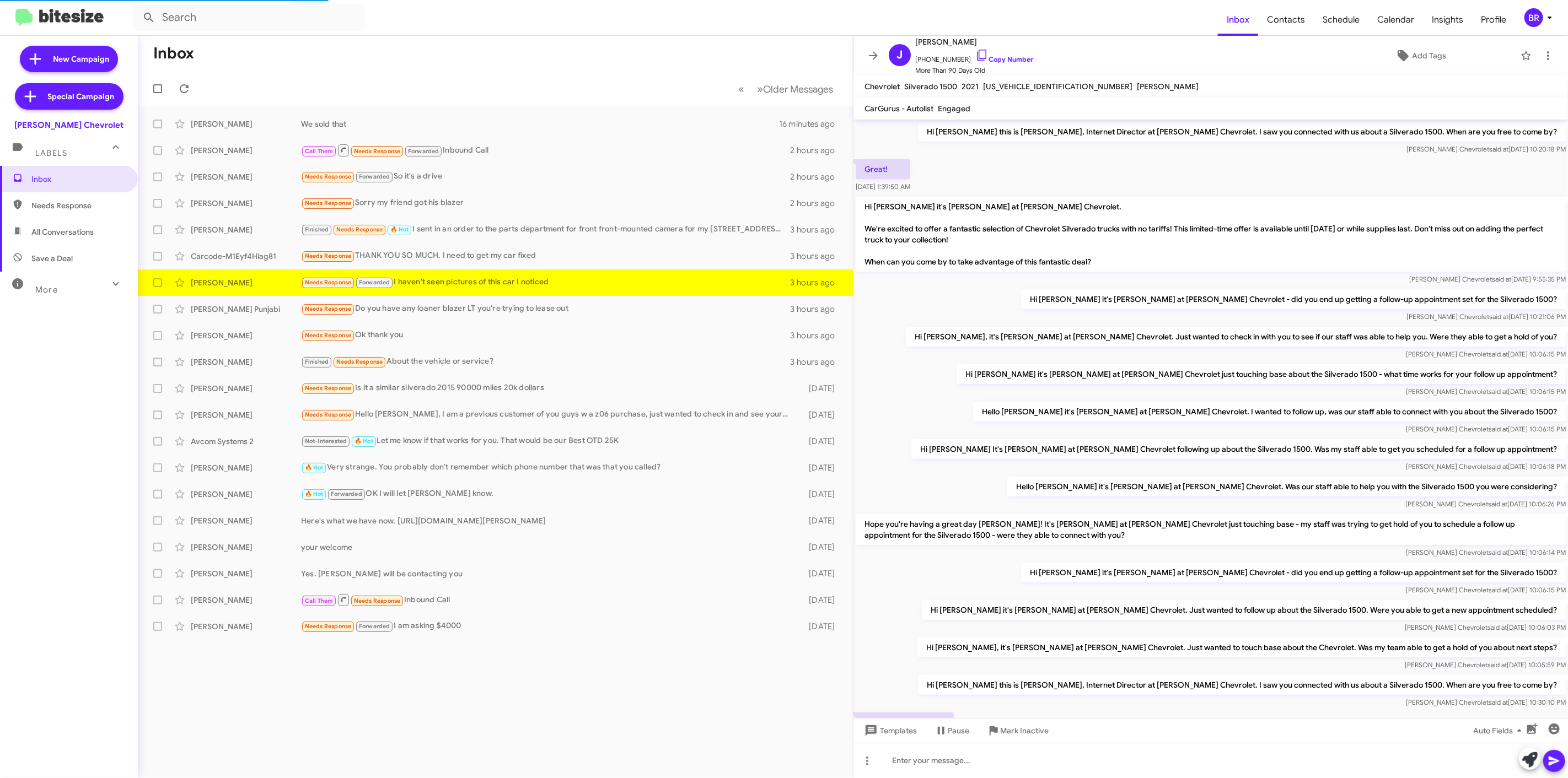
scroll to position [155, 0]
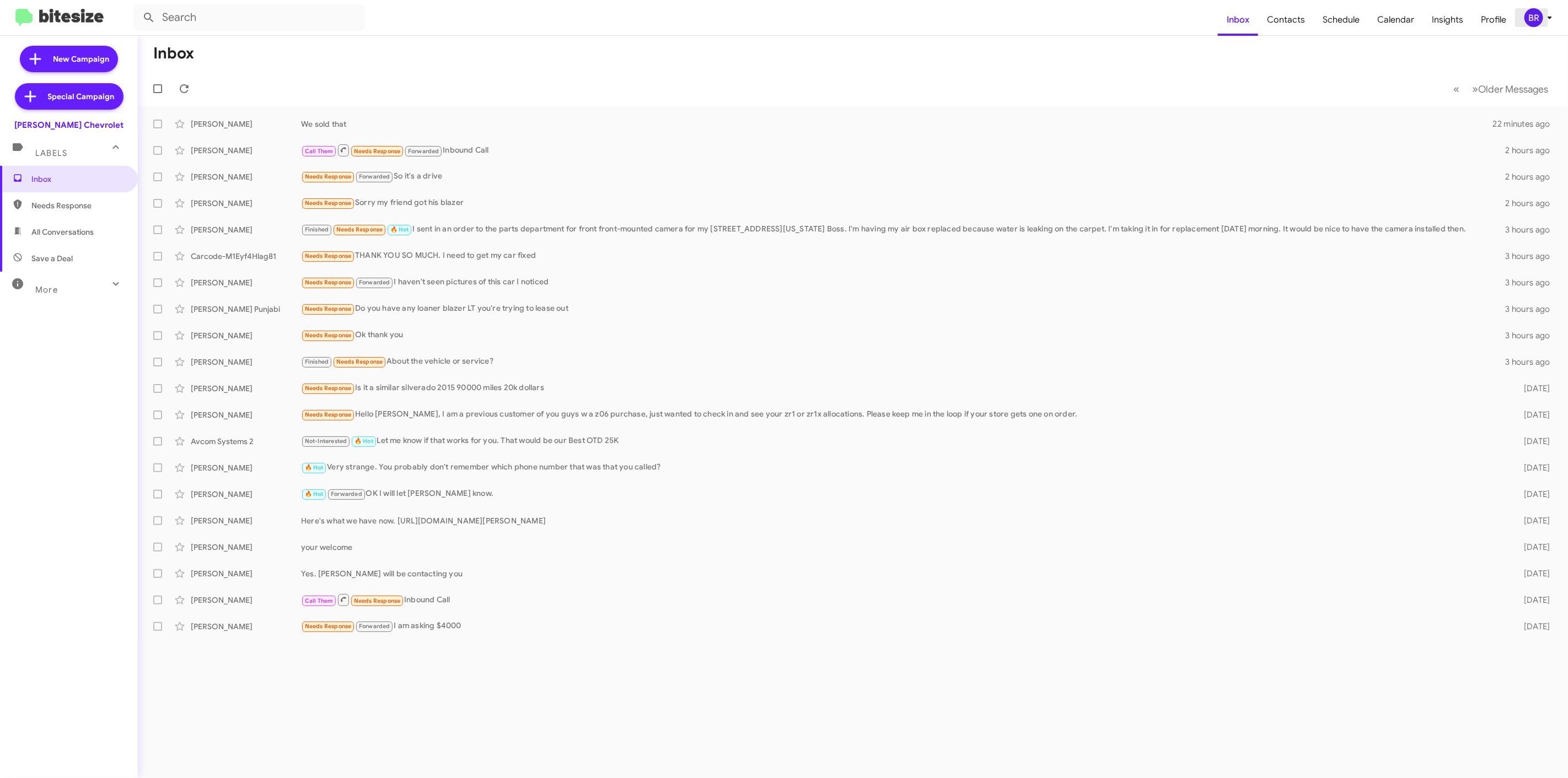
click at [1542, 20] on div "BR" at bounding box center [1533, 17] width 19 height 19
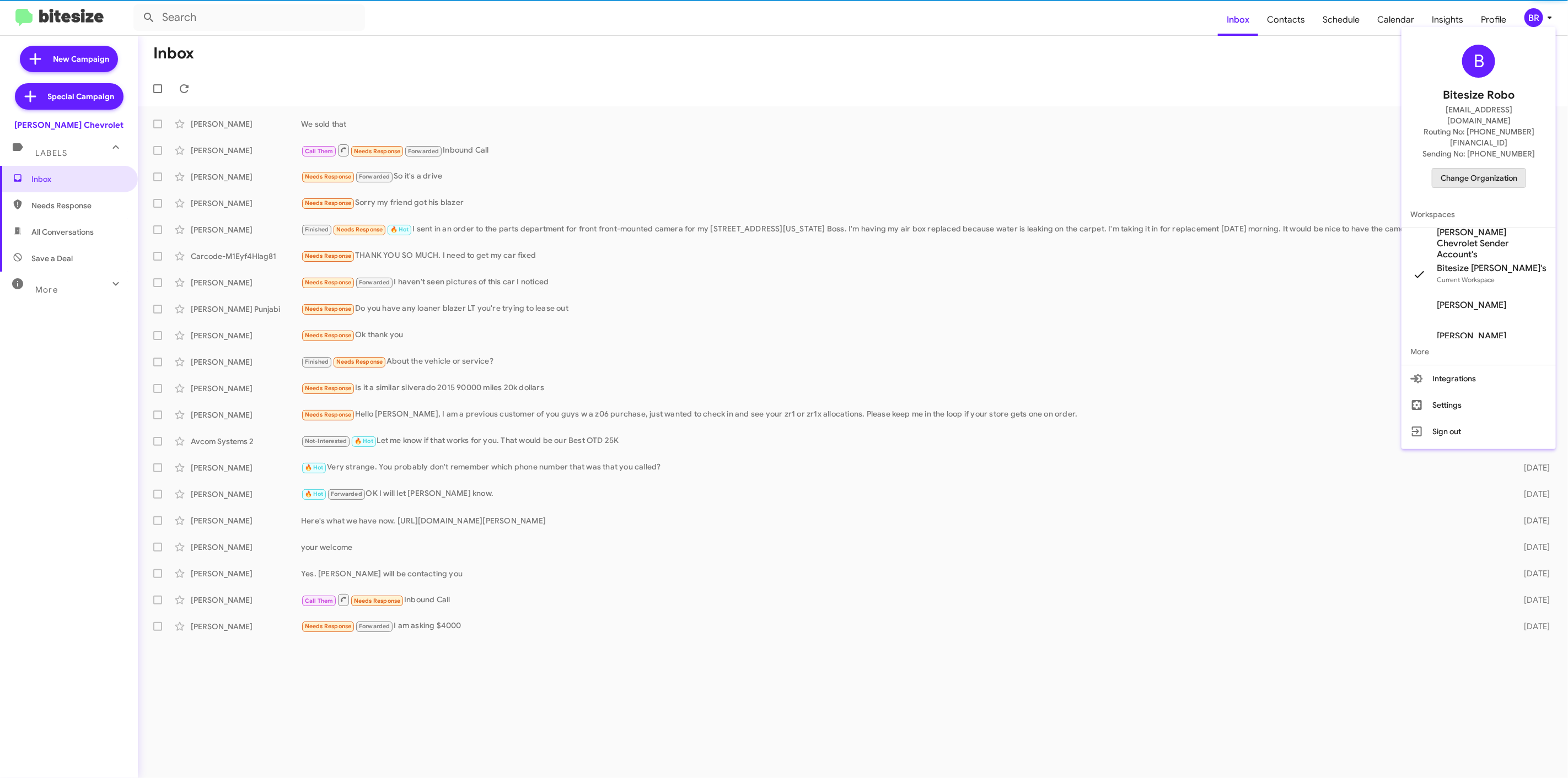
click at [1482, 168] on span "Change Organization" at bounding box center [1478, 177] width 76 height 19
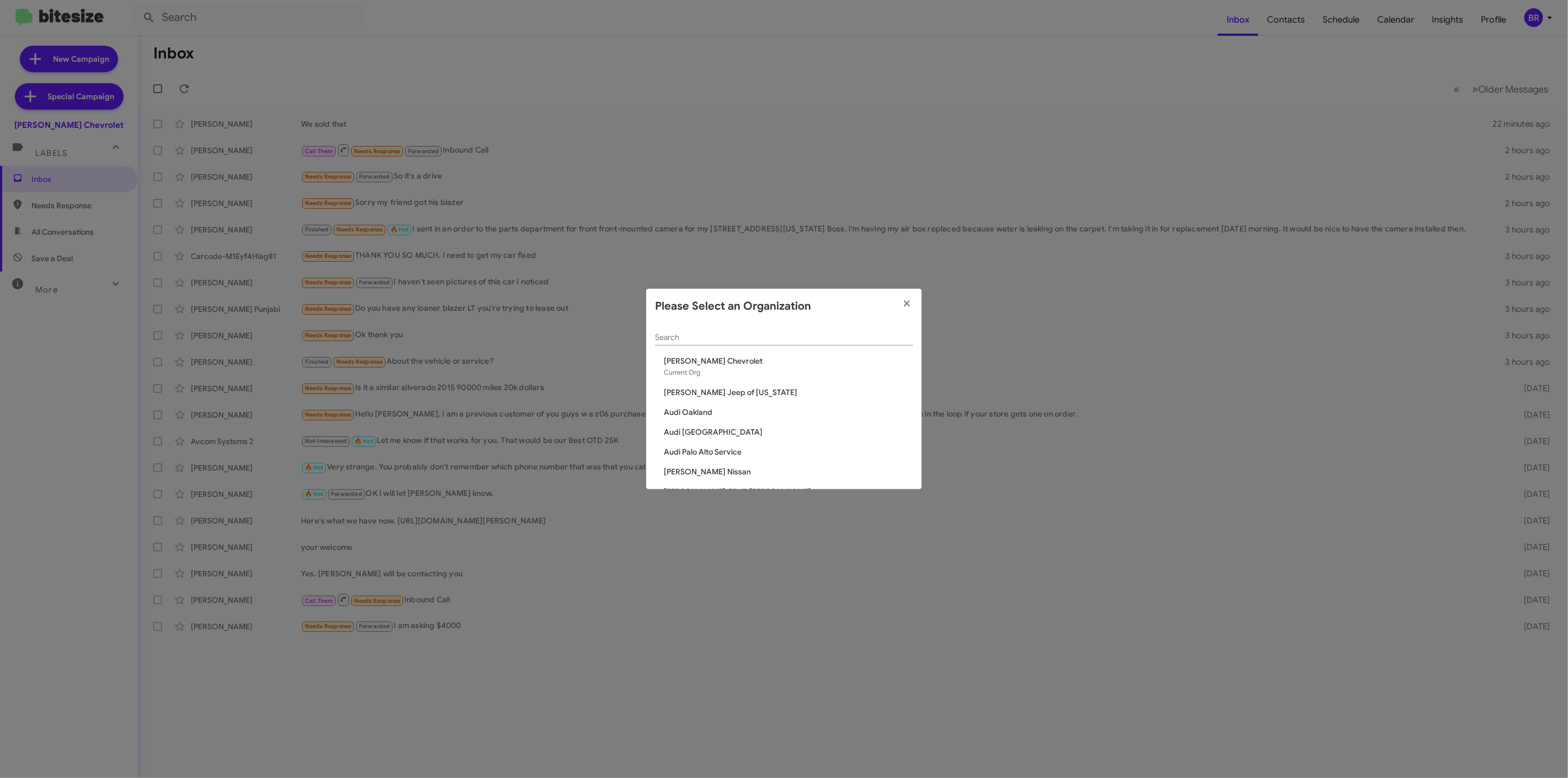
click at [829, 331] on div "Search" at bounding box center [784, 334] width 258 height 21
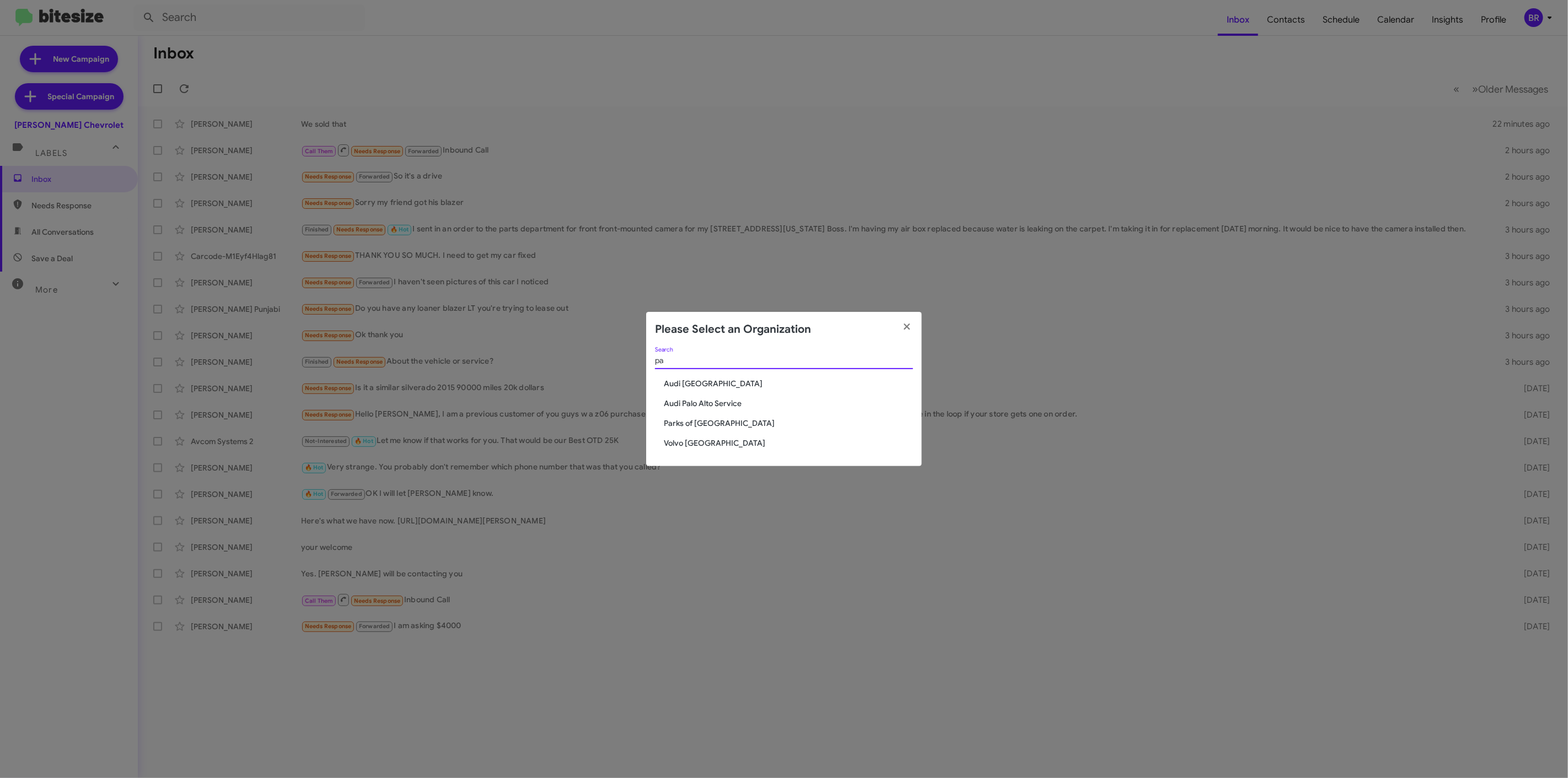
type input "pa"
click at [726, 417] on span "Parks of [GEOGRAPHIC_DATA]" at bounding box center [788, 422] width 249 height 11
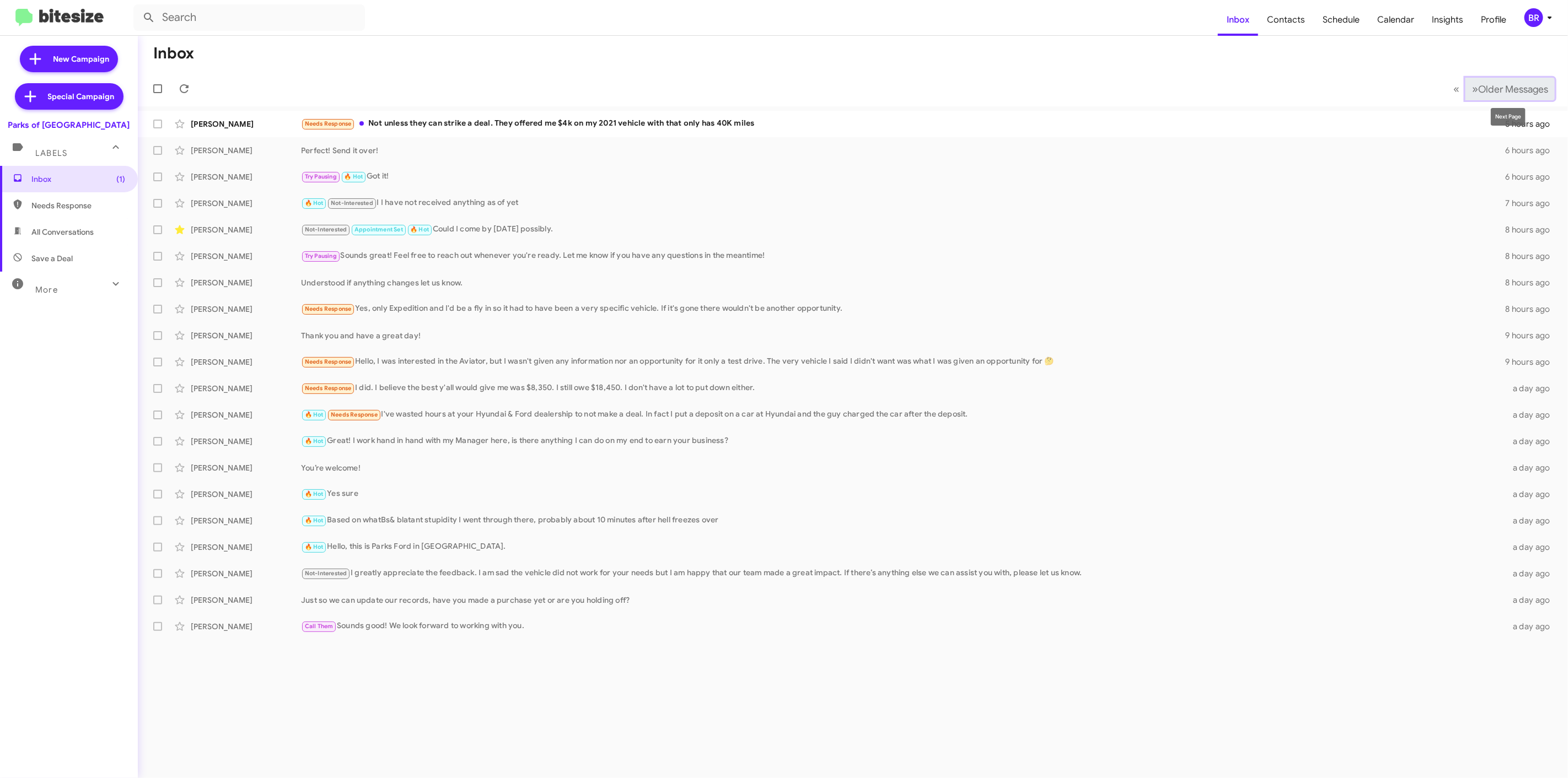
click at [1498, 90] on span "Older Messages" at bounding box center [1513, 89] width 70 height 12
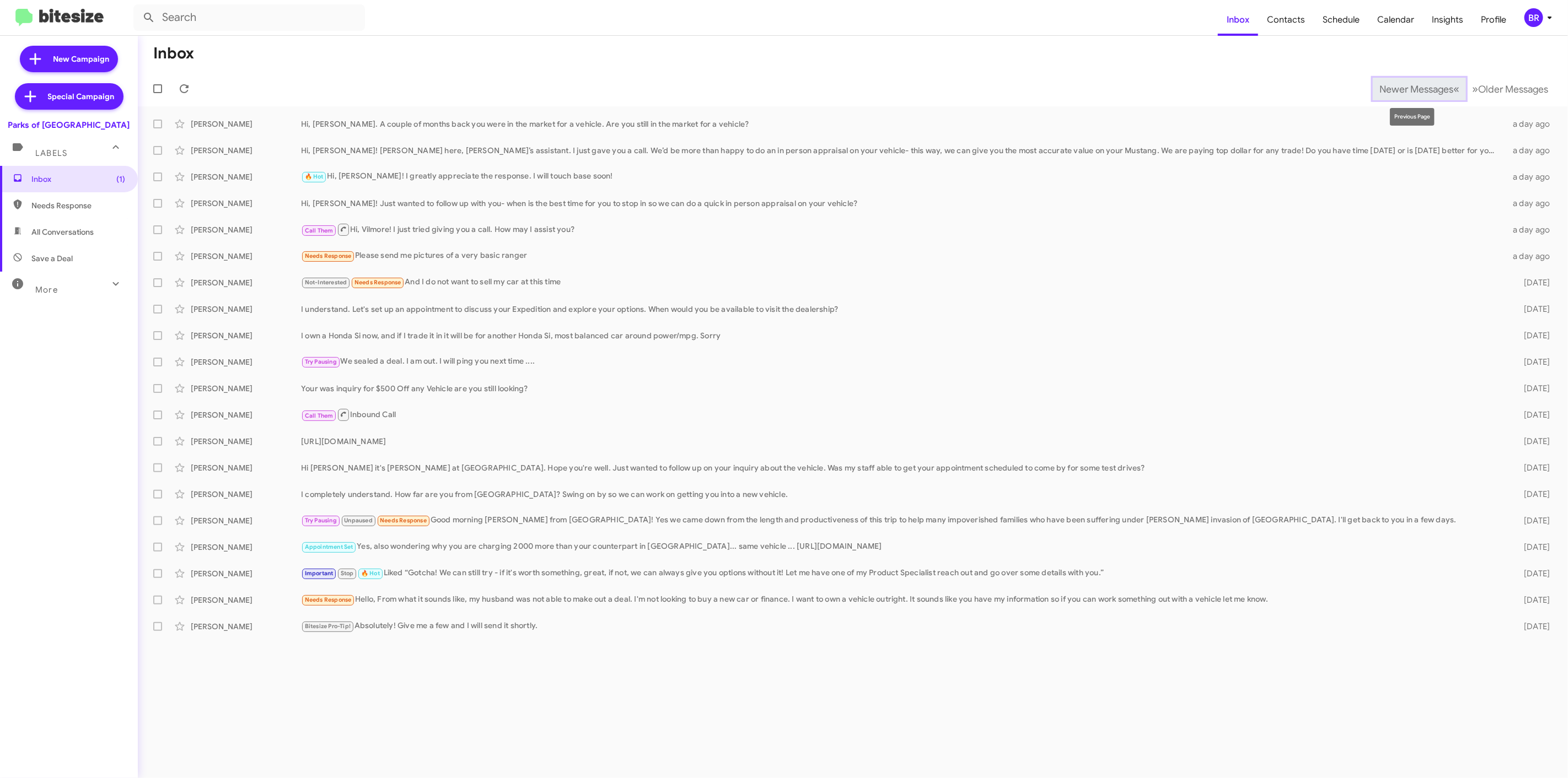
click at [1386, 89] on span "Newer Messages" at bounding box center [1416, 89] width 74 height 12
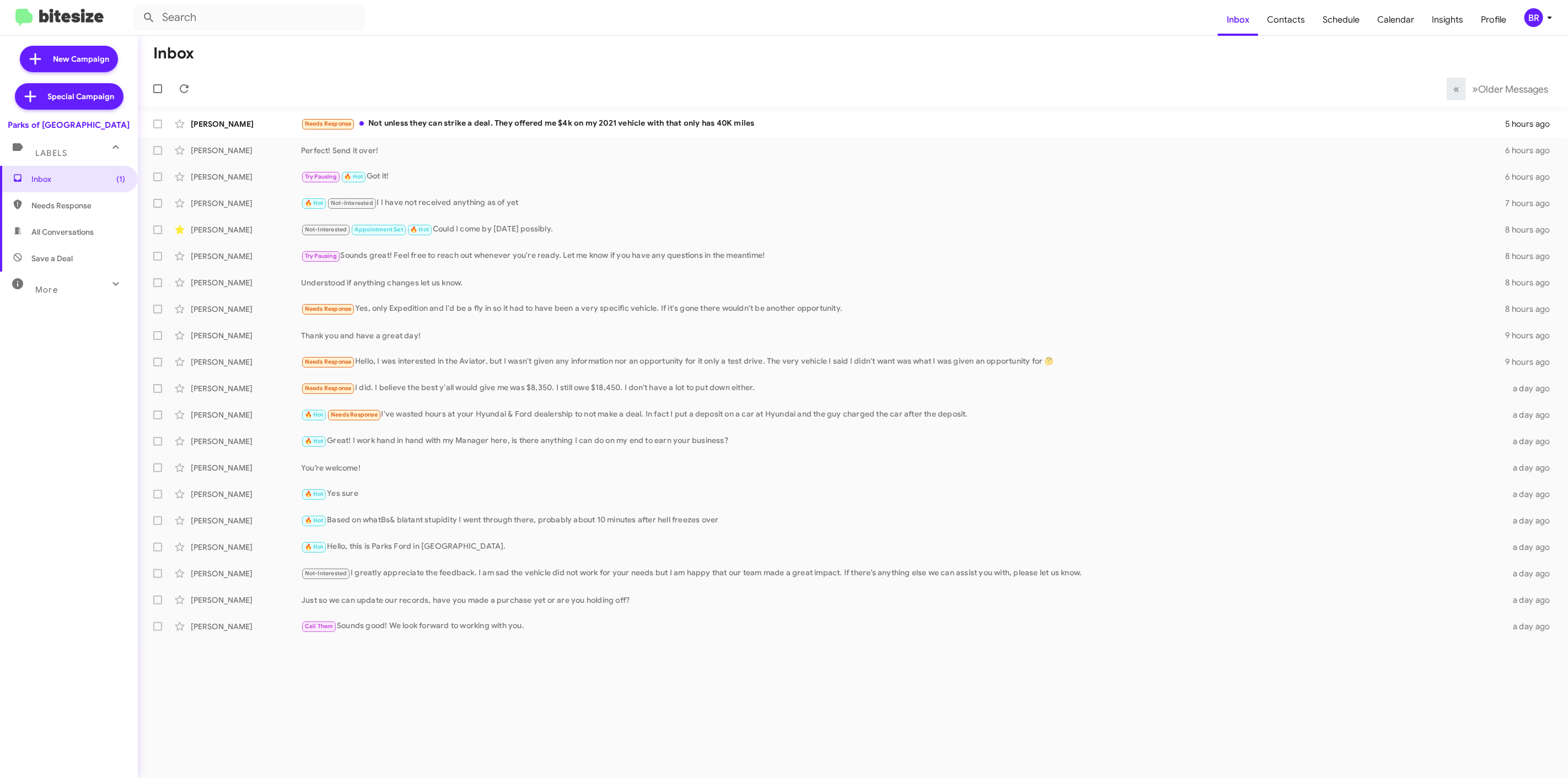
click at [1058, 63] on mat-toolbar-row "Inbox" at bounding box center [853, 53] width 1430 height 35
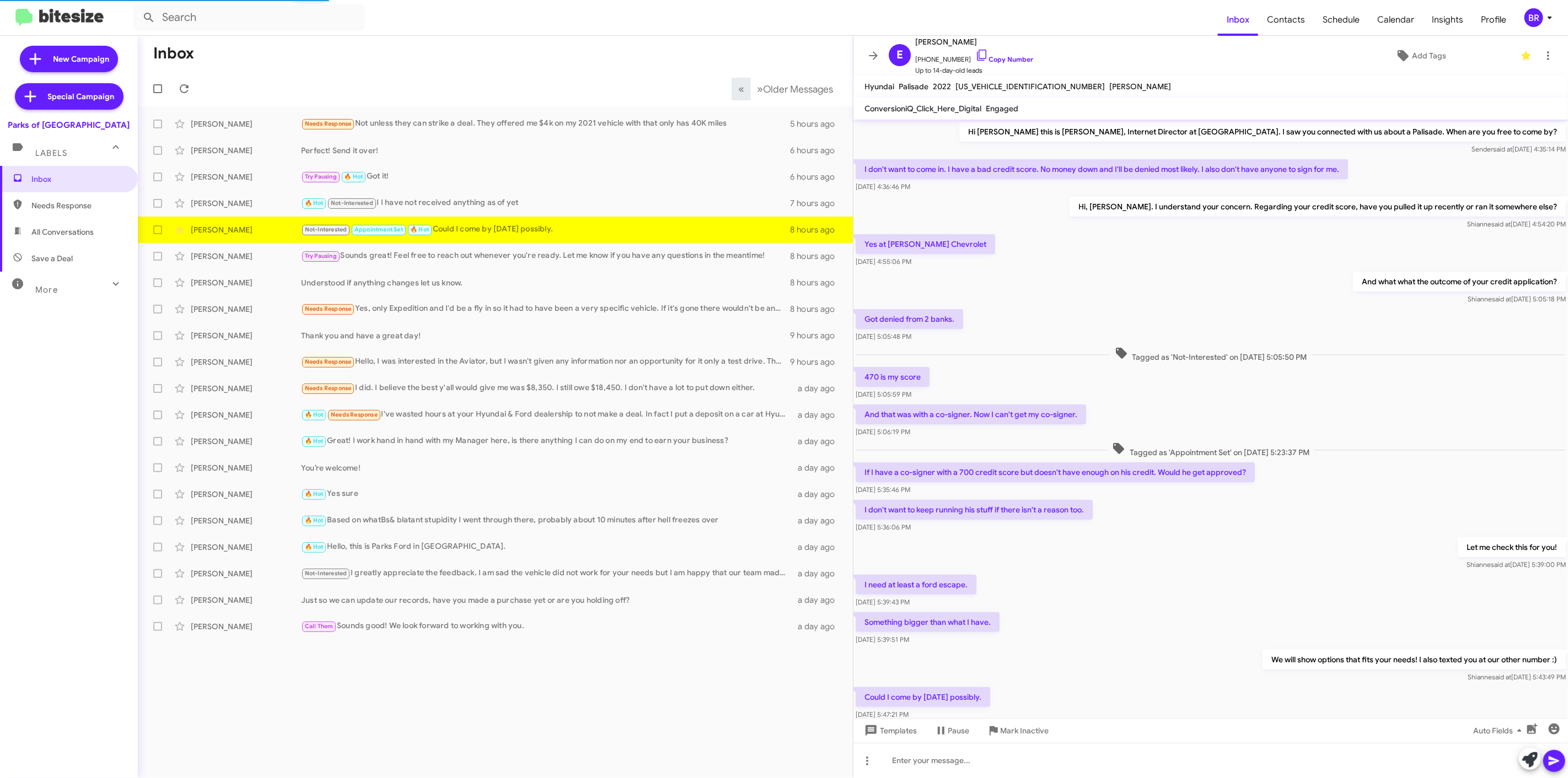
scroll to position [51, 0]
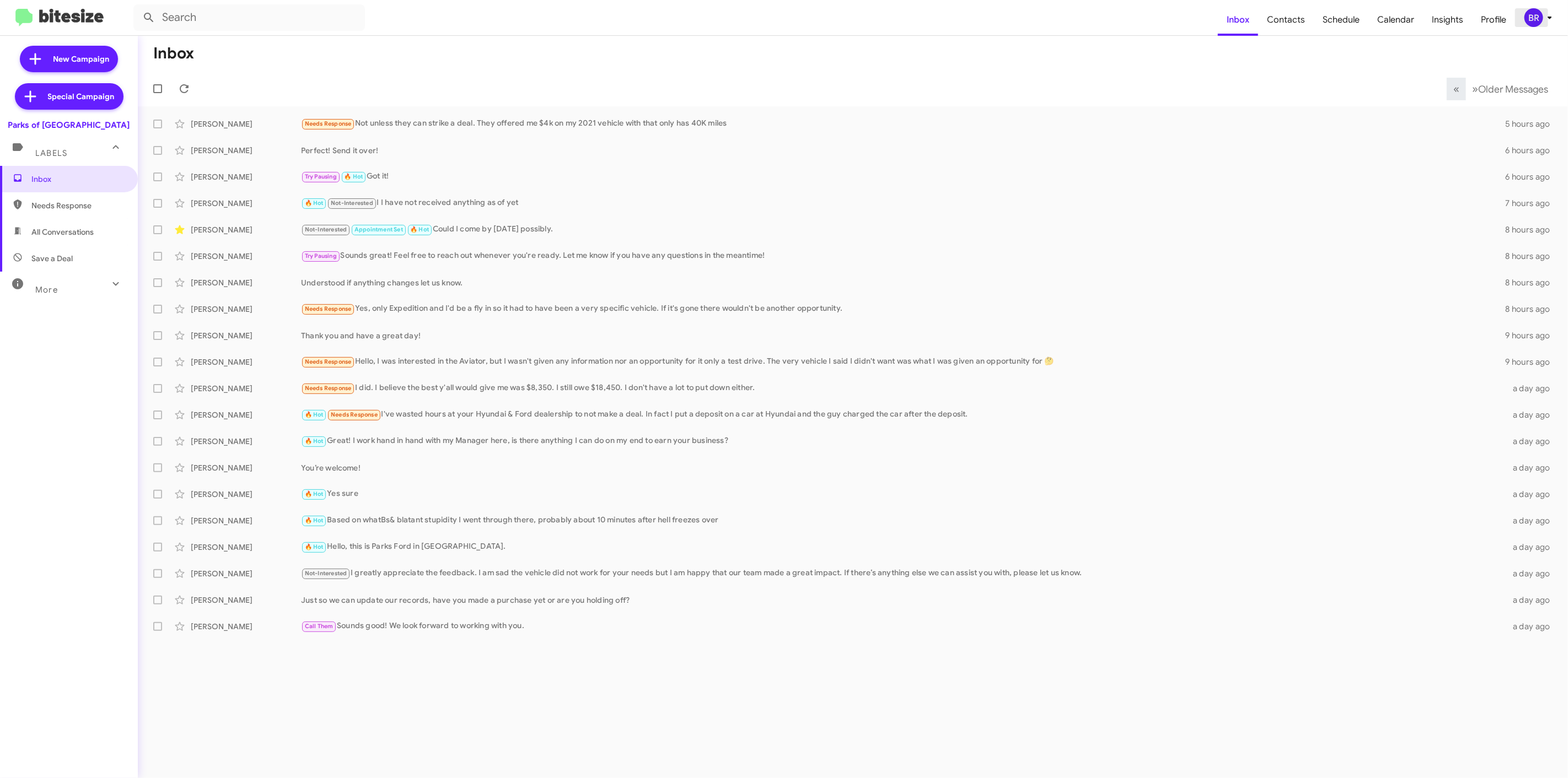
click at [1526, 22] on div "BR" at bounding box center [1533, 17] width 19 height 19
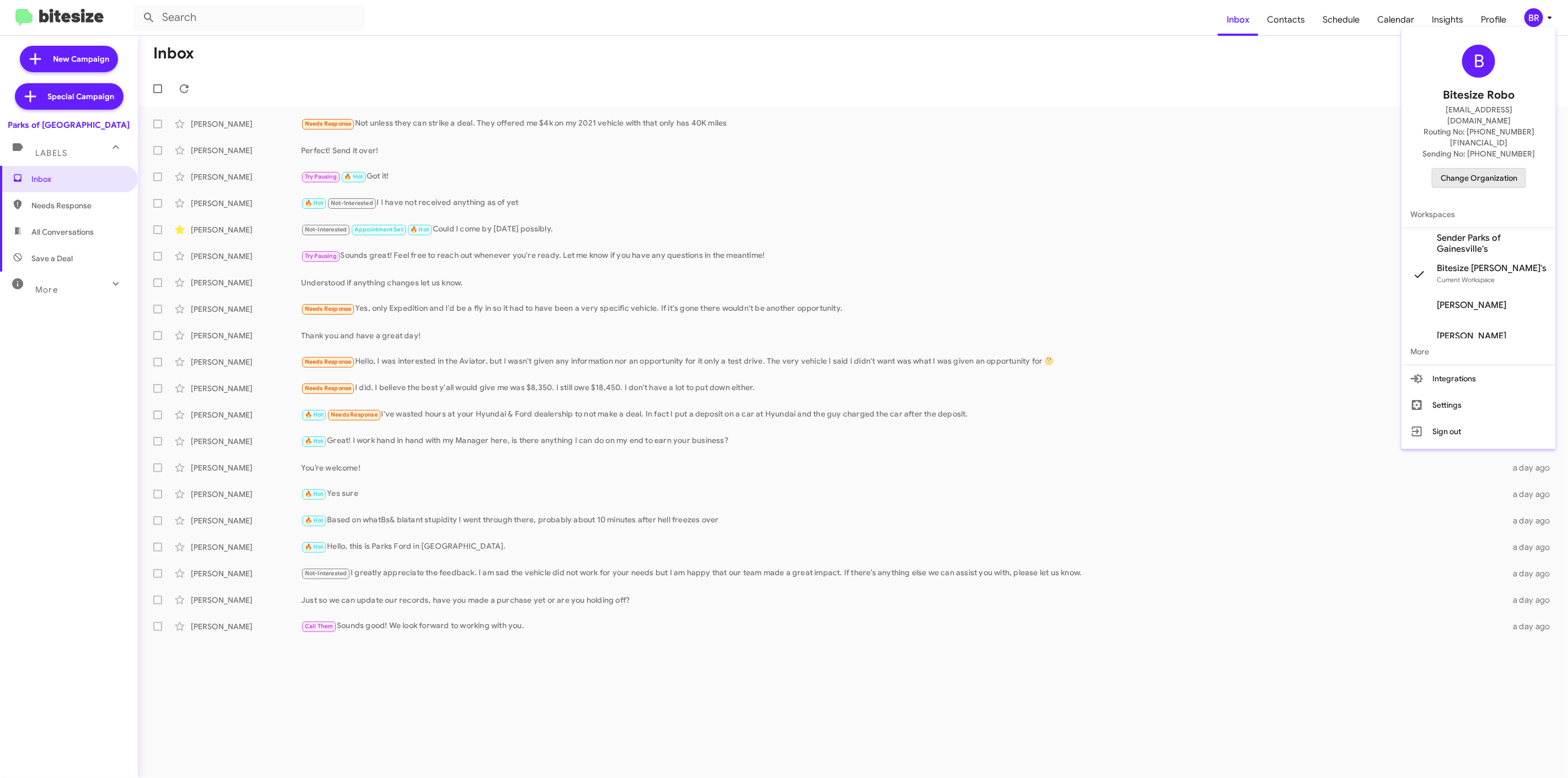
click at [1443, 168] on span "Change Organization" at bounding box center [1478, 177] width 76 height 19
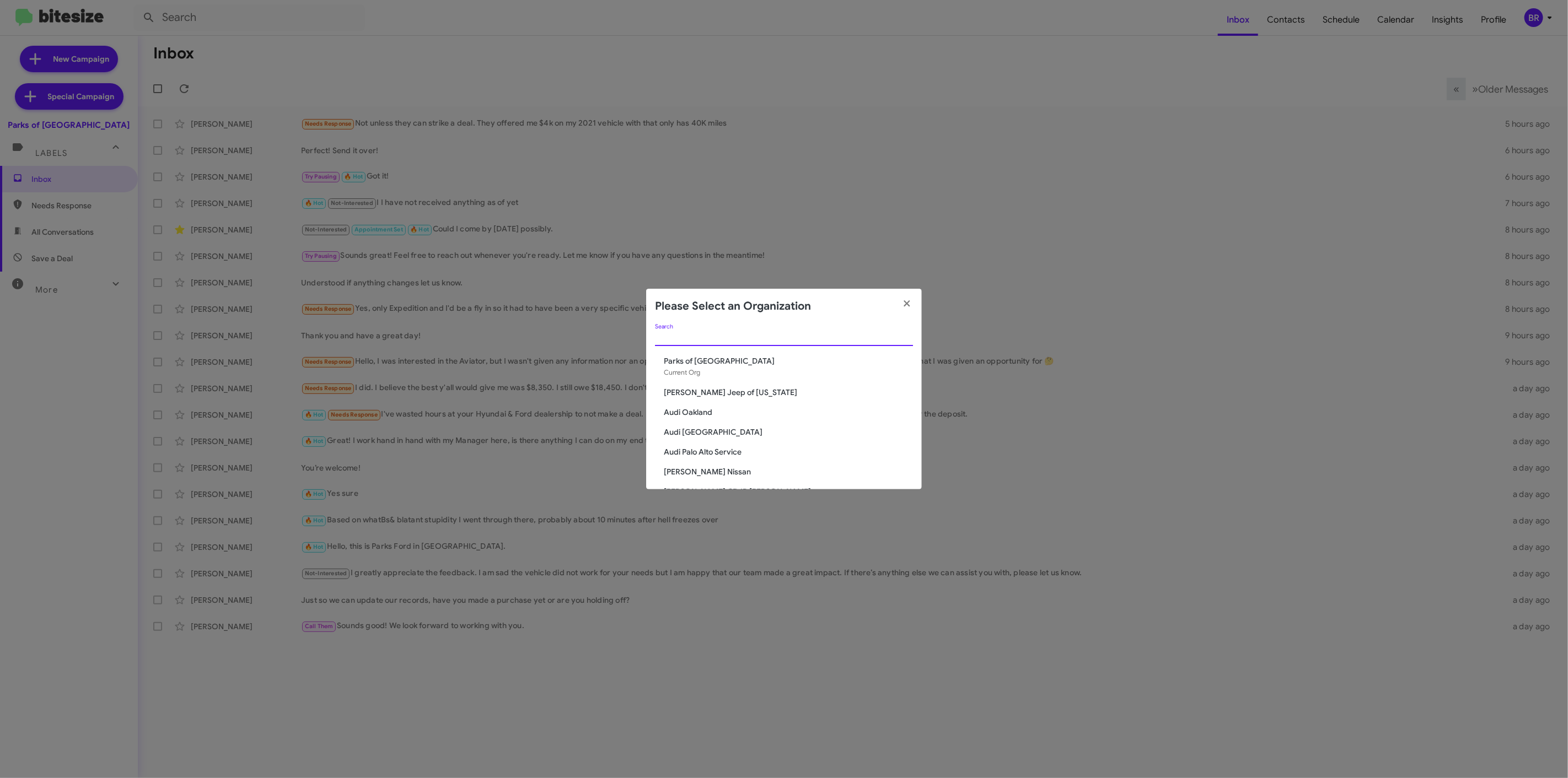
click at [847, 339] on input "Search" at bounding box center [784, 338] width 258 height 9
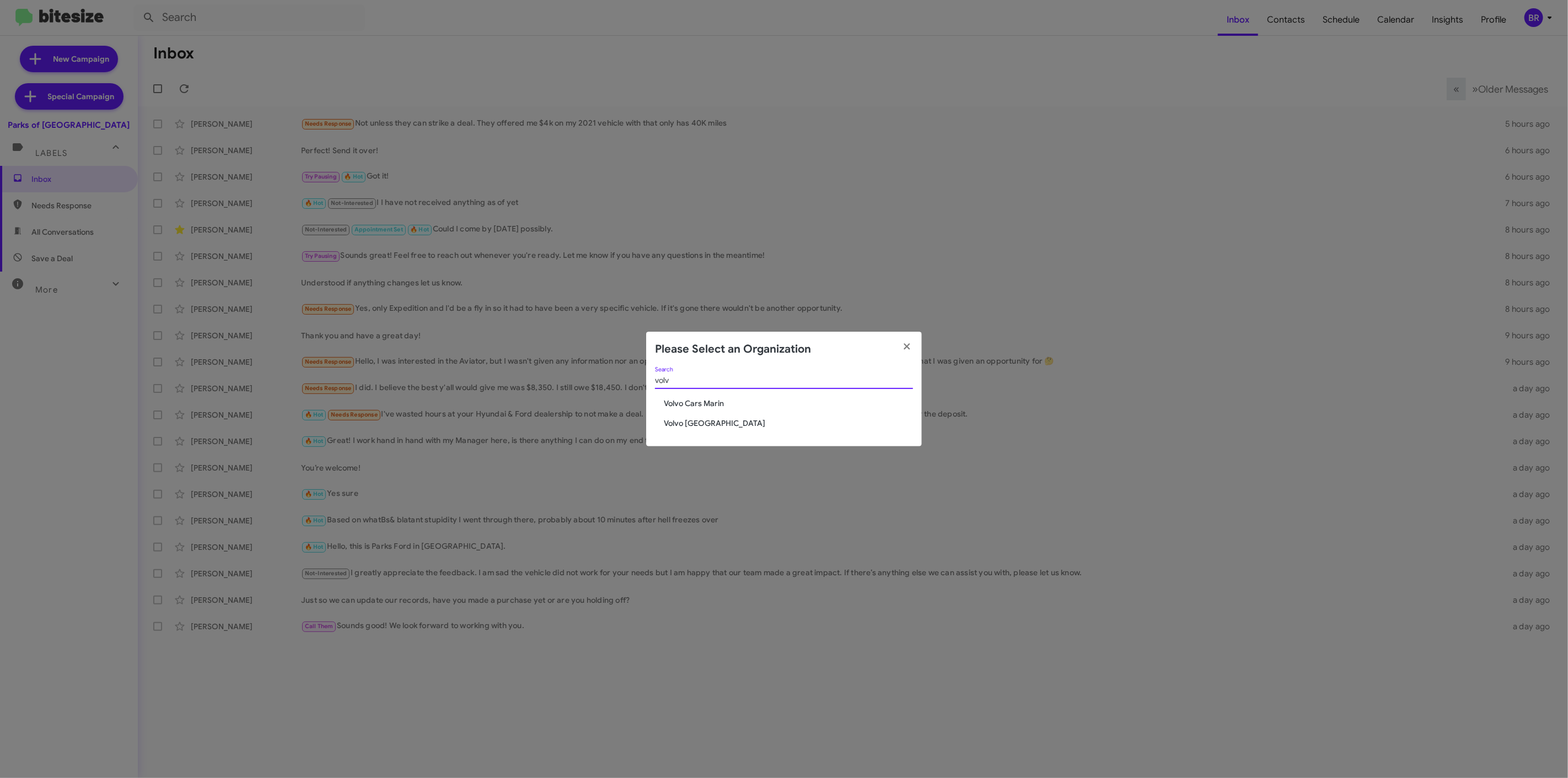
type input "volv"
click at [708, 421] on span "Volvo [GEOGRAPHIC_DATA]" at bounding box center [788, 422] width 249 height 11
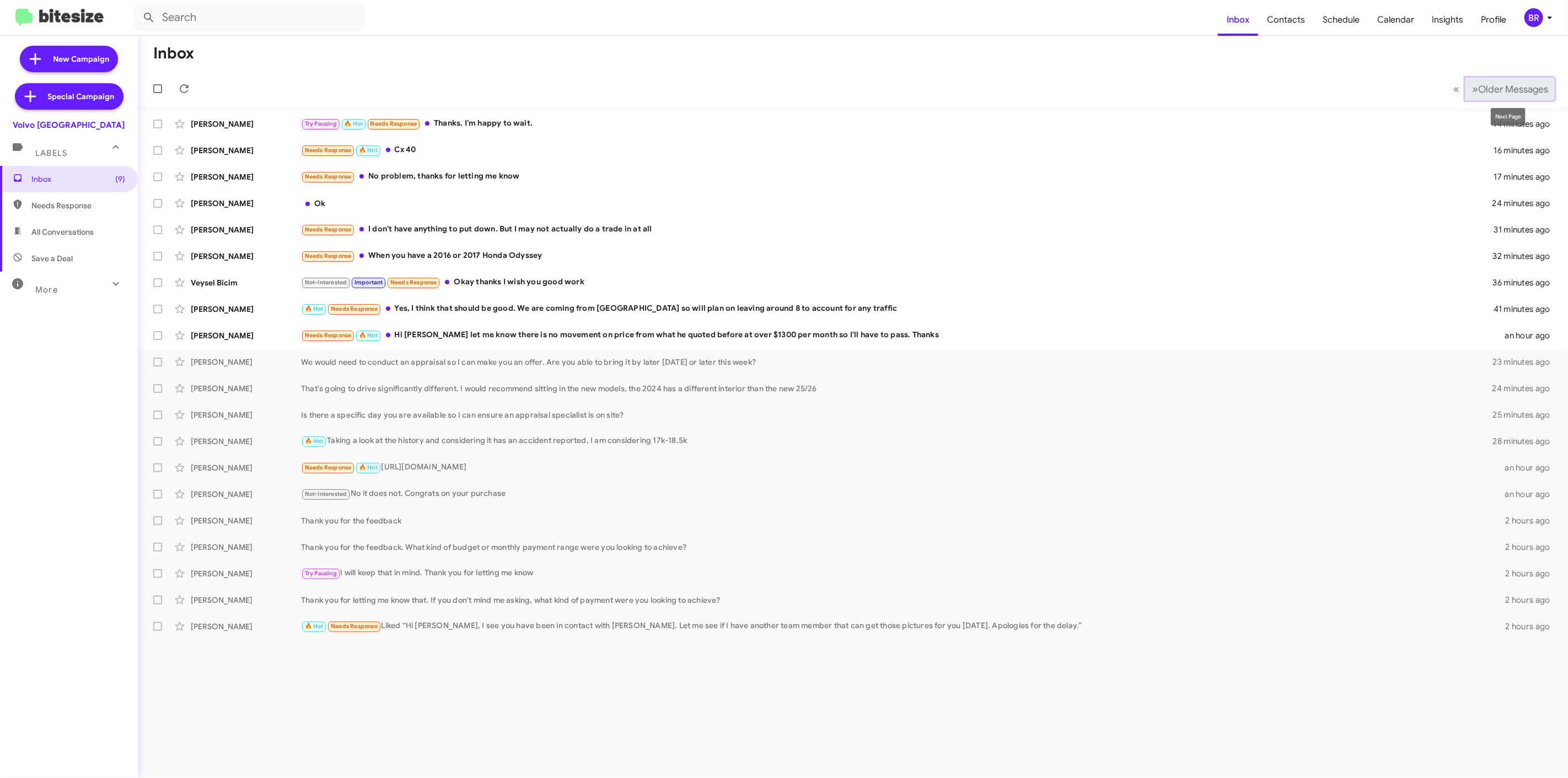
click at [1503, 85] on span "Older Messages" at bounding box center [1513, 89] width 70 height 12
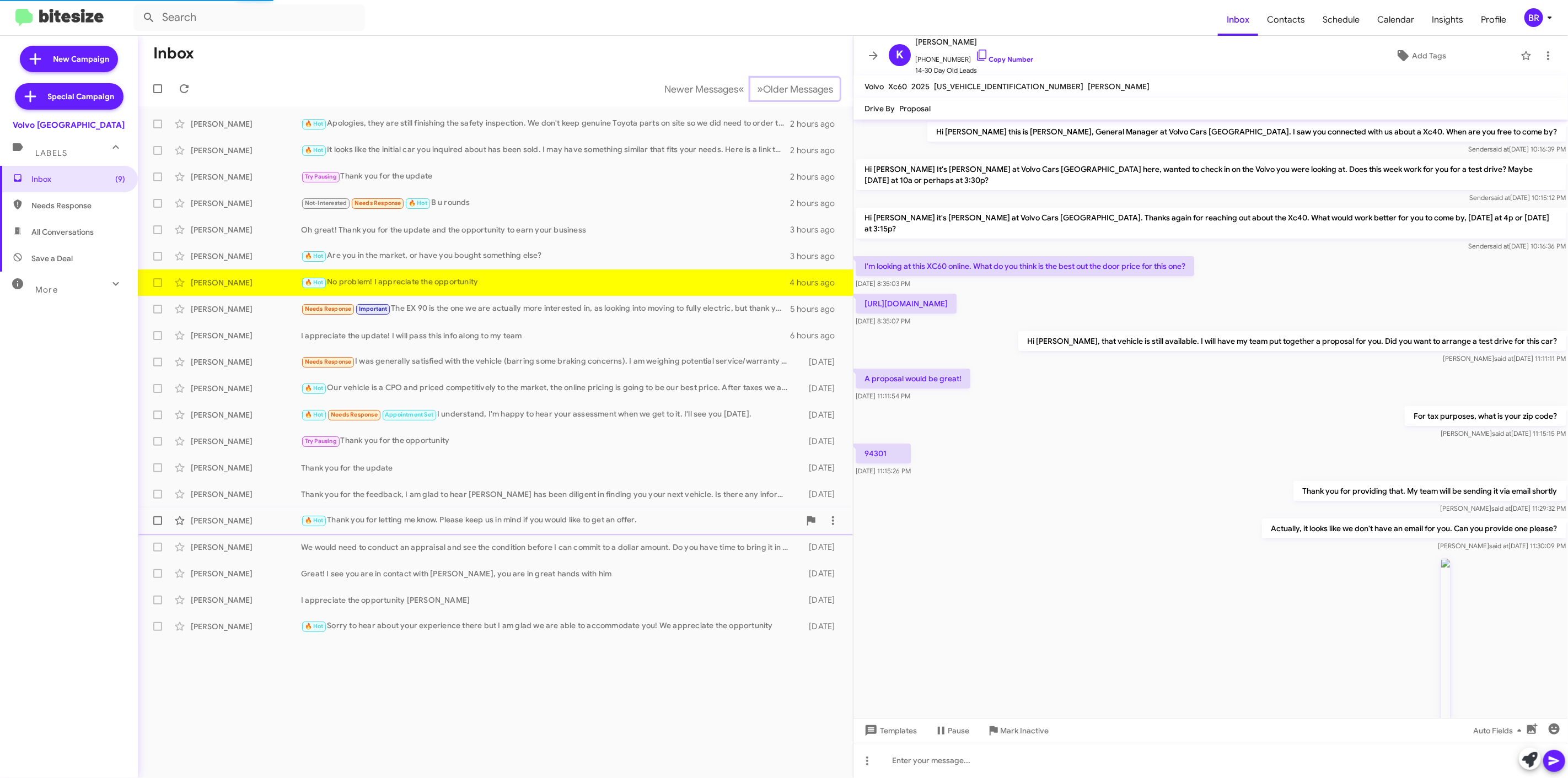
scroll to position [538, 0]
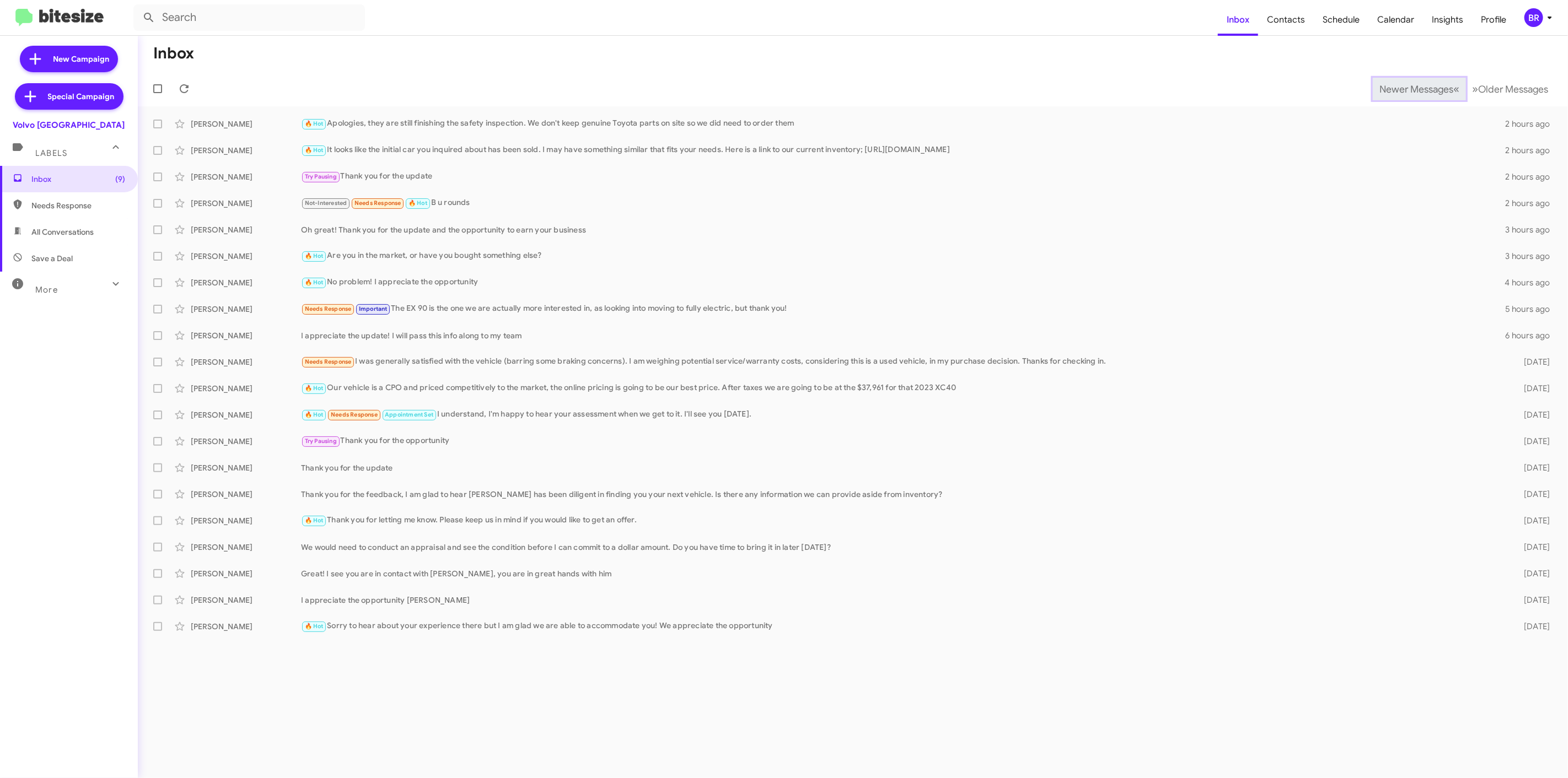
click at [1408, 89] on span "Newer Messages" at bounding box center [1416, 89] width 74 height 12
